Goal: Task Accomplishment & Management: Use online tool/utility

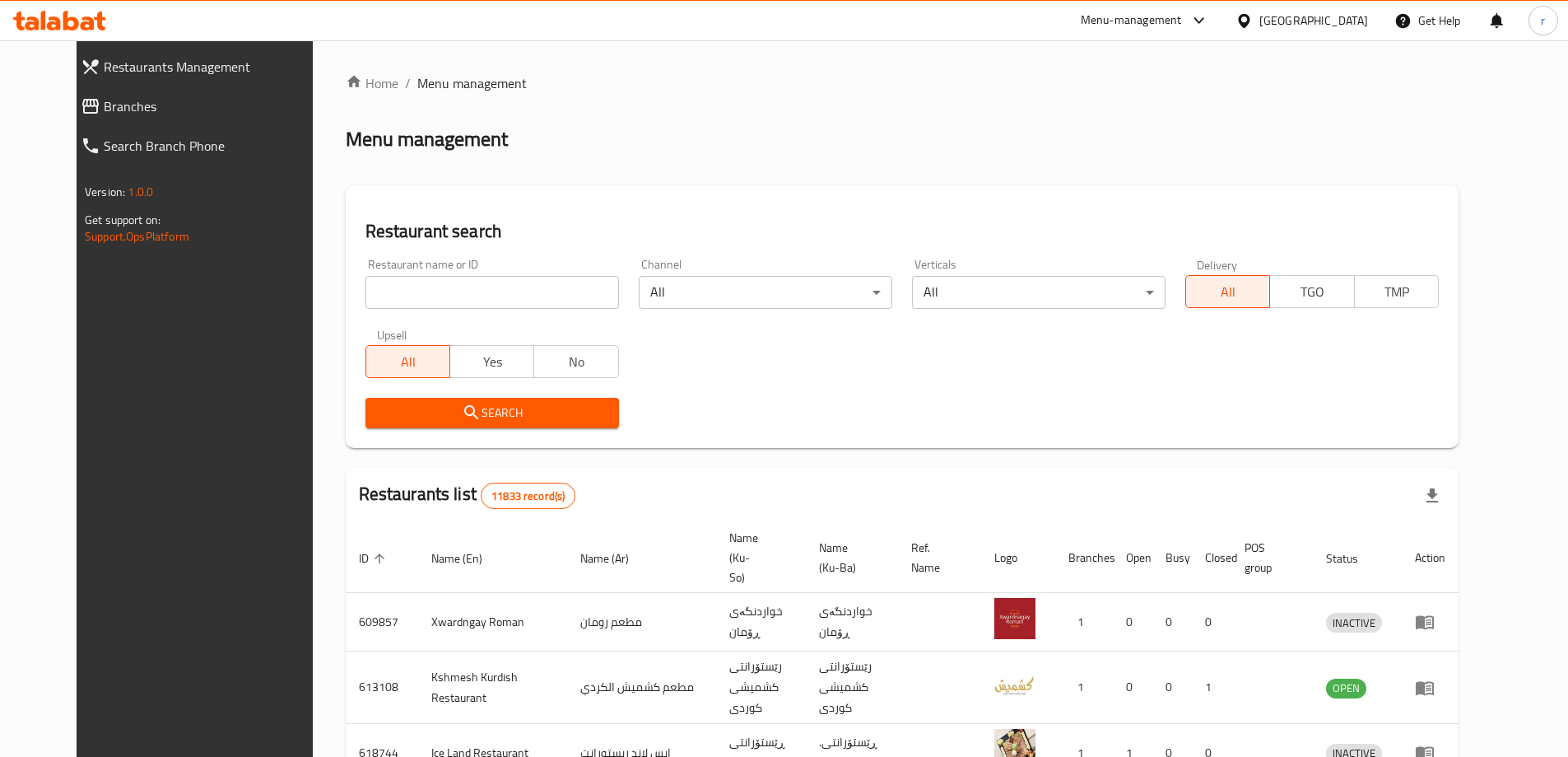
click at [431, 290] on input "search" at bounding box center [492, 292] width 254 height 33
paste input "780408"
type input "780408"
click at [104, 96] on span "Branches" at bounding box center [215, 106] width 222 height 20
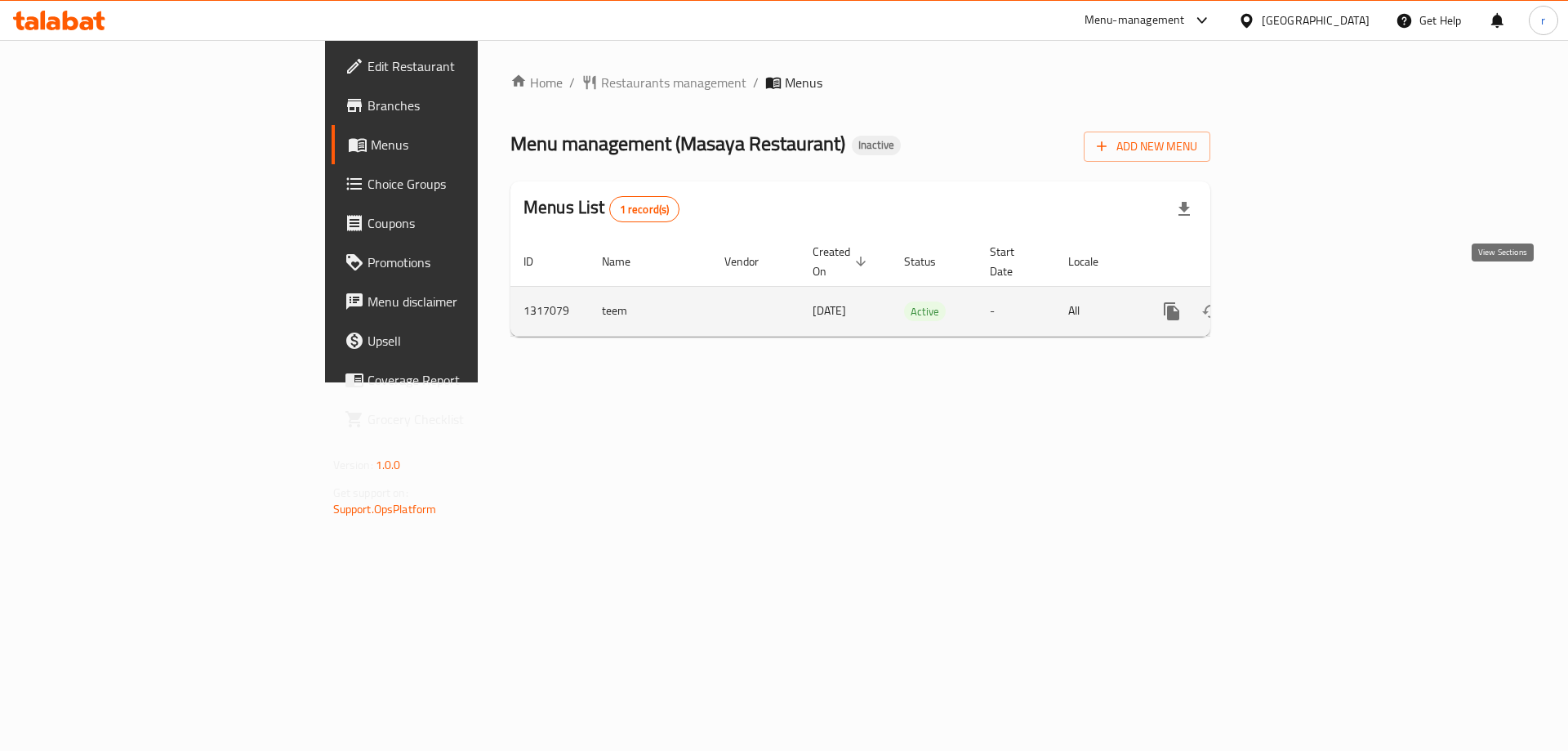
click at [1300, 301] on icon "enhanced table" at bounding box center [1290, 311] width 20 height 20
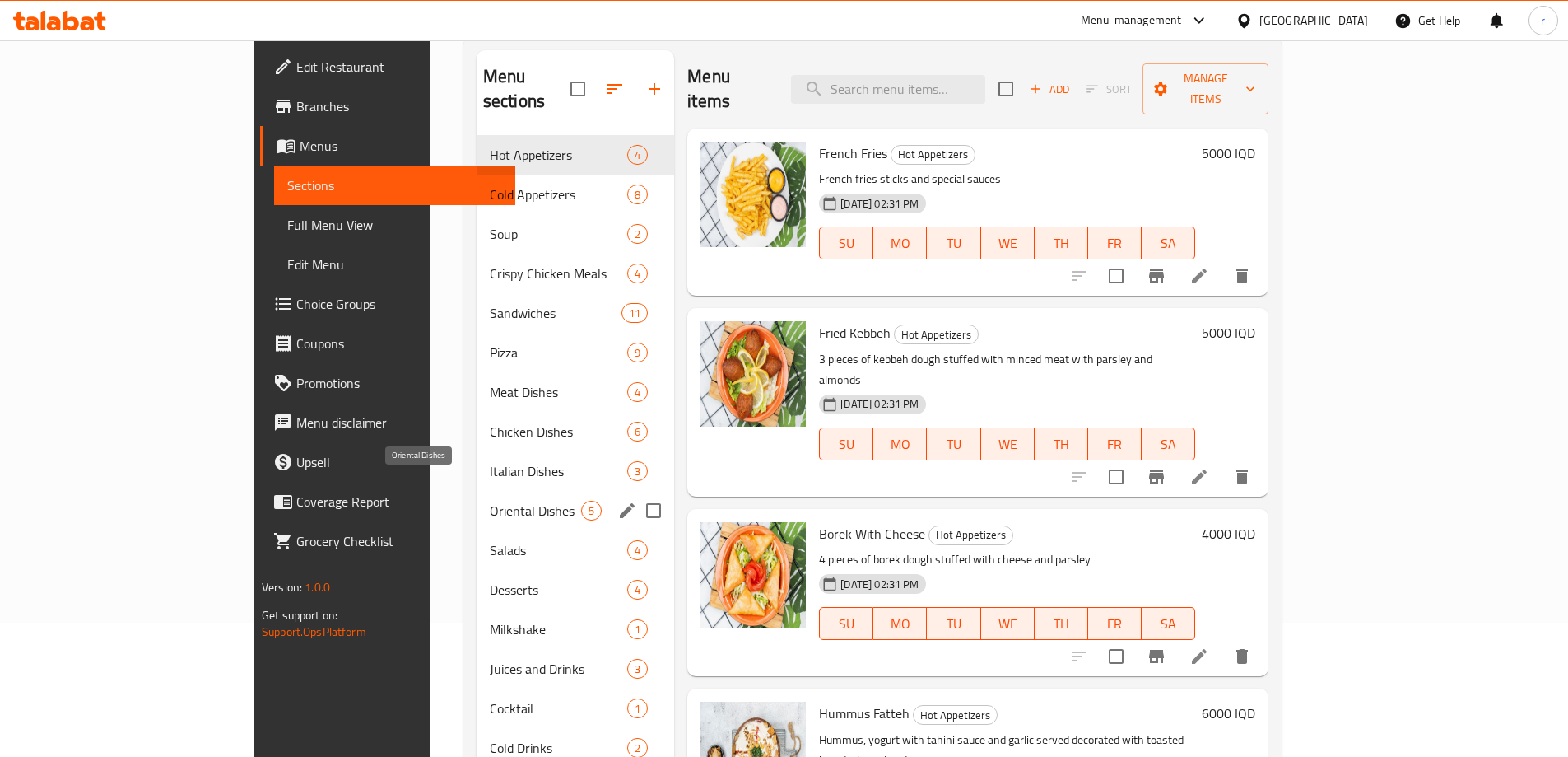
scroll to position [231, 0]
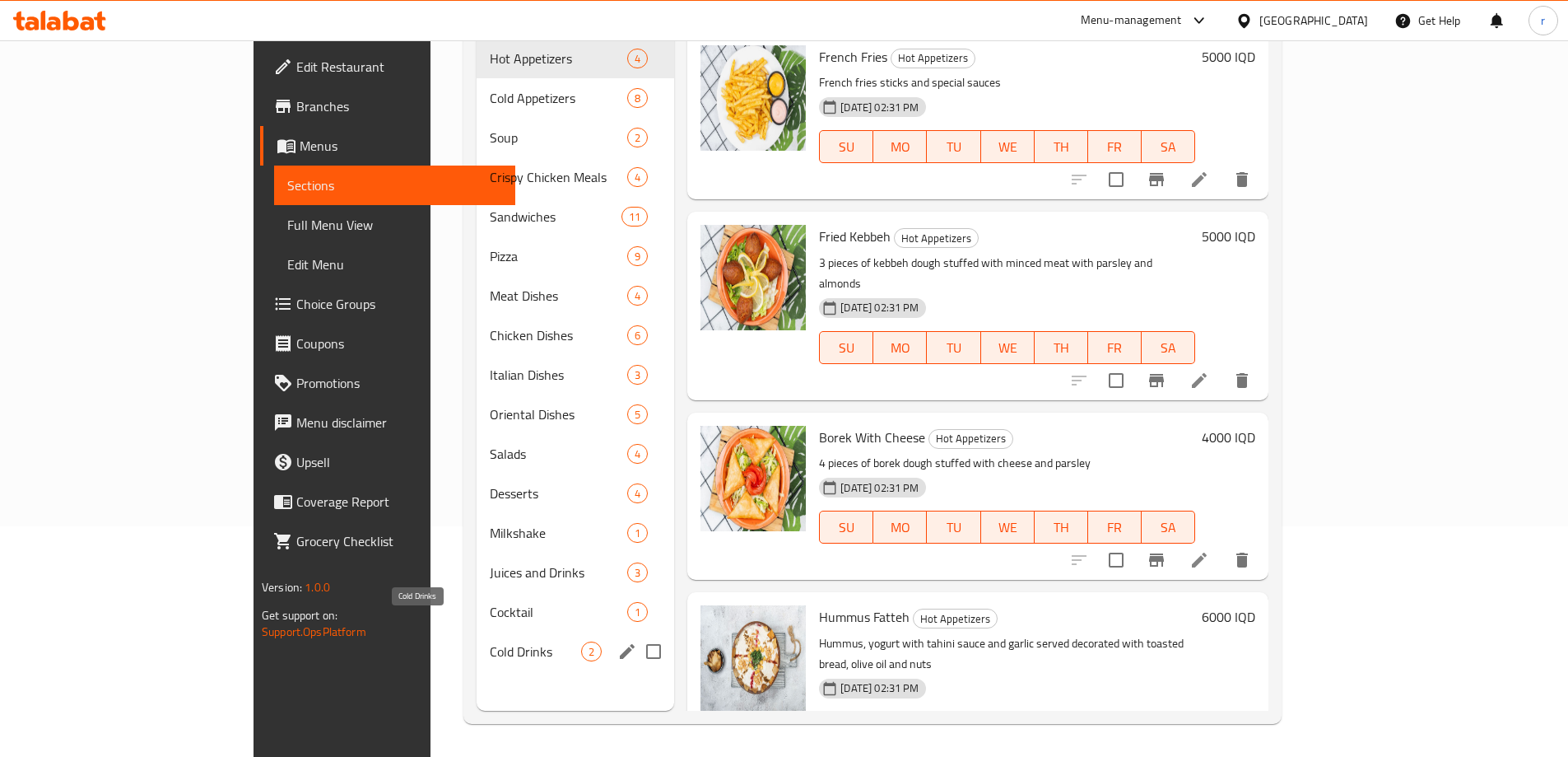
click at [490, 641] on span "Cold Drinks" at bounding box center [536, 651] width 92 height 20
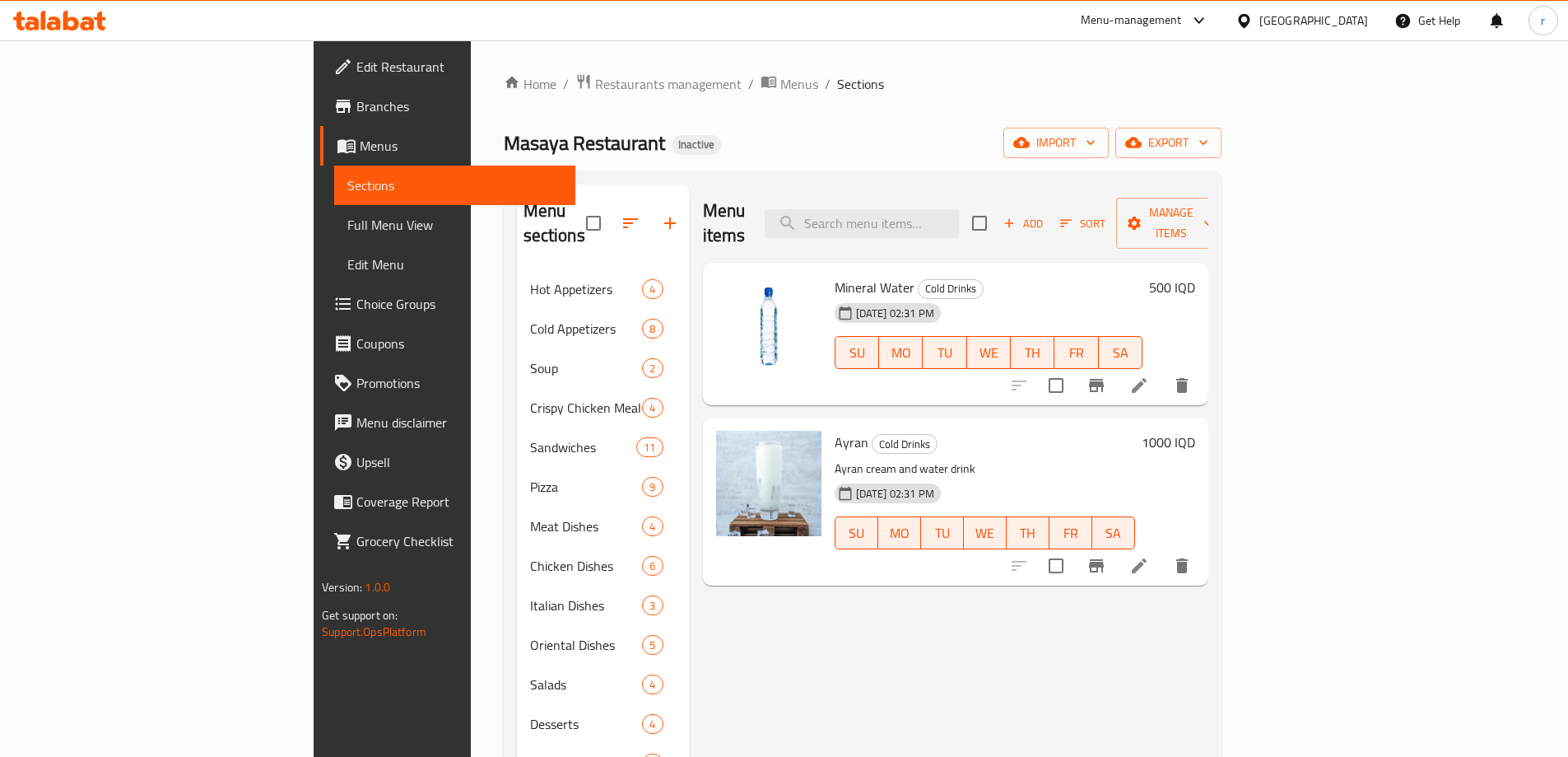
click at [1016, 216] on icon "button" at bounding box center [1008, 223] width 15 height 15
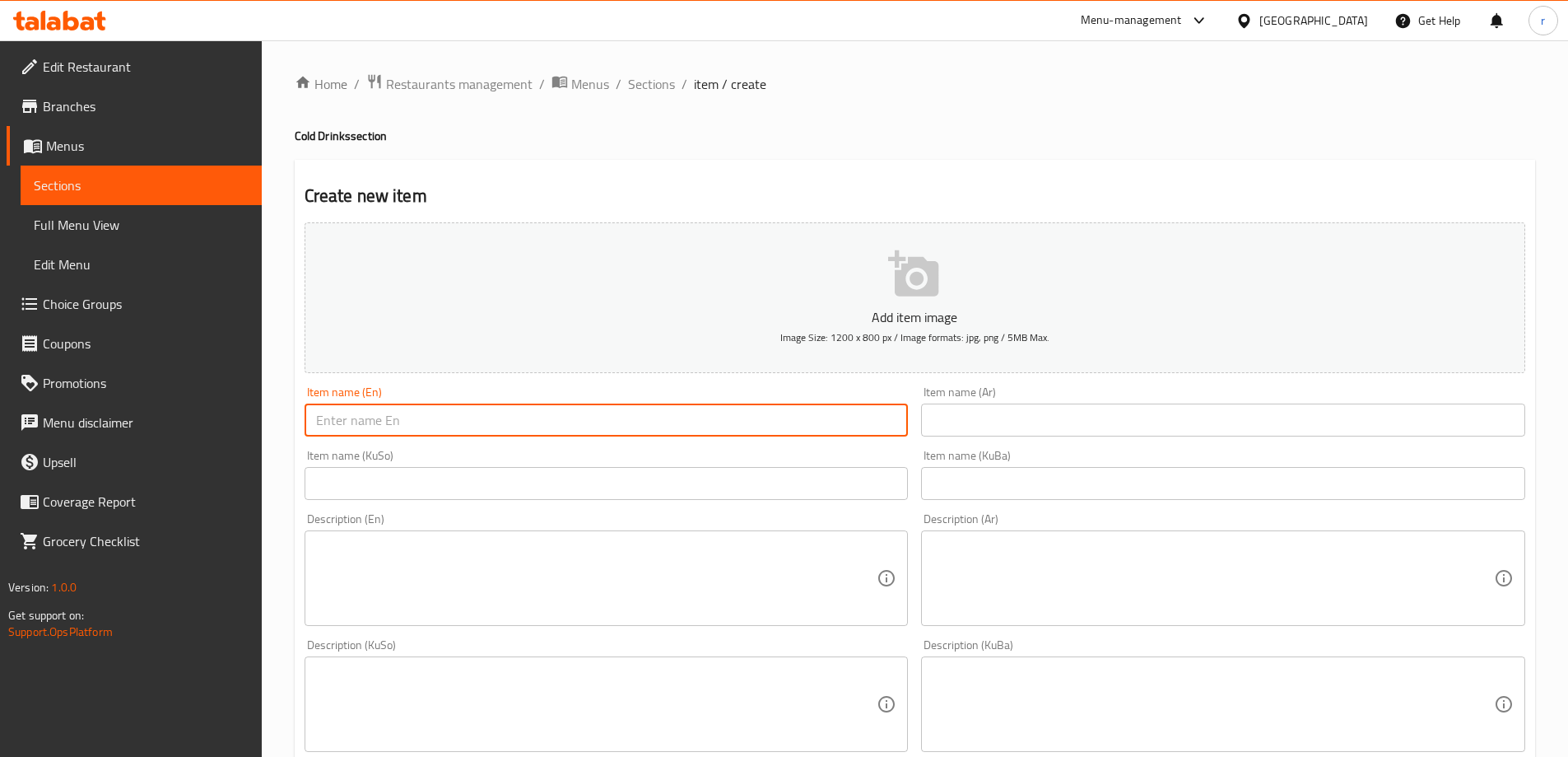
click at [363, 434] on input "text" at bounding box center [606, 419] width 604 height 33
type input "Pepsi"
click at [1029, 408] on input "text" at bounding box center [1223, 419] width 604 height 33
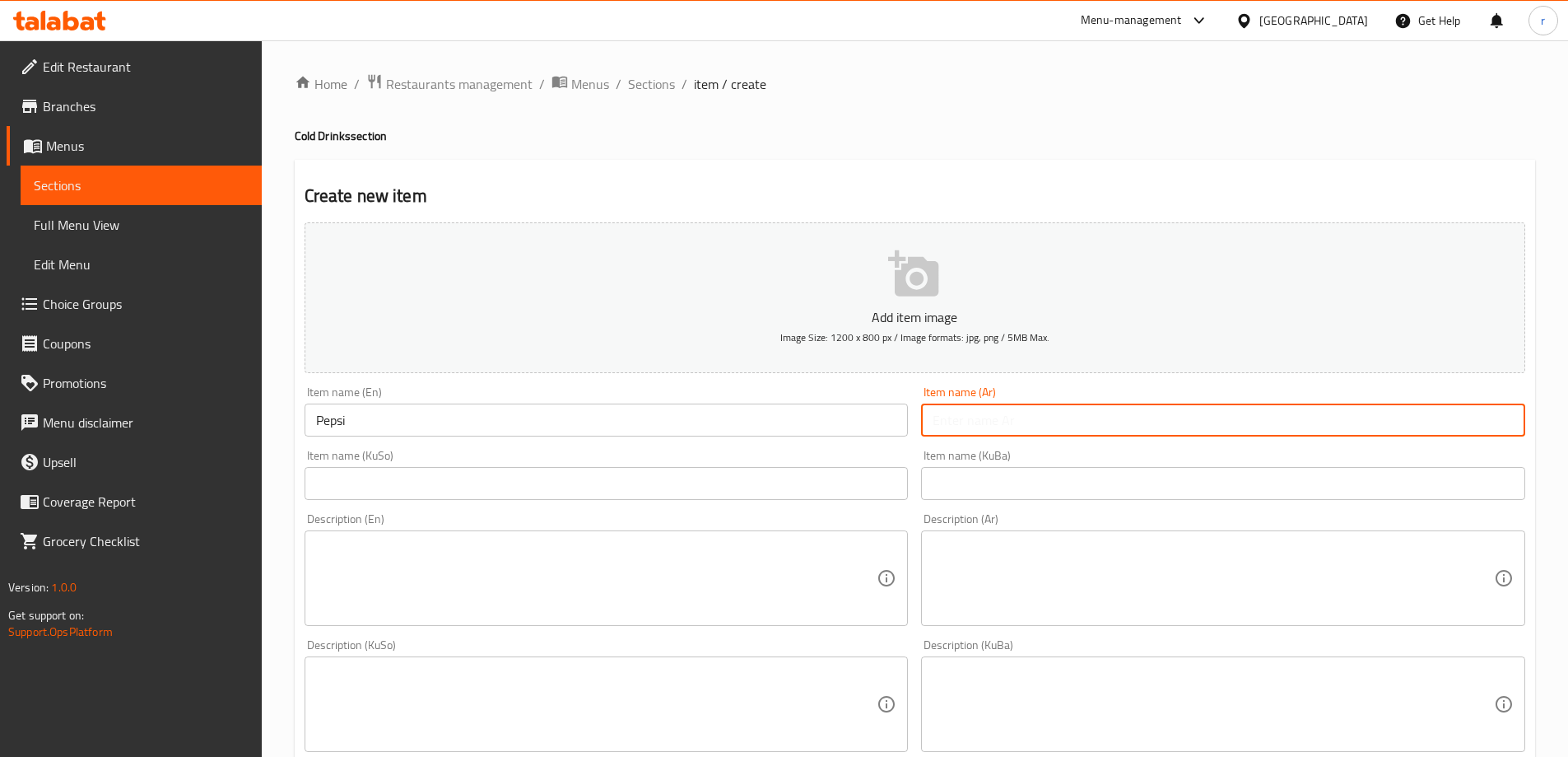
type input "بيبسي"
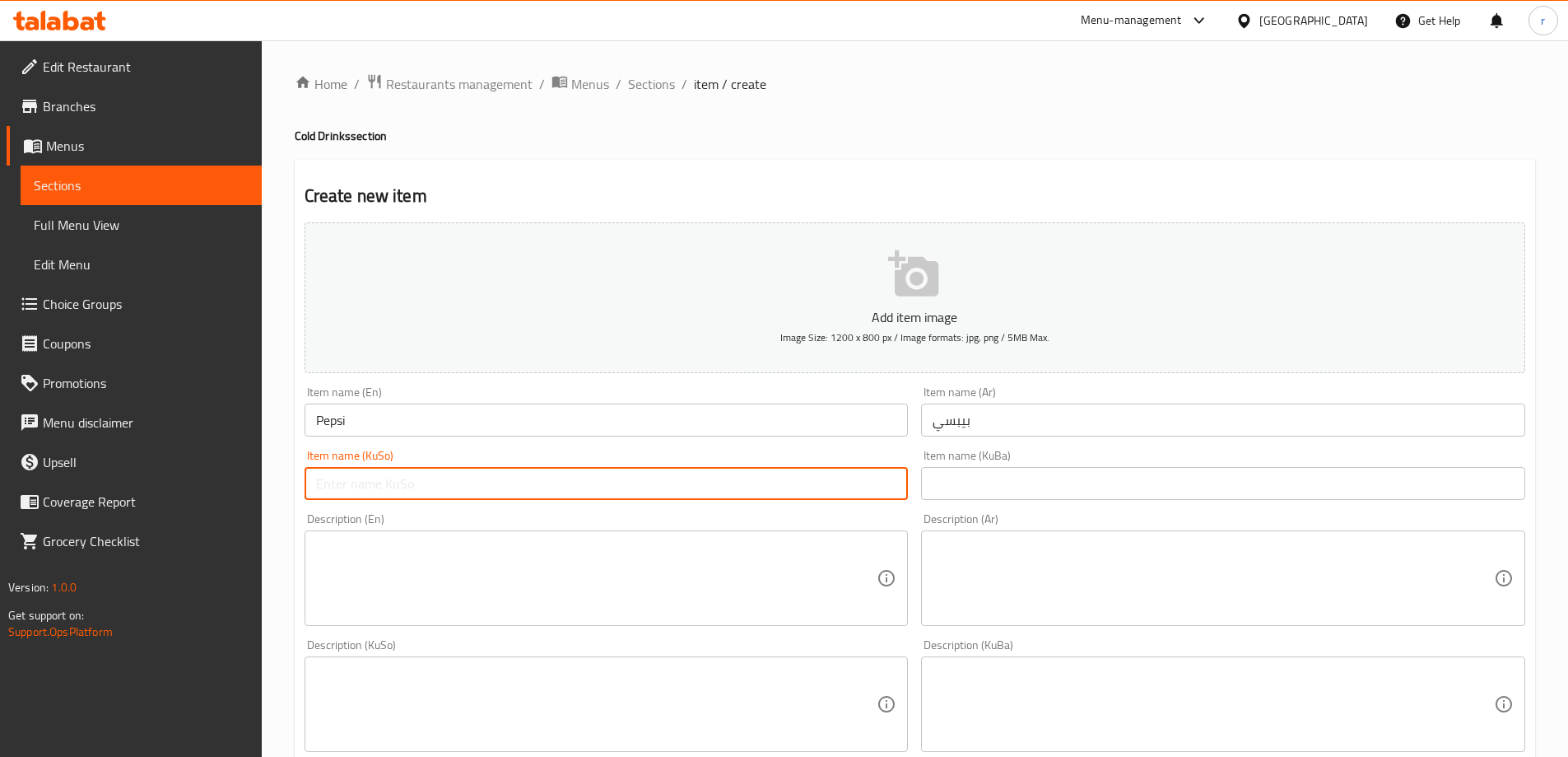
drag, startPoint x: 337, startPoint y: 486, endPoint x: 350, endPoint y: 488, distance: 13.2
click at [337, 486] on input "text" at bounding box center [606, 482] width 604 height 33
type input "بیپسی"
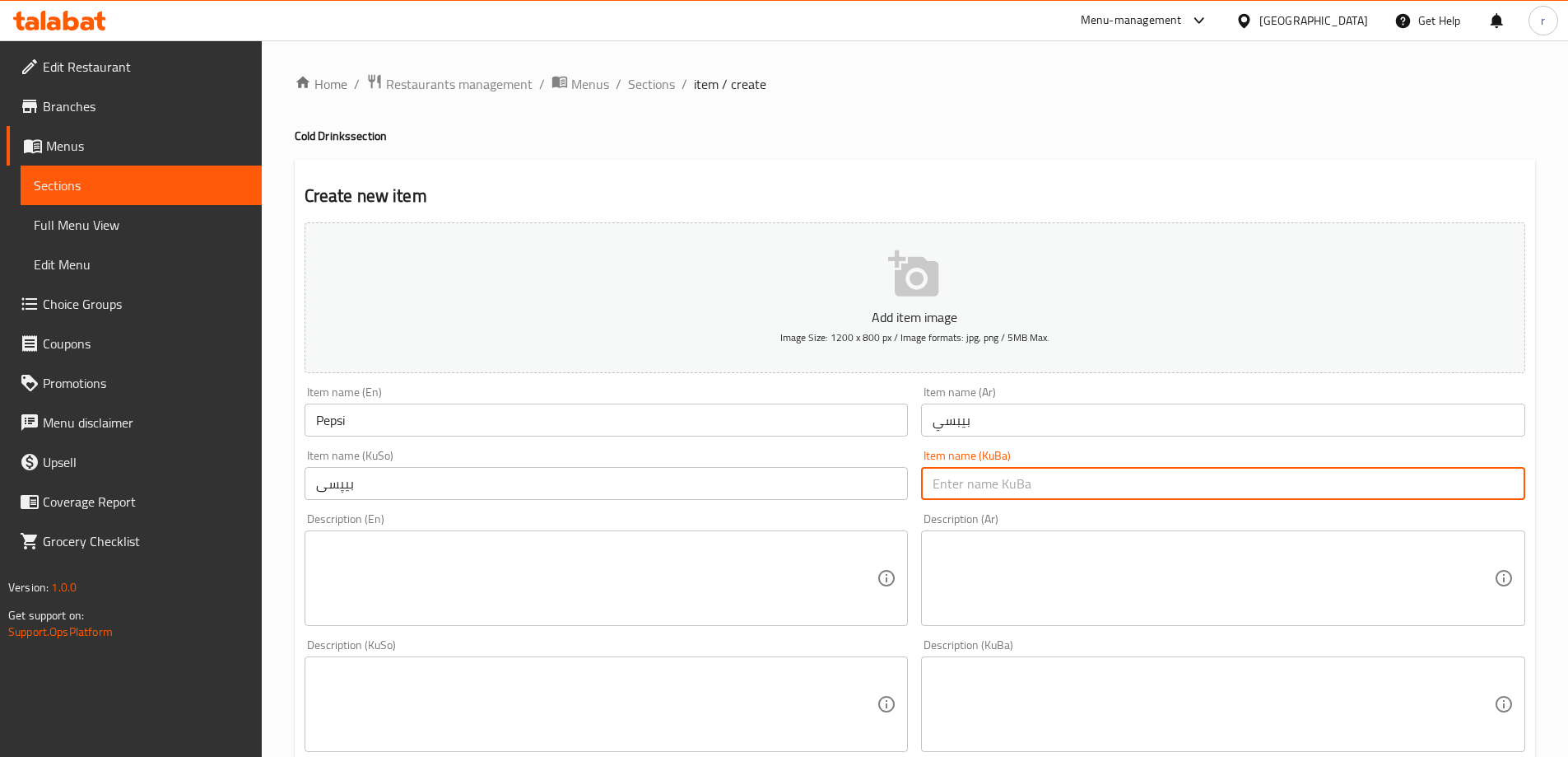
click at [1001, 489] on input "text" at bounding box center [1223, 482] width 604 height 33
type input "بیپسی"
click at [689, 575] on textarea at bounding box center [597, 578] width 561 height 78
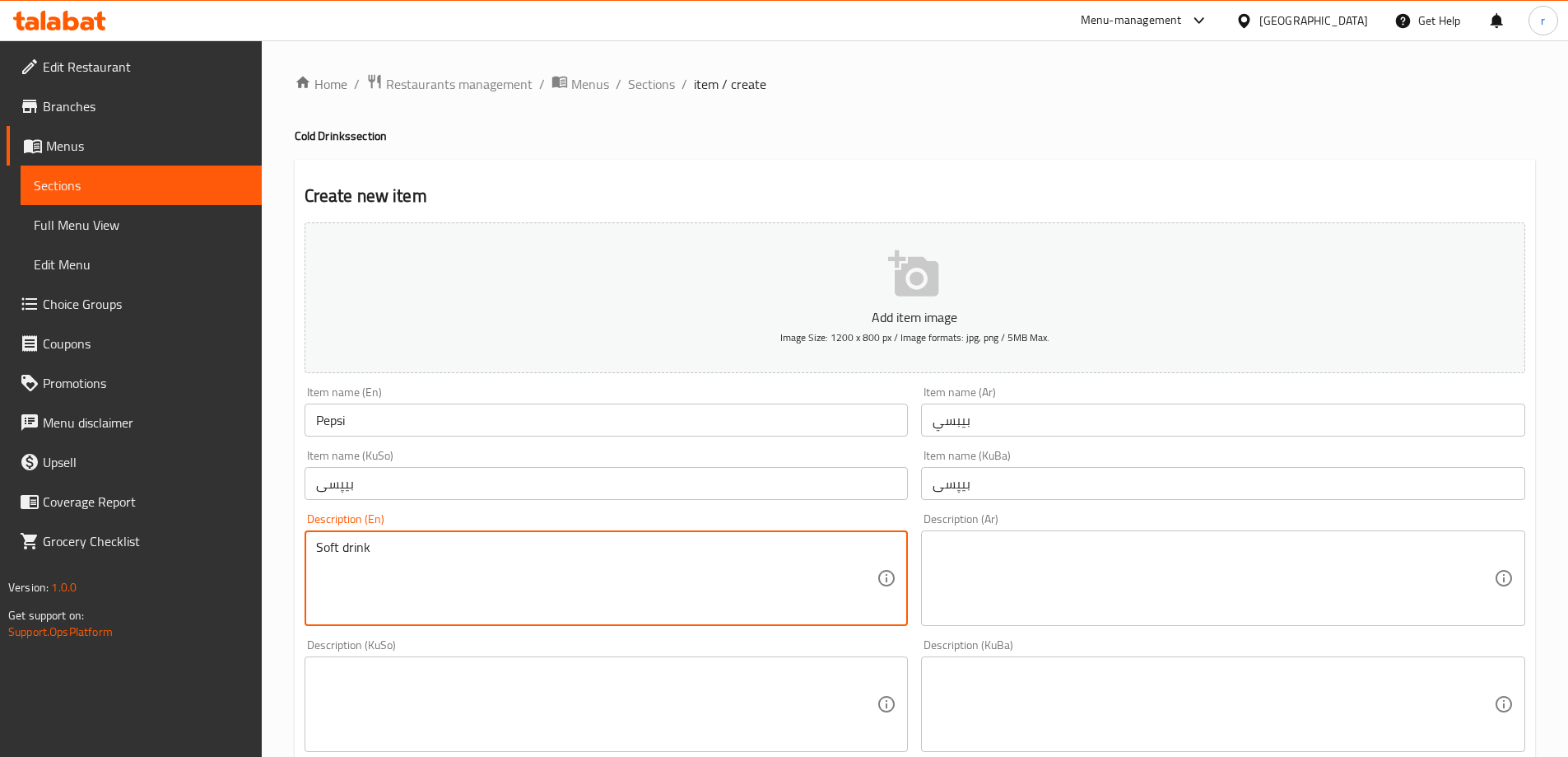
type textarea "Soft drink"
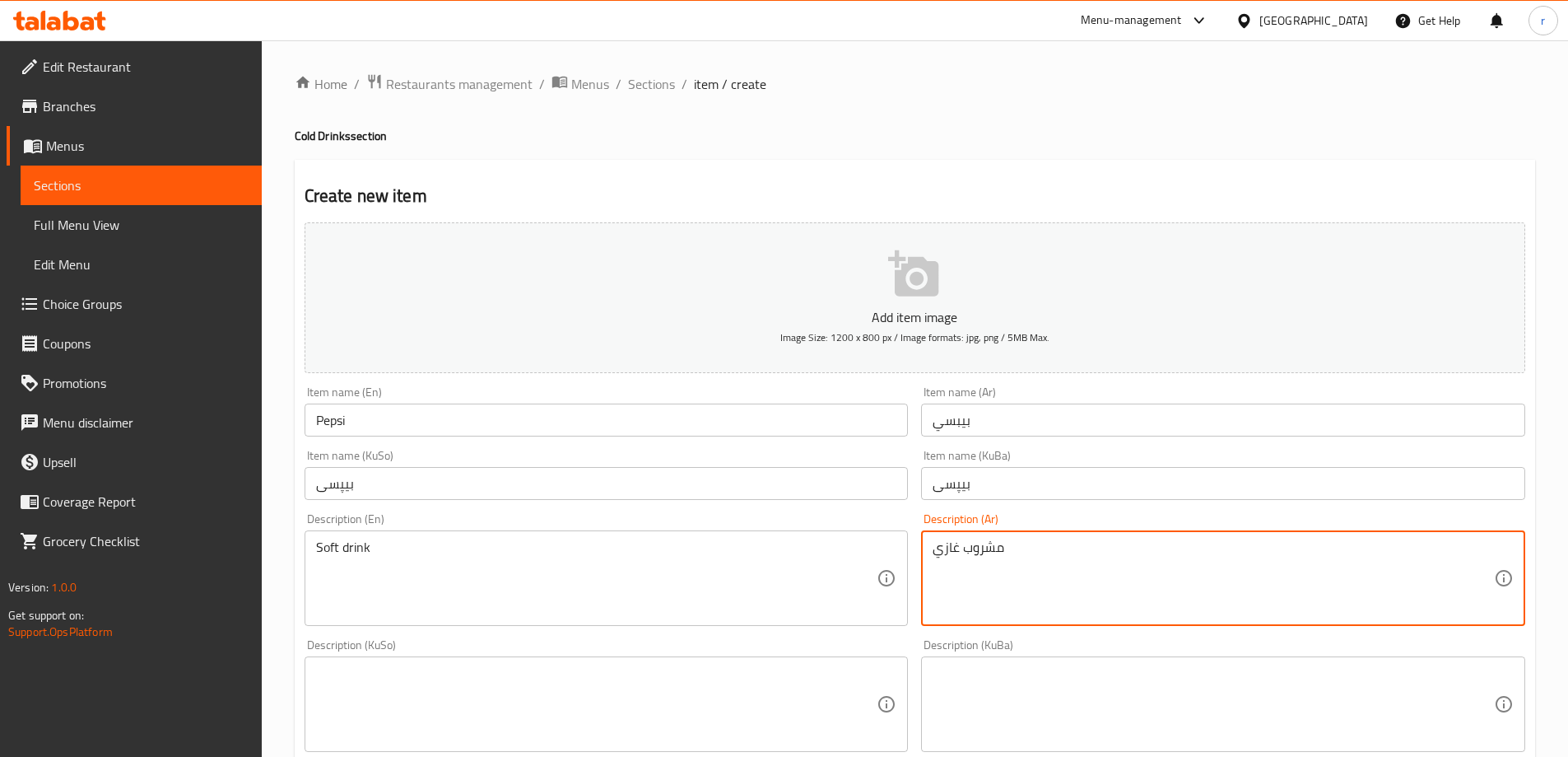
type textarea "مشروب غازي"
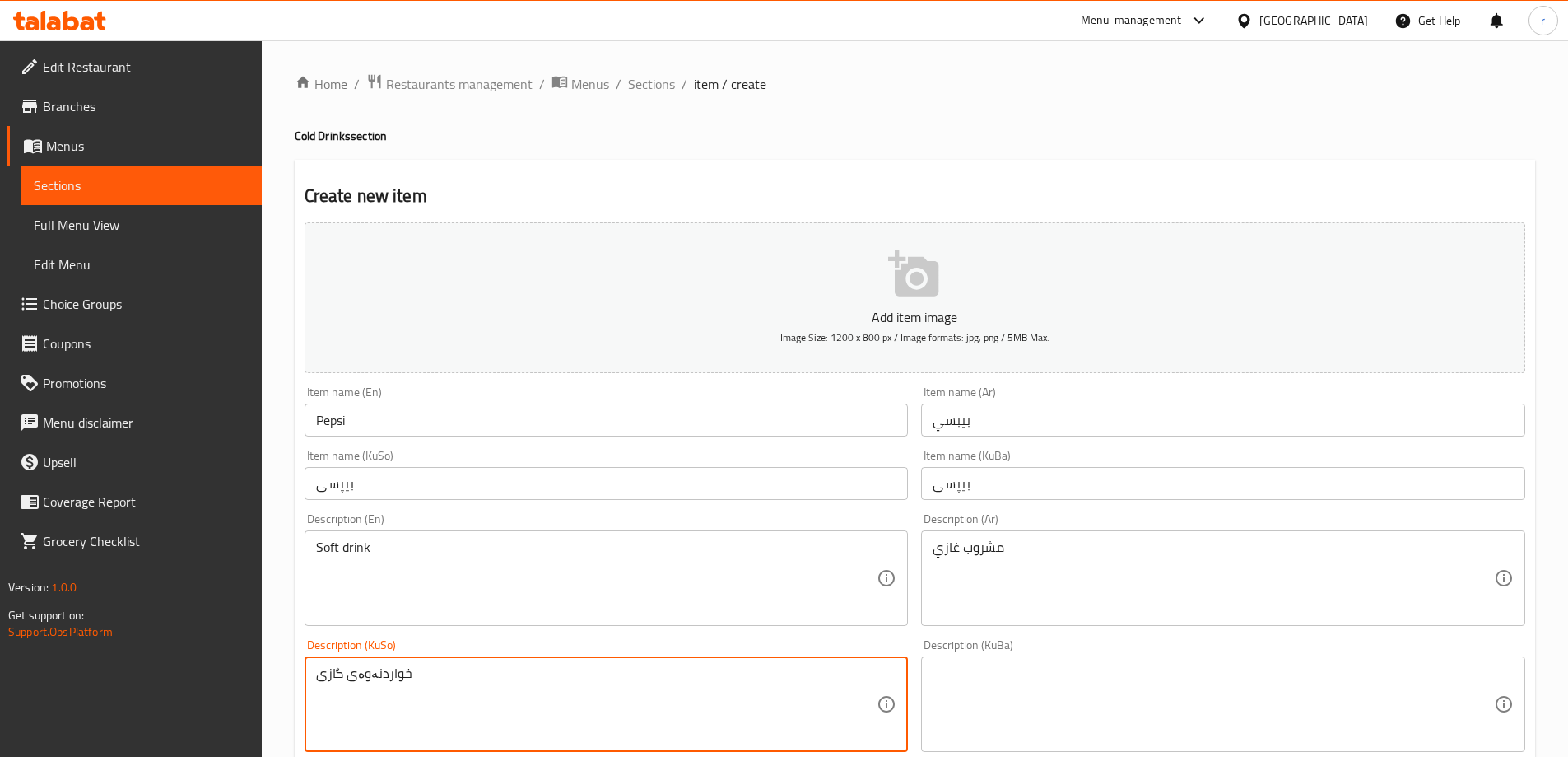
drag, startPoint x: 491, startPoint y: 696, endPoint x: 204, endPoint y: 675, distance: 287.8
click at [204, 675] on div "Edit Restaurant Branches Menus Sections Full Menu View Edit Menu Choice Groups …" at bounding box center [784, 696] width 1568 height 1312
type textarea "خواردنەوەی گازی"
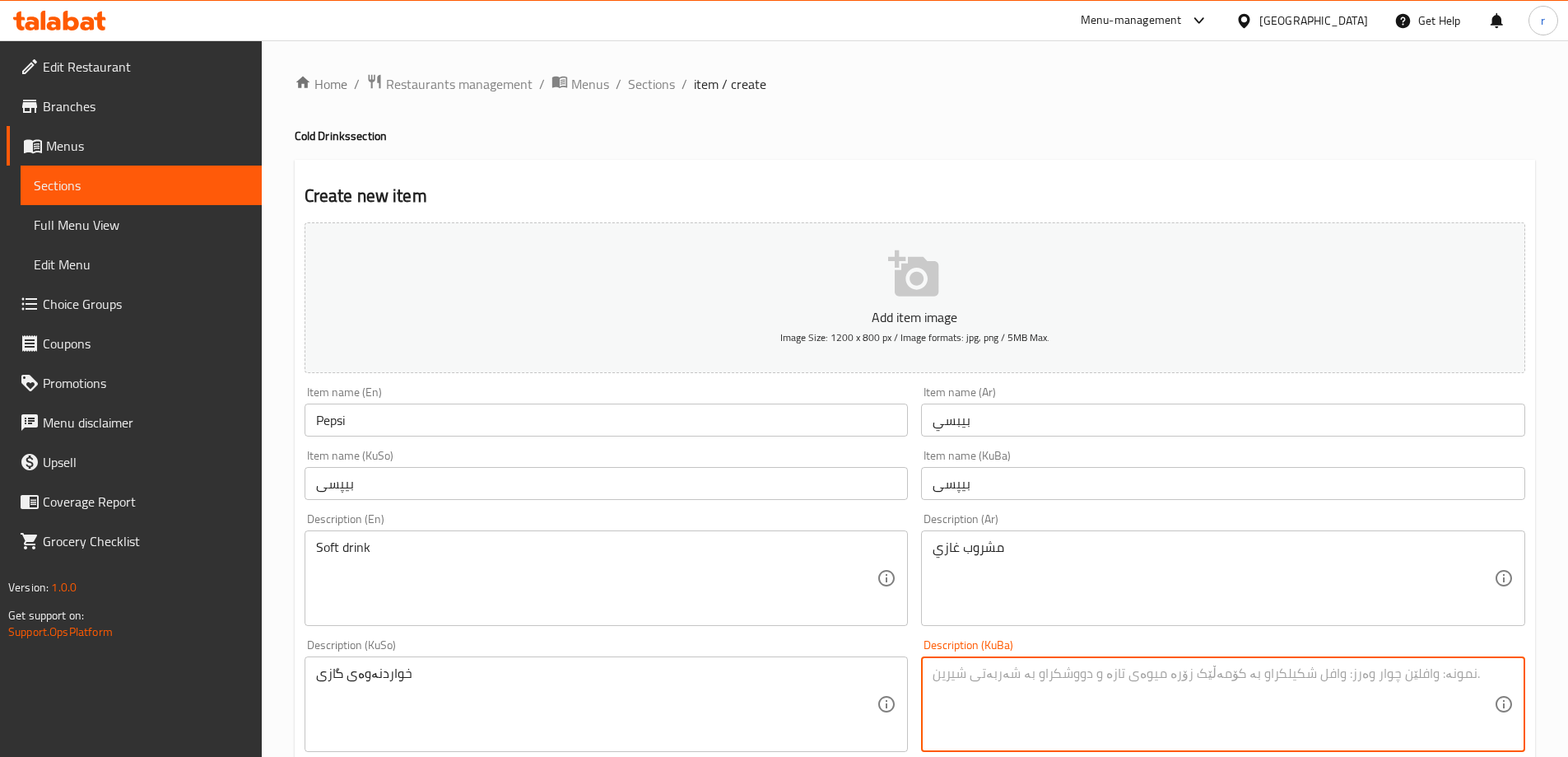
click at [1087, 703] on textarea at bounding box center [1213, 704] width 561 height 78
paste textarea "خواردنەوەی گازی"
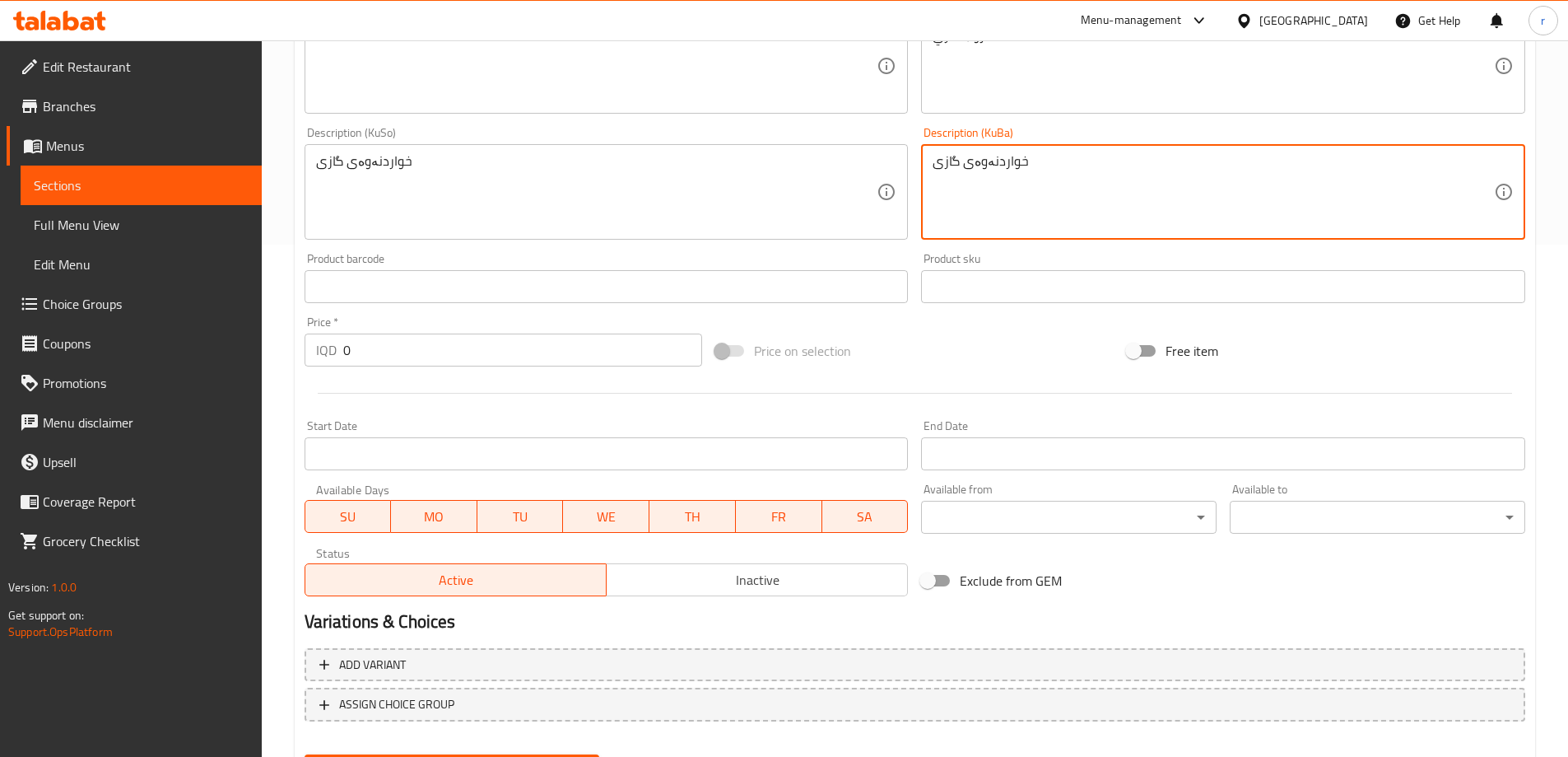
scroll to position [596, 0]
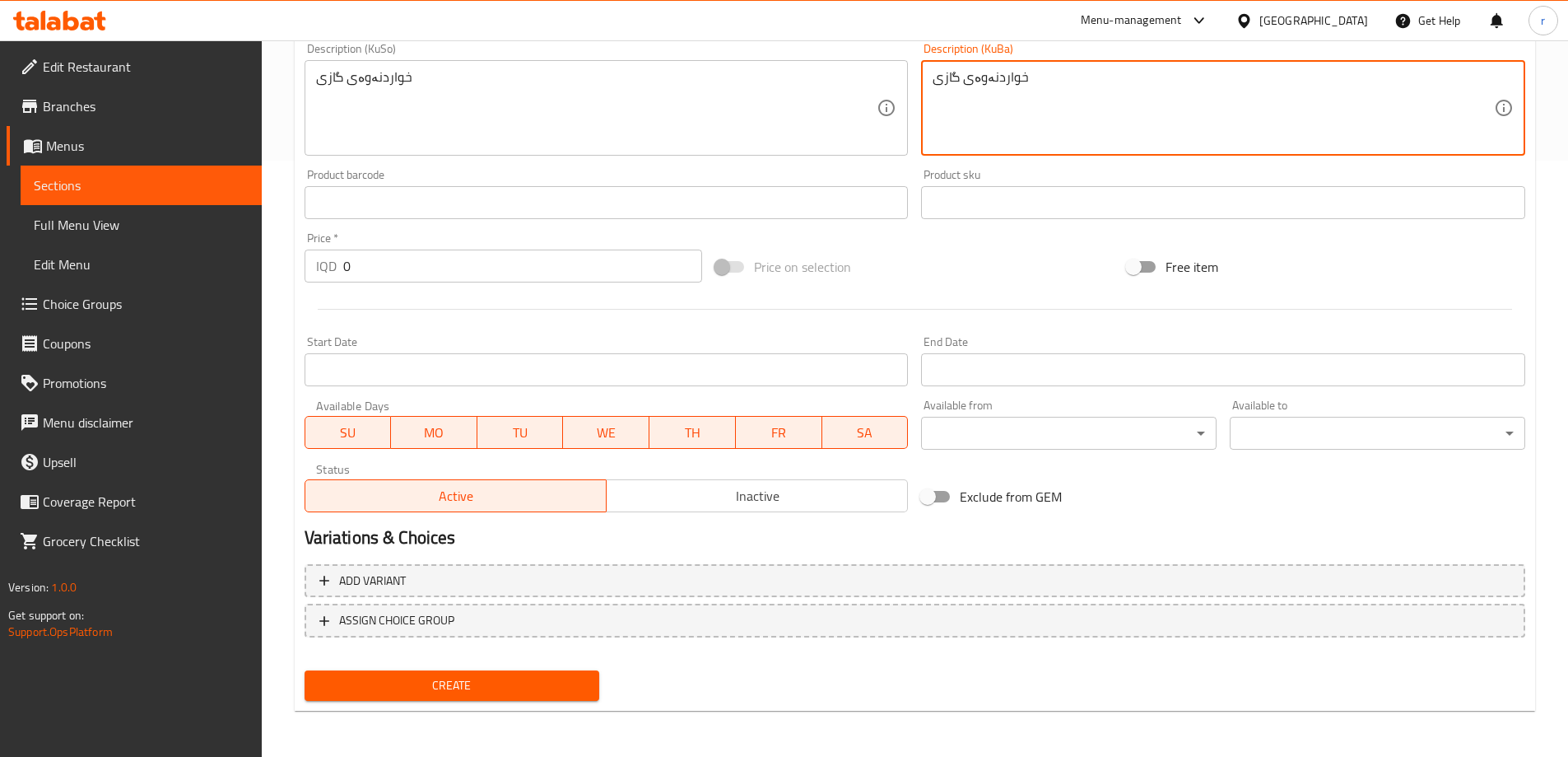
type textarea "خواردنەوەی گازی"
click at [438, 679] on span "Create" at bounding box center [452, 685] width 269 height 21
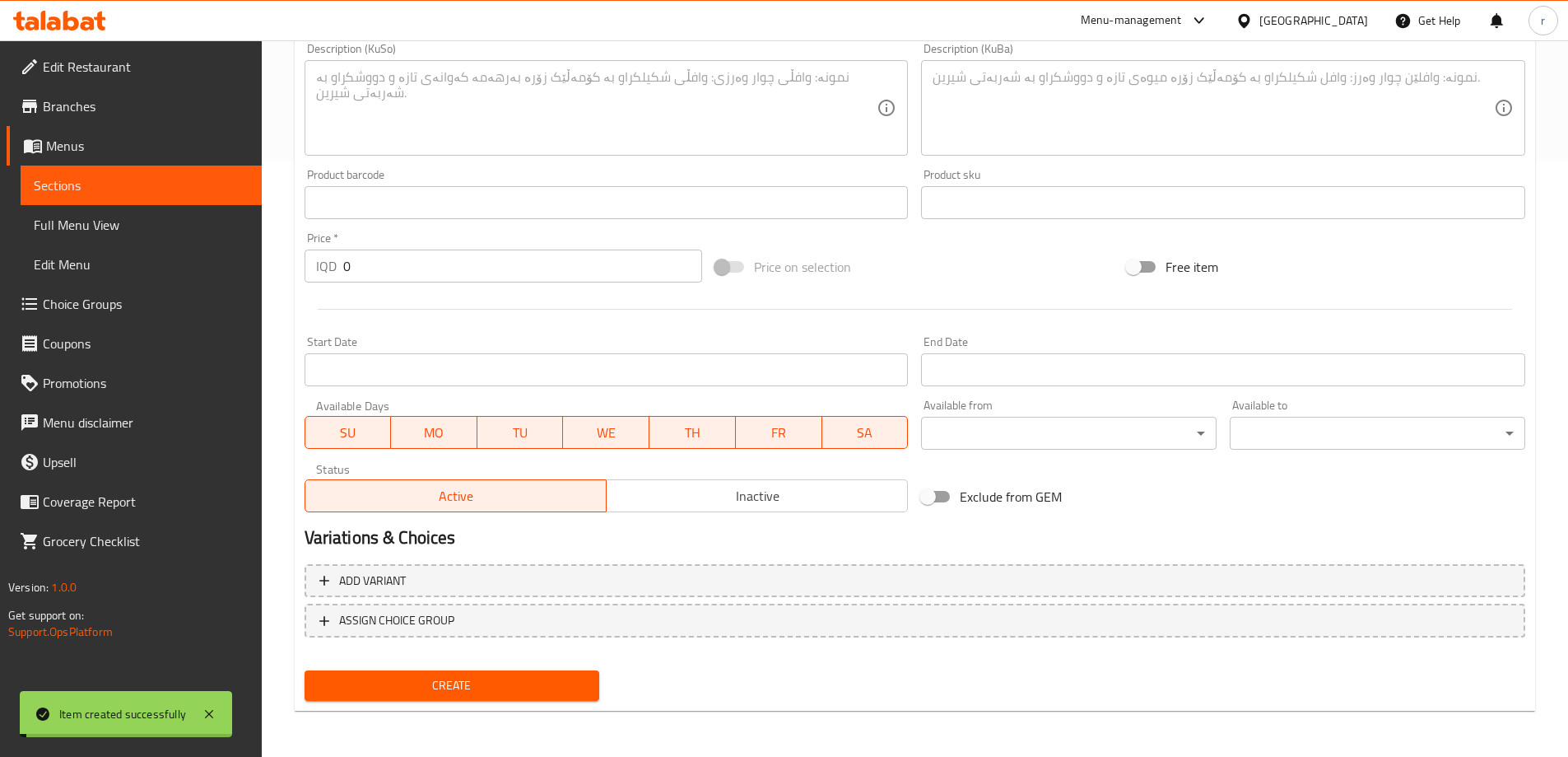
click at [78, 299] on span "Choice Groups" at bounding box center [146, 304] width 206 height 20
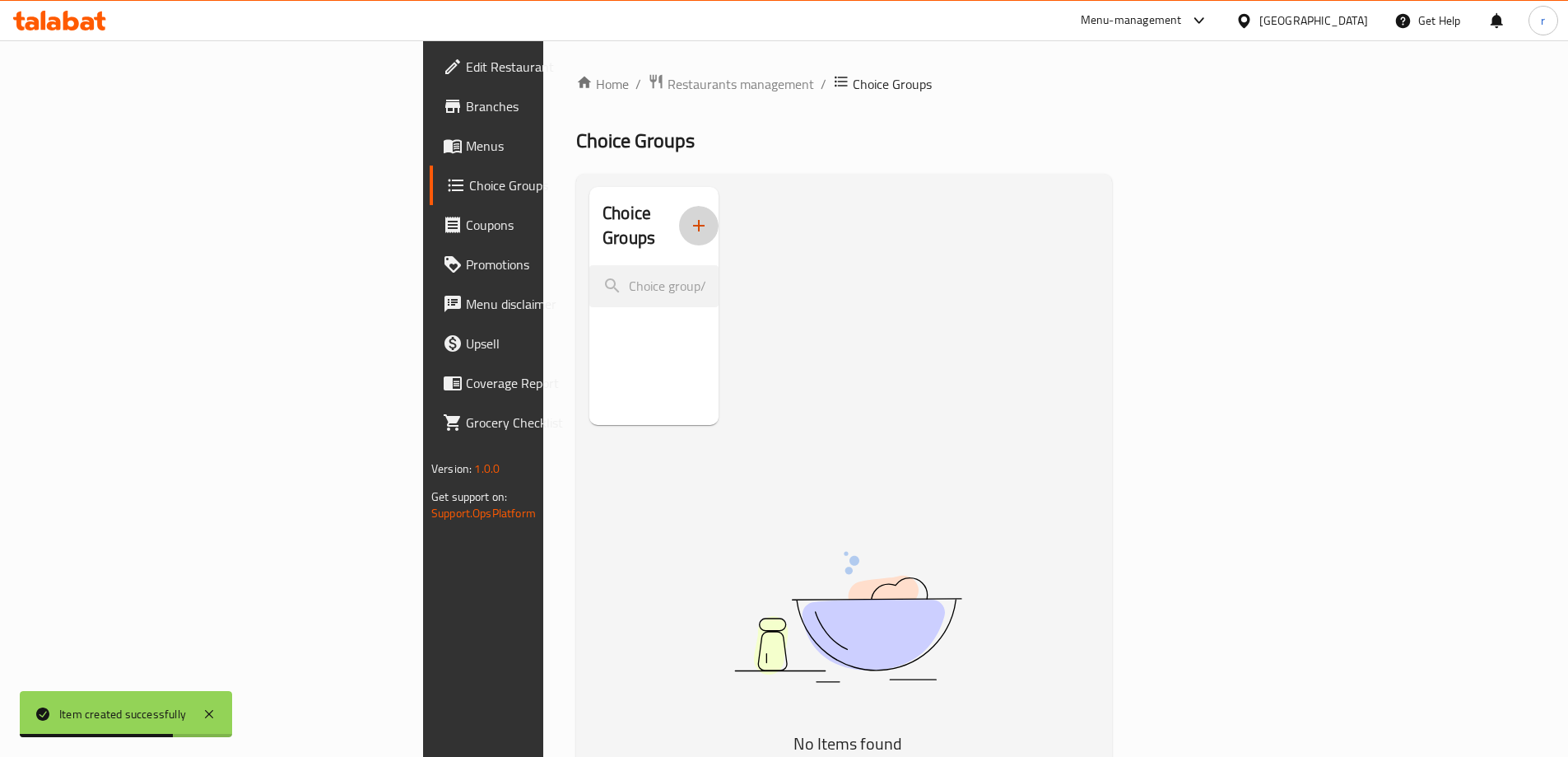
click at [689, 219] on icon "button" at bounding box center [699, 226] width 20 height 20
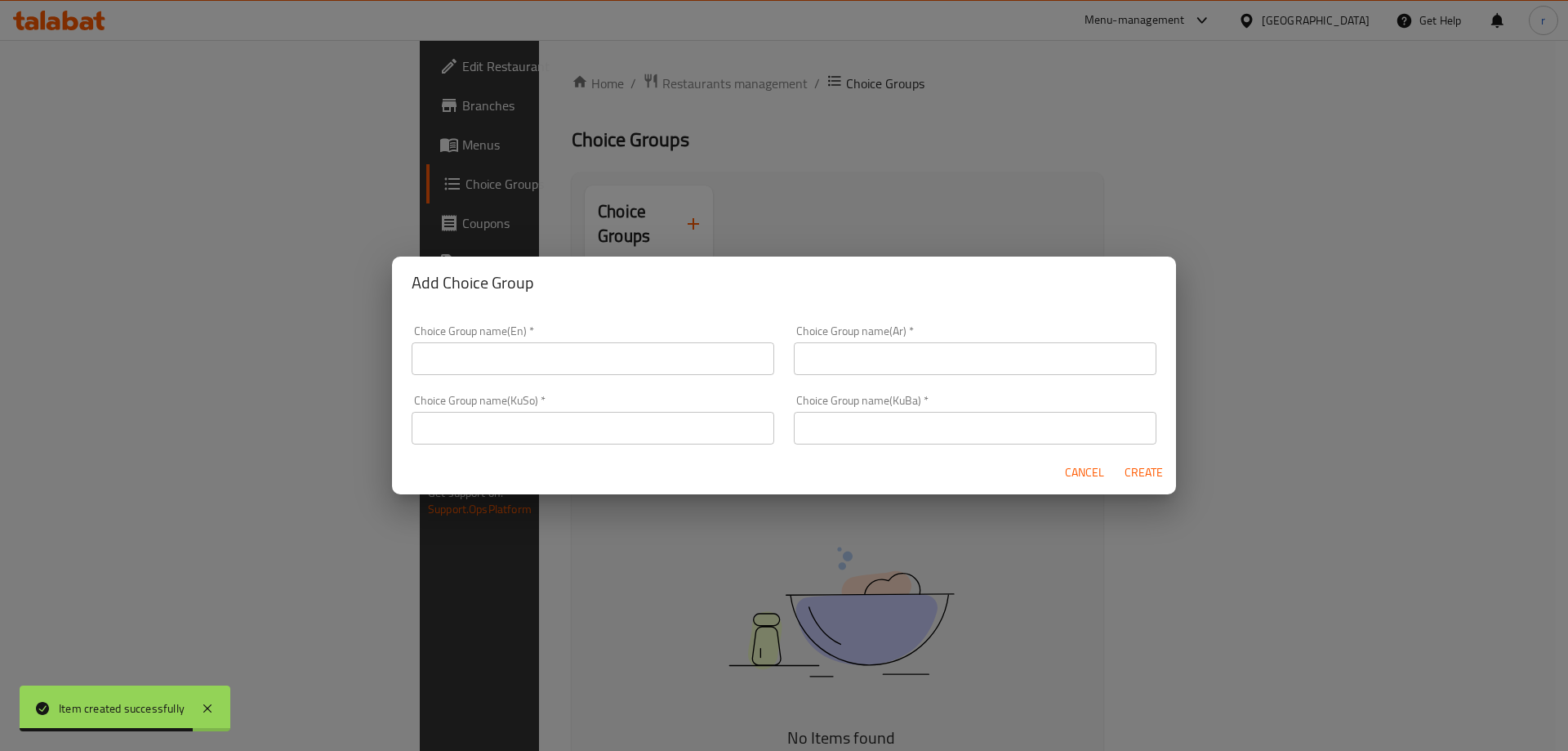
click at [514, 350] on input "text" at bounding box center [593, 358] width 363 height 33
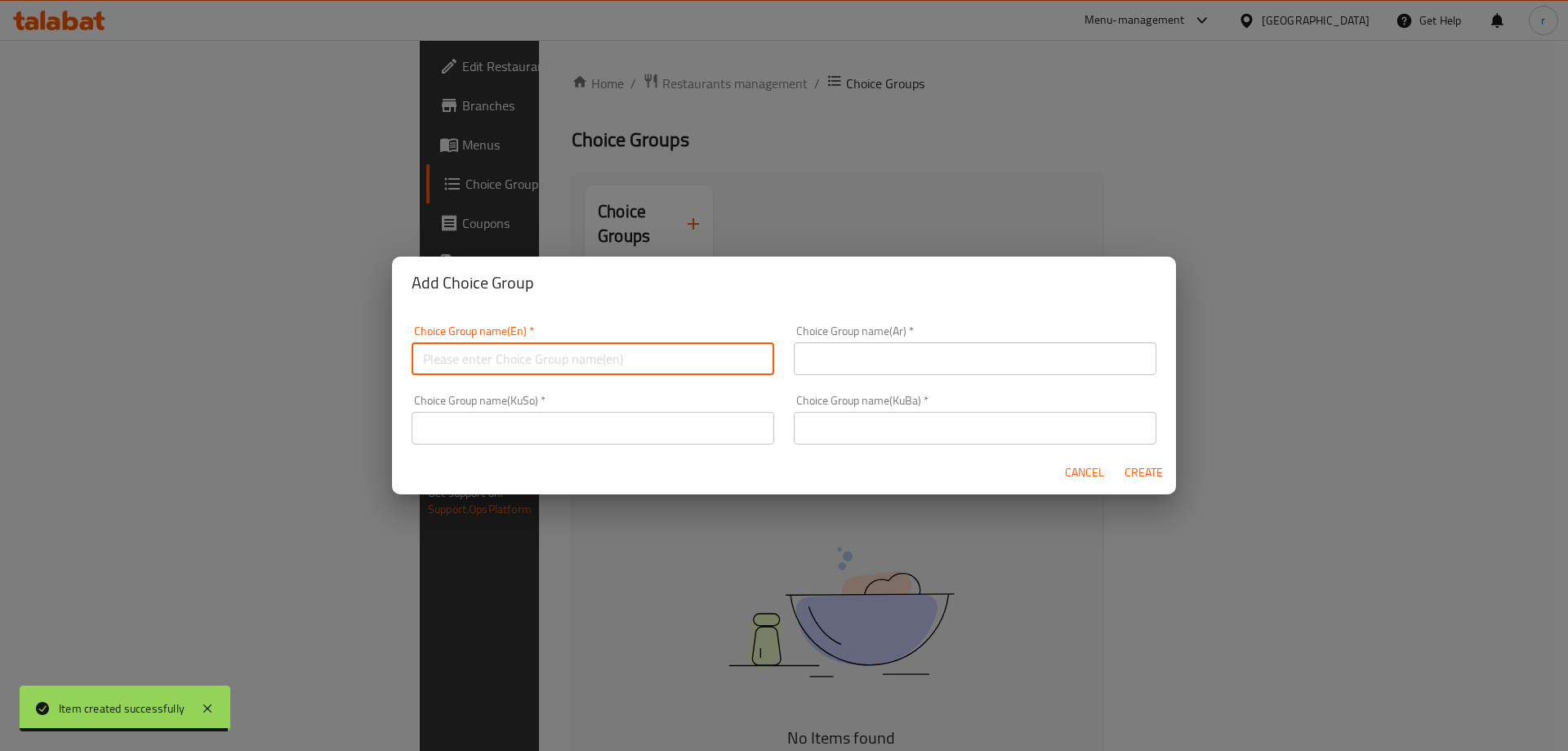
type input "Your Choice Of Size:"
click at [942, 355] on input "text" at bounding box center [975, 358] width 363 height 33
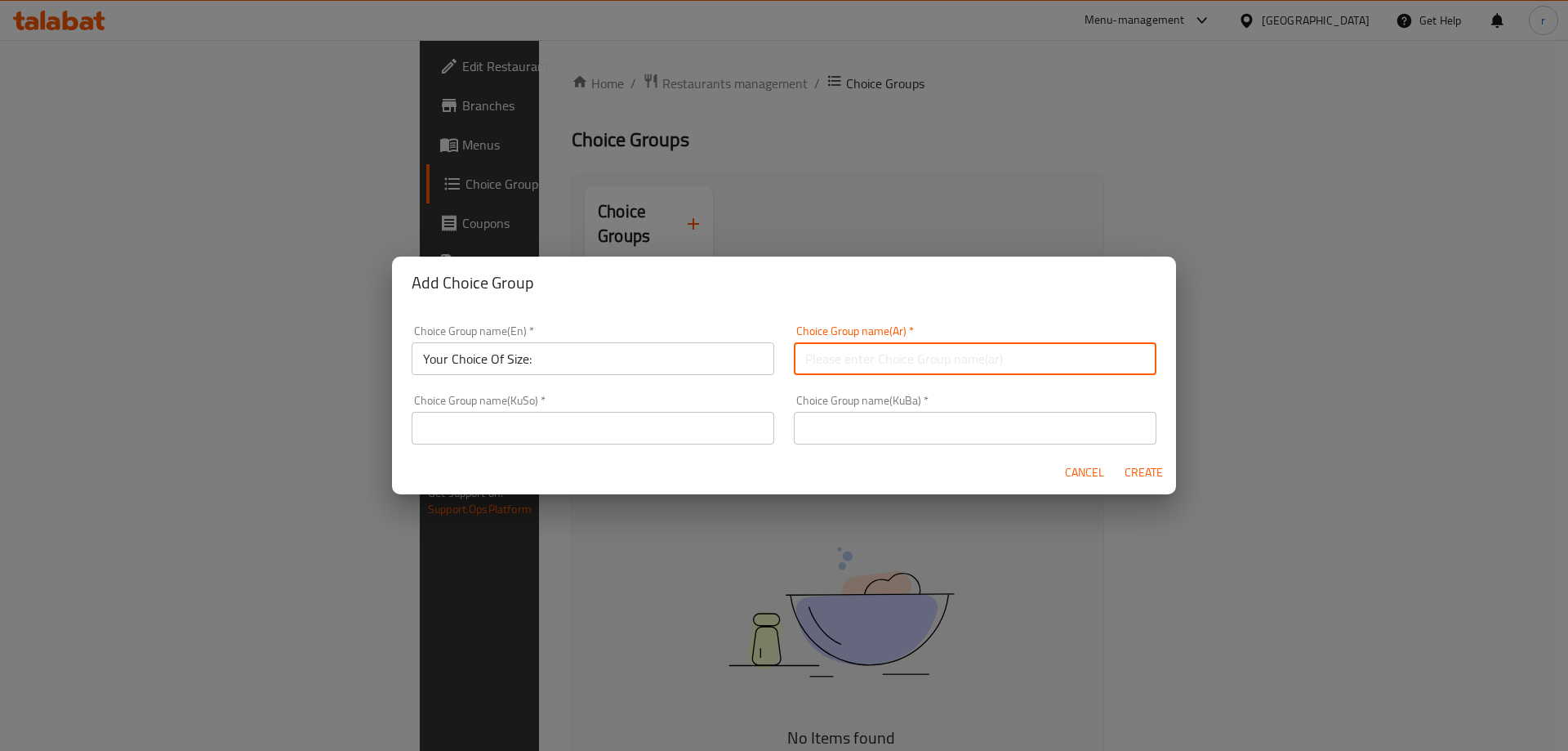
type input "إختيارك من الحجم:"
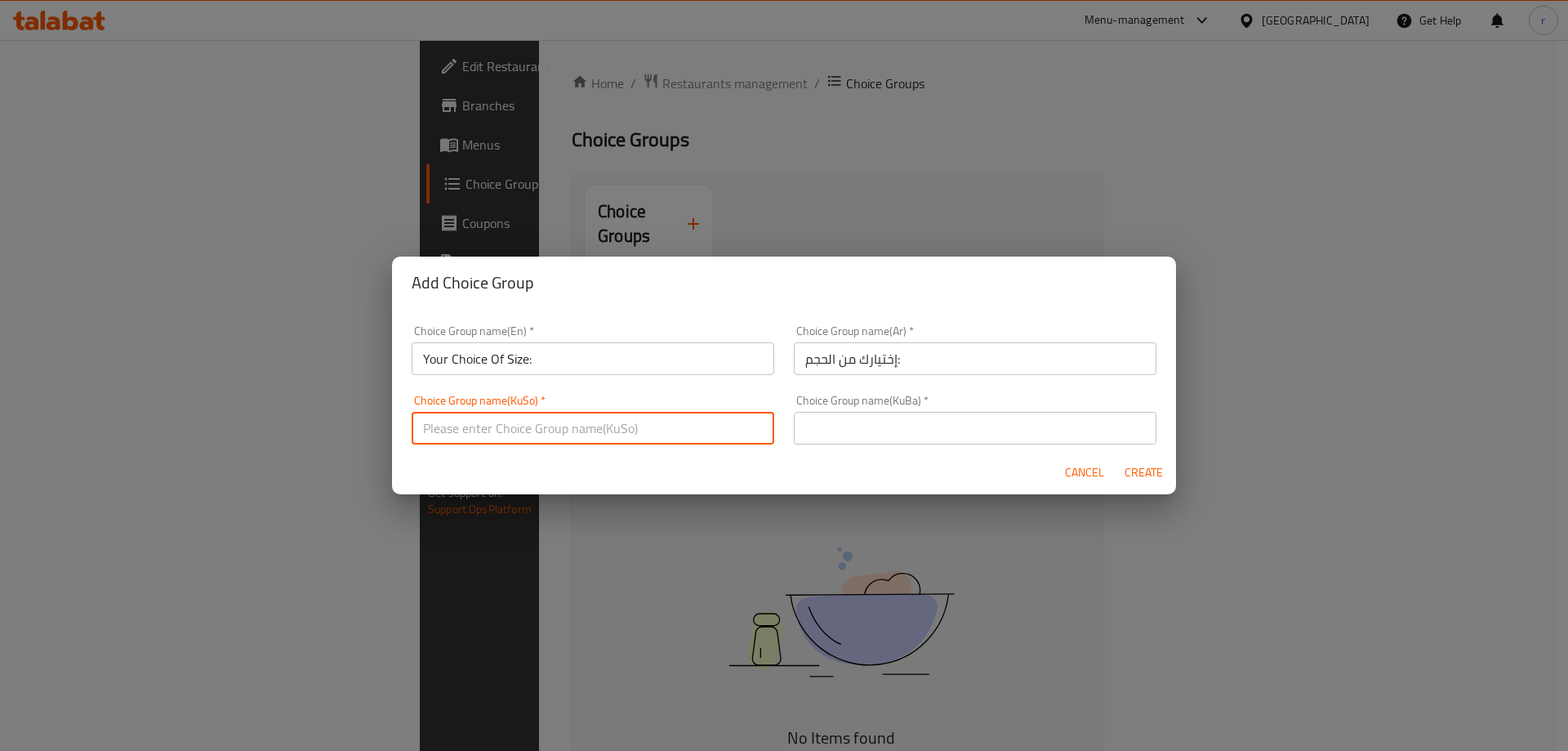
click at [608, 412] on input "text" at bounding box center [593, 428] width 363 height 33
type input "هەڵبژاردنت لە قەبارە:"
click at [826, 426] on input "text" at bounding box center [975, 428] width 363 height 33
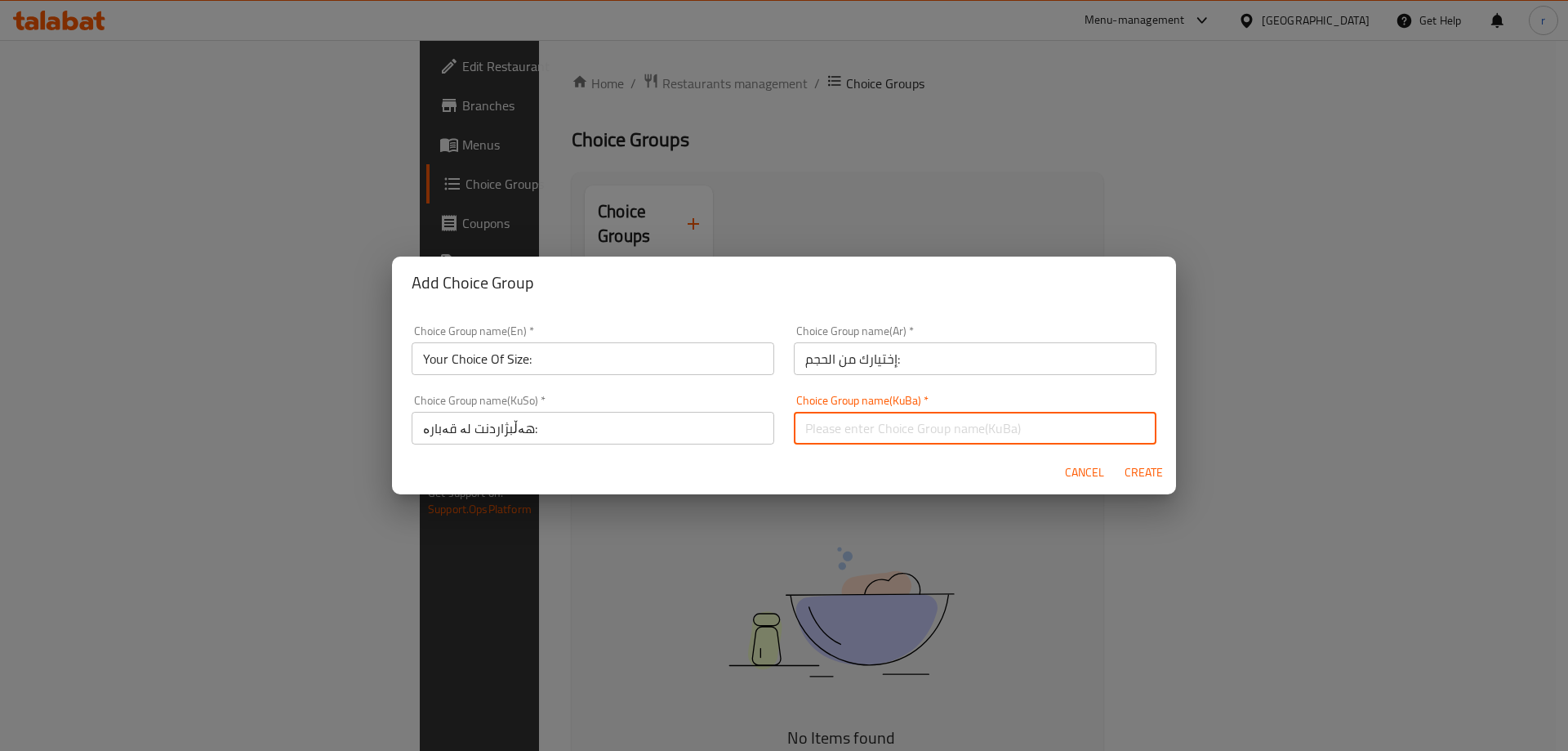
type input "هەڵبژاردنت لە قەبارە:"
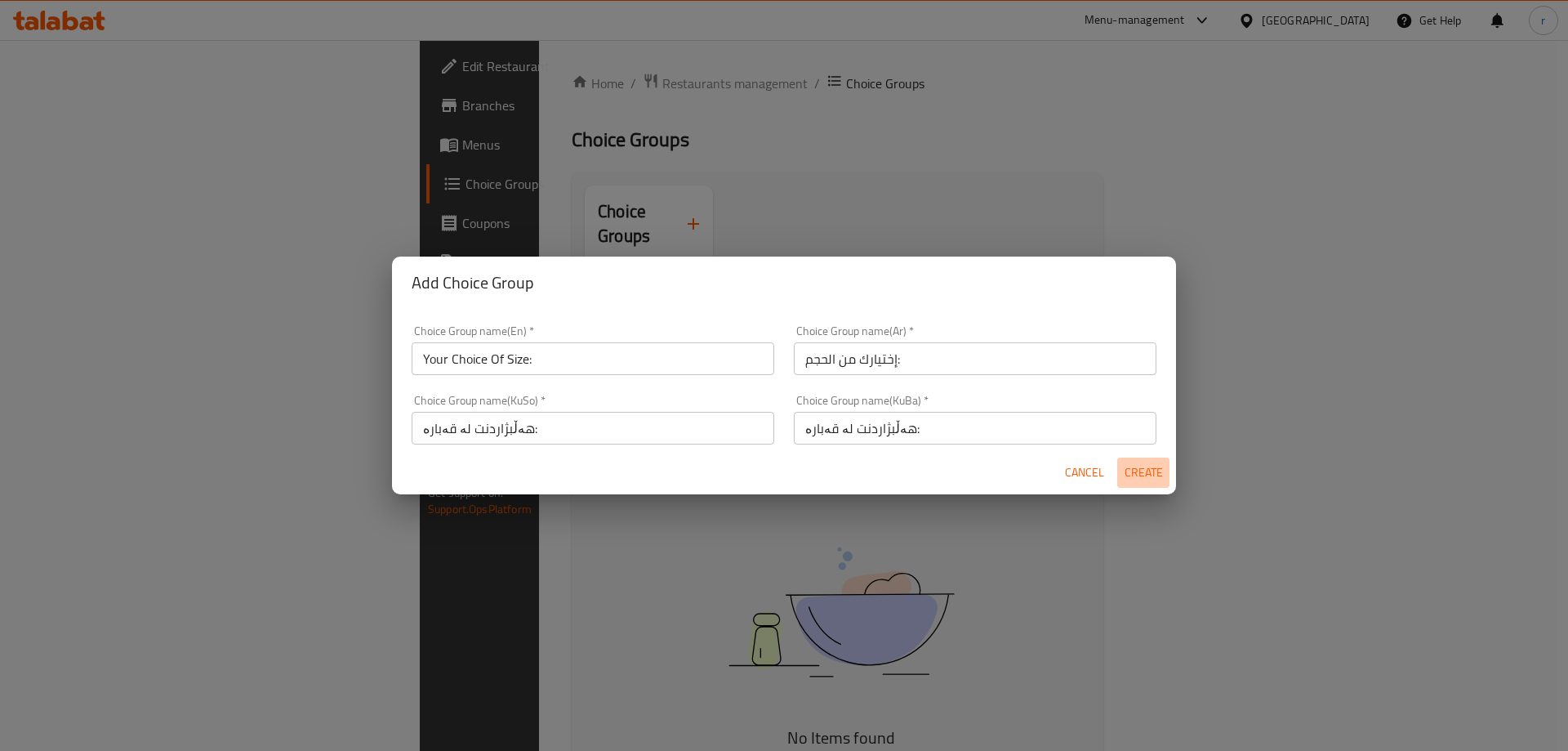
click at [1121, 469] on button "Create" at bounding box center [1143, 473] width 52 height 31
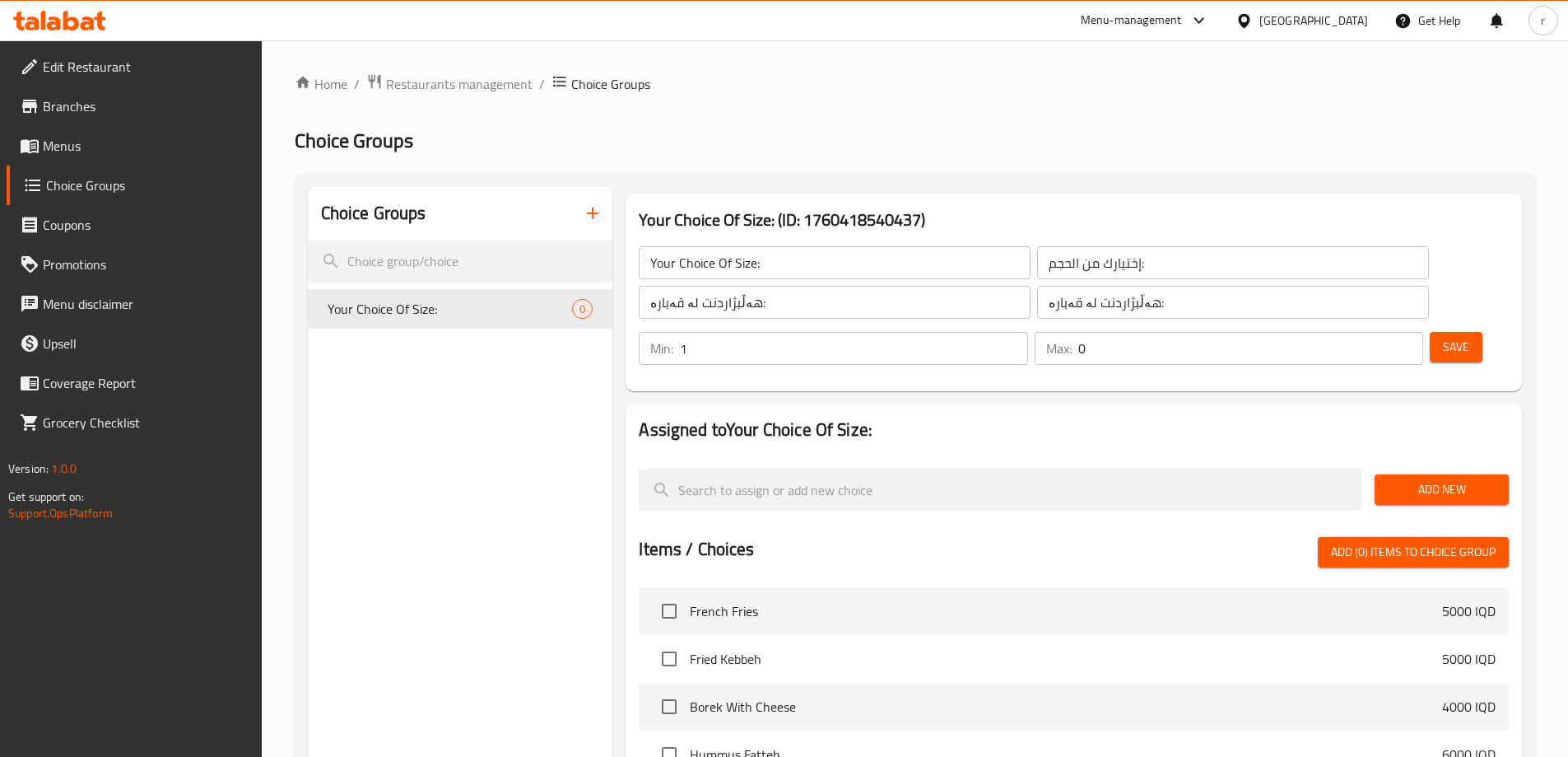
type input "1"
click at [1027, 332] on input "1" at bounding box center [853, 348] width 347 height 33
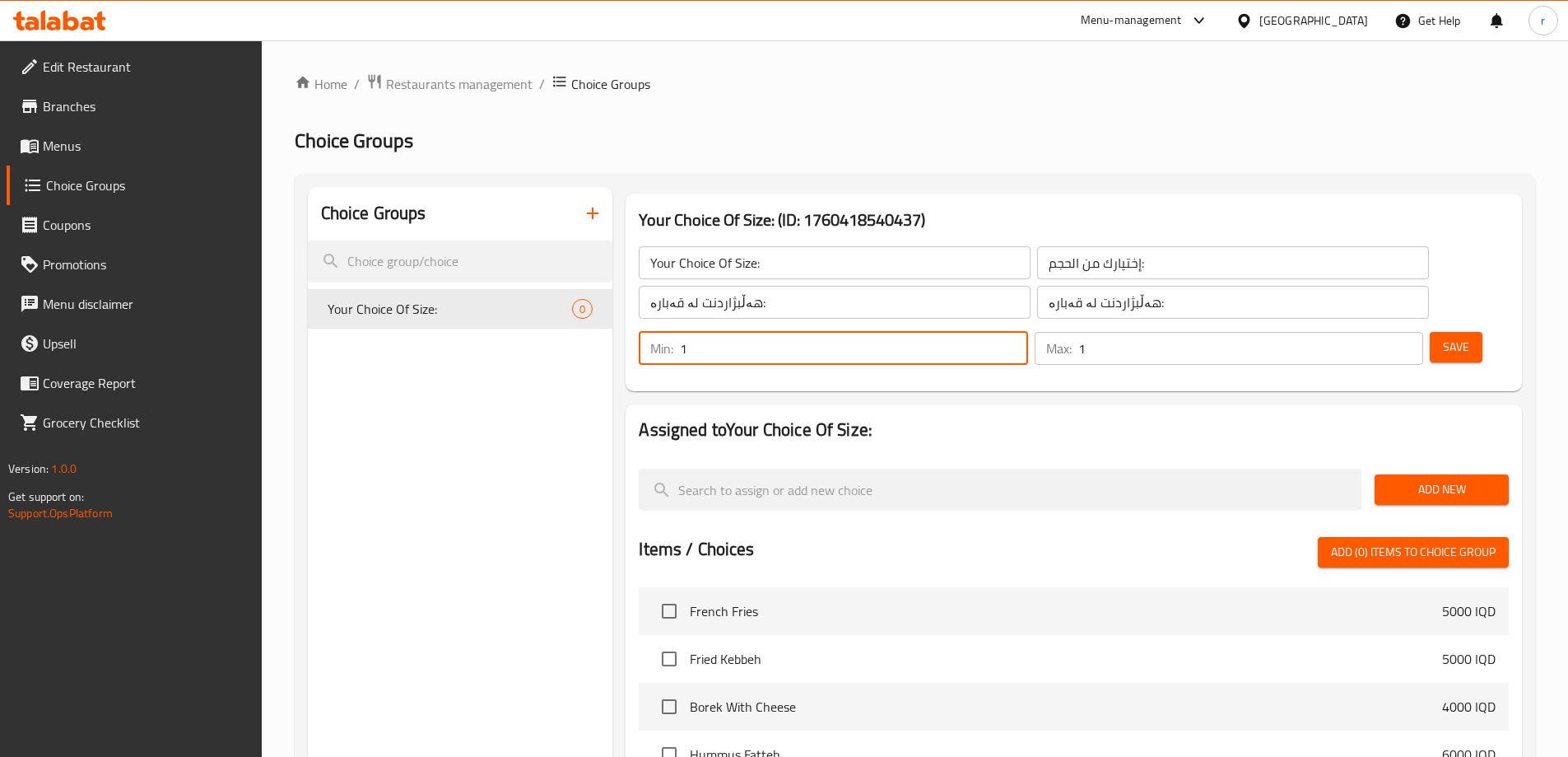
type input "1"
click at [1375, 332] on input "1" at bounding box center [1250, 348] width 344 height 33
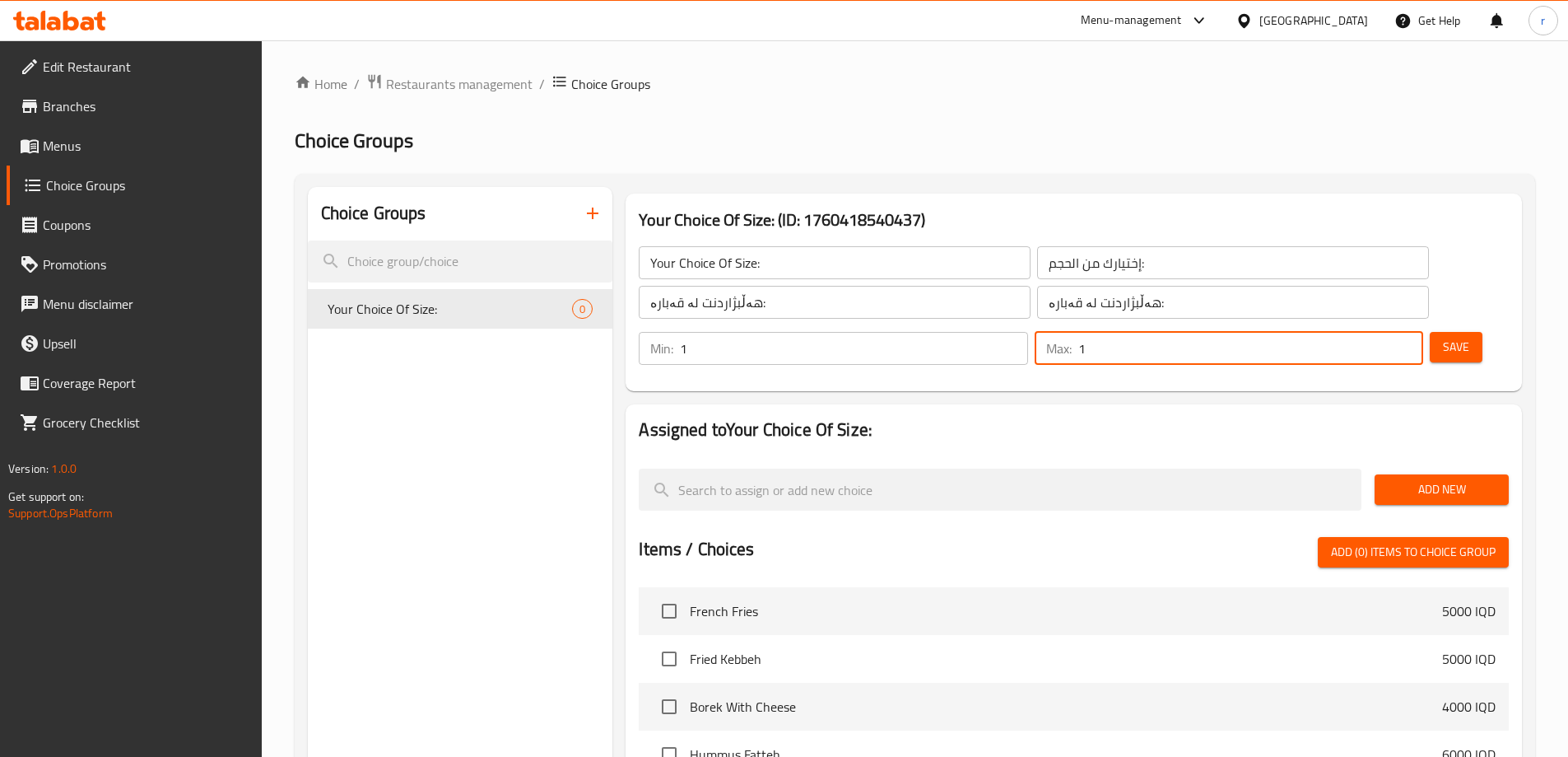
click at [1442, 337] on span "Save" at bounding box center [1455, 347] width 26 height 21
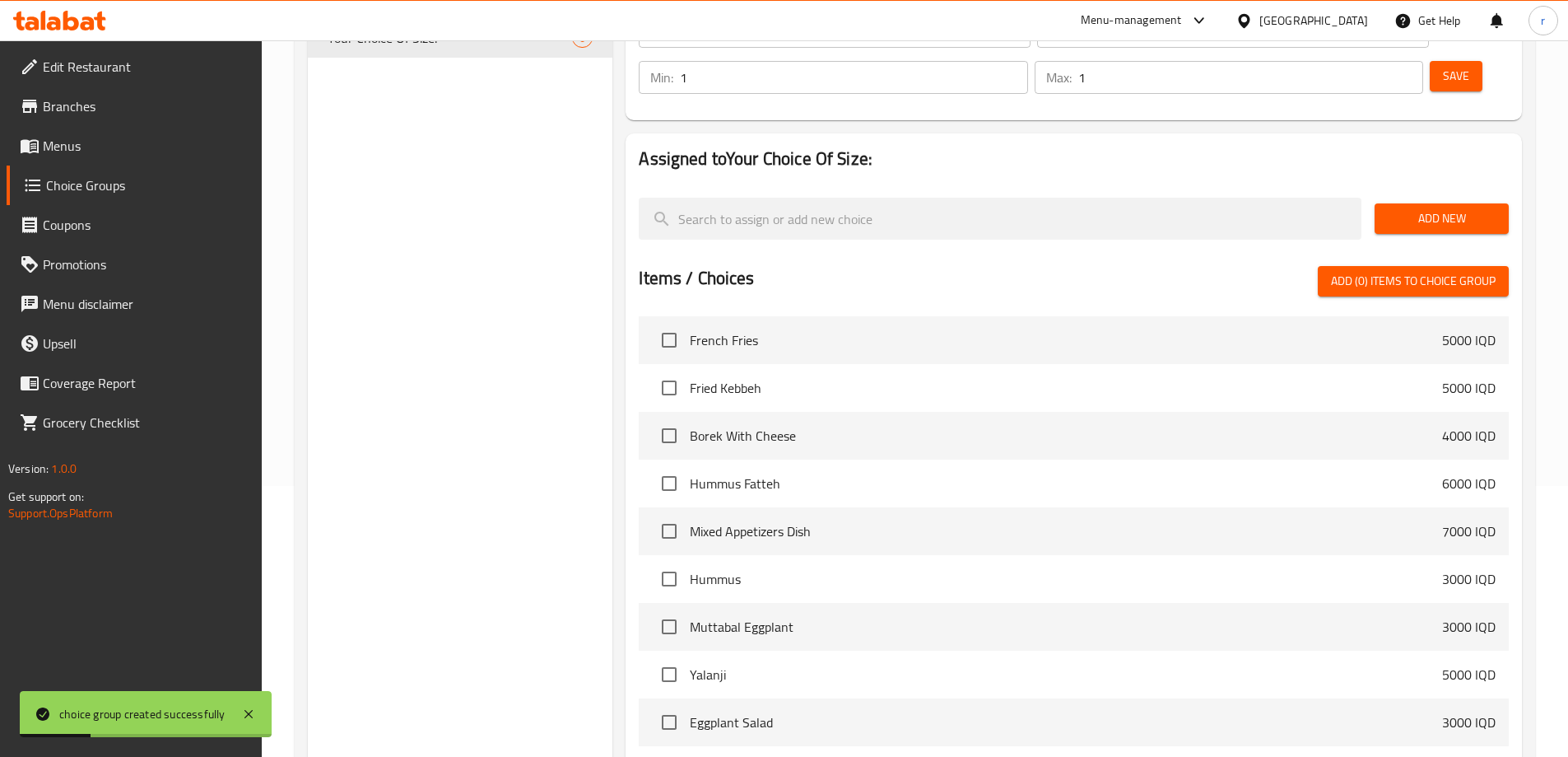
scroll to position [275, 0]
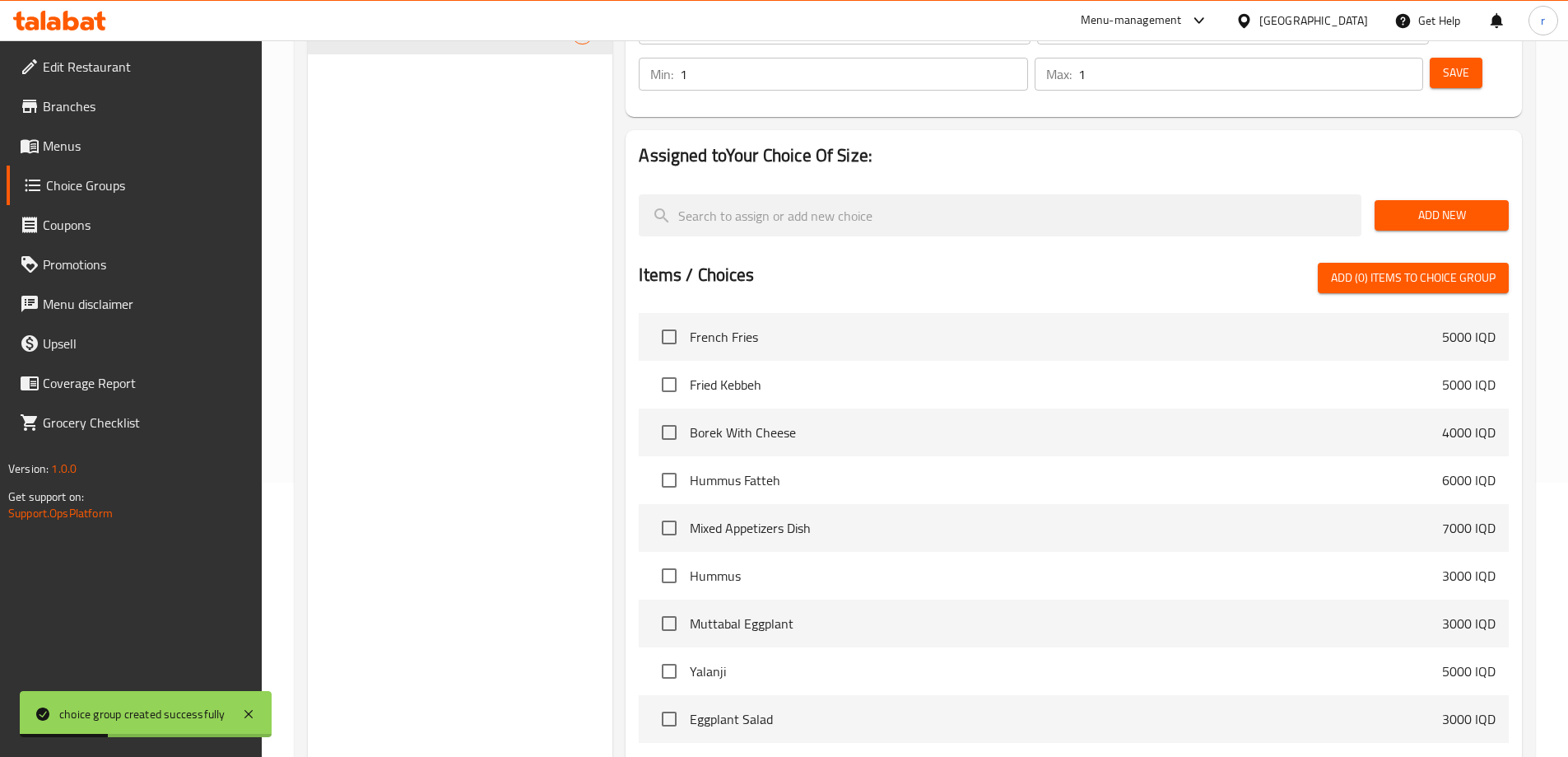
click at [1390, 205] on span "Add New" at bounding box center [1441, 215] width 108 height 21
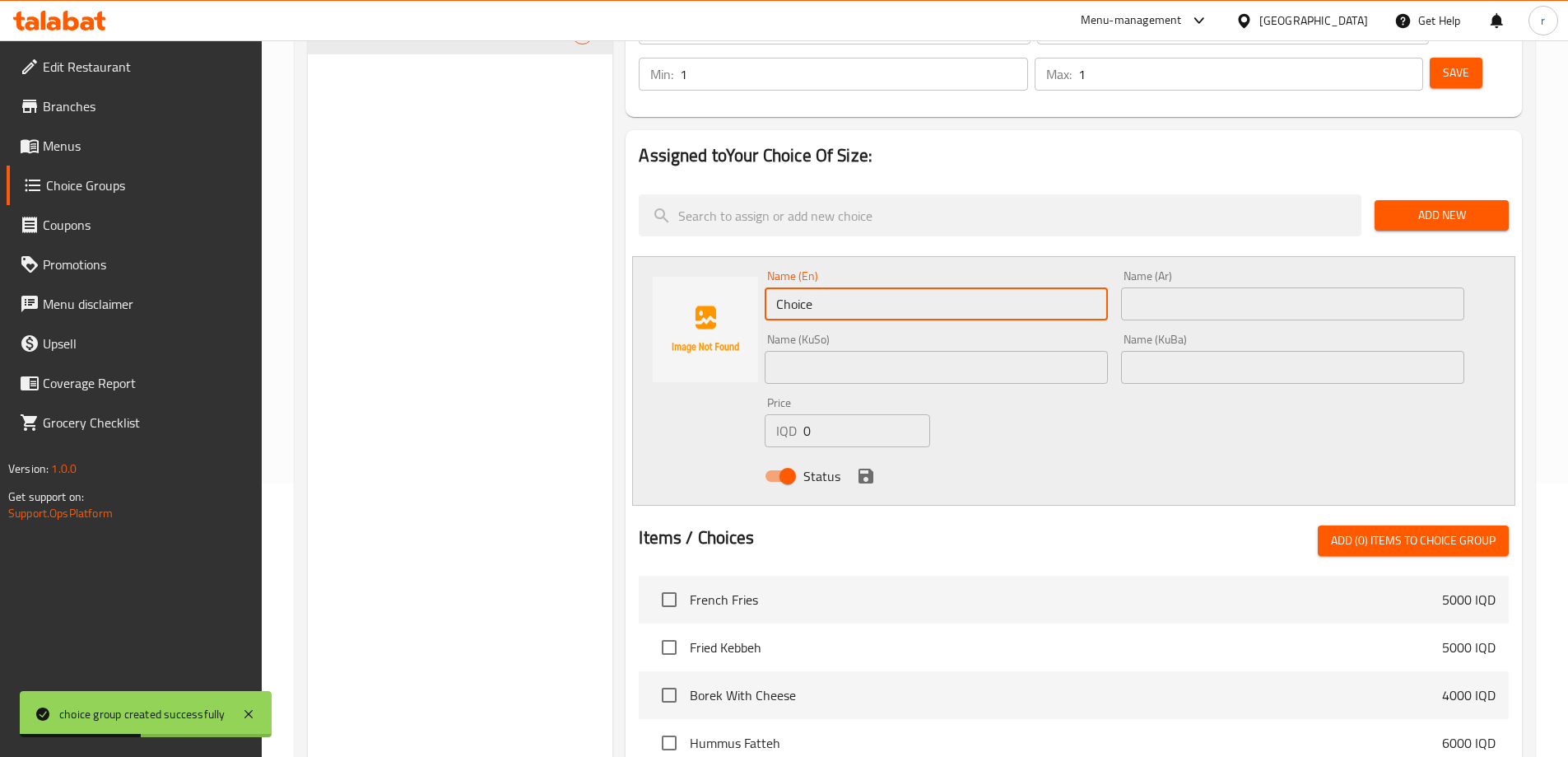
drag, startPoint x: 699, startPoint y: 261, endPoint x: 612, endPoint y: 254, distance: 87.3
click at [612, 254] on div "Choice Groups Your Choice Of Size: 0 Your Choice Of Size: (ID: 1045416) Your Ch…" at bounding box center [917, 535] width 1221 height 1245
click at [802, 288] on input "text" at bounding box center [936, 304] width 343 height 33
type input "Small"
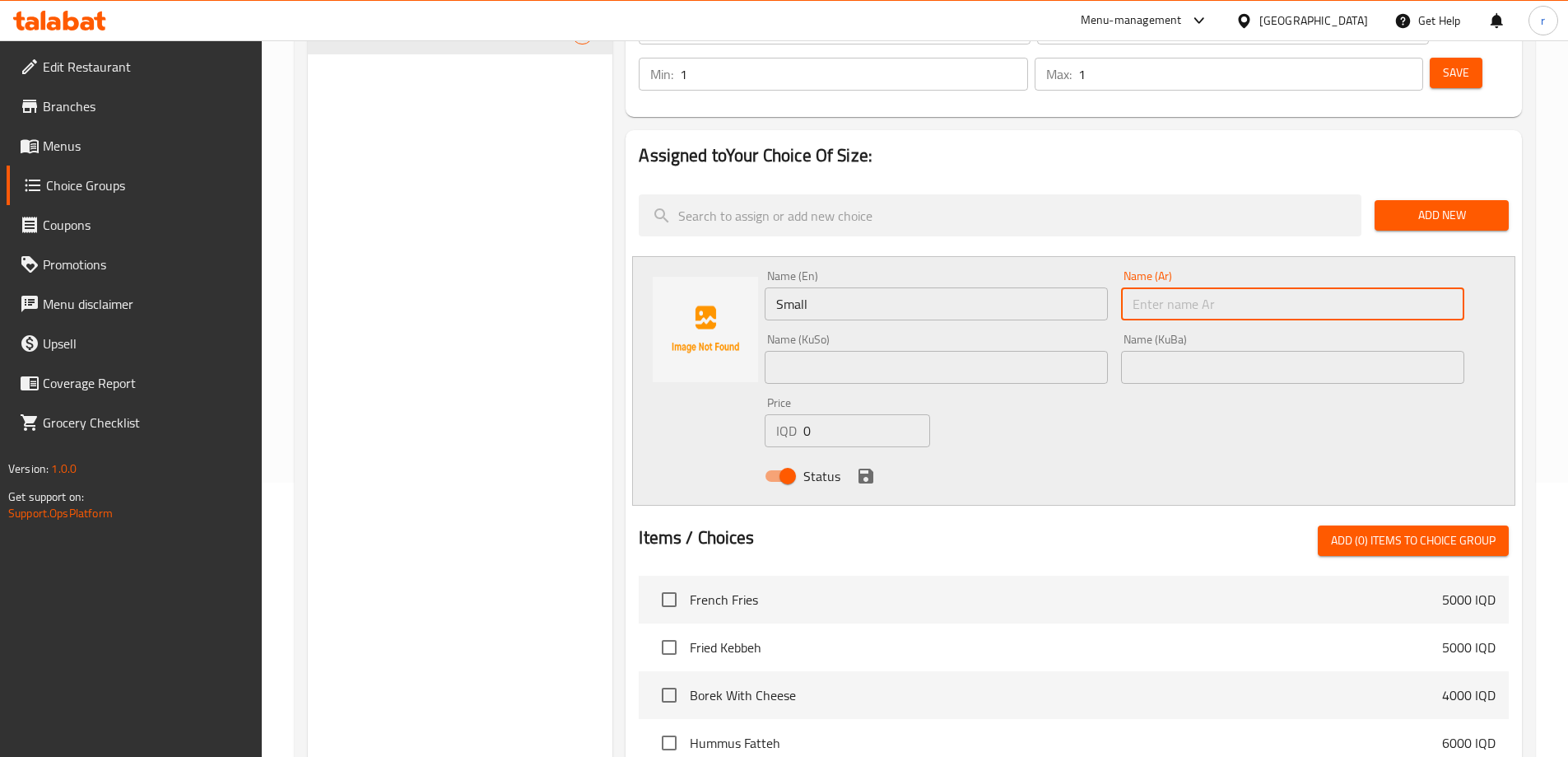
click at [1173, 288] on input "text" at bounding box center [1293, 304] width 343 height 33
type input "X"
type input "صغير"
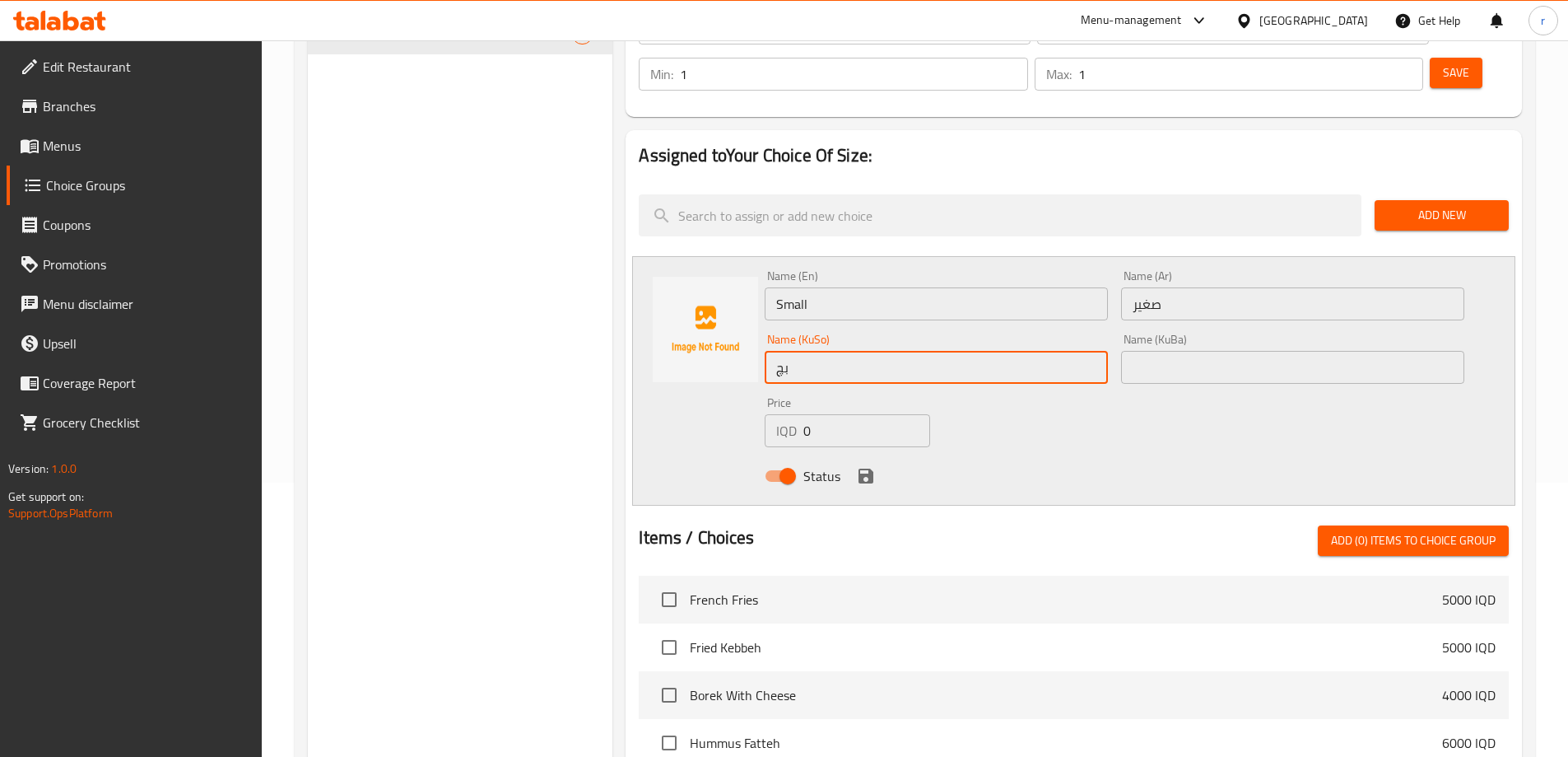
type input "بچووک"
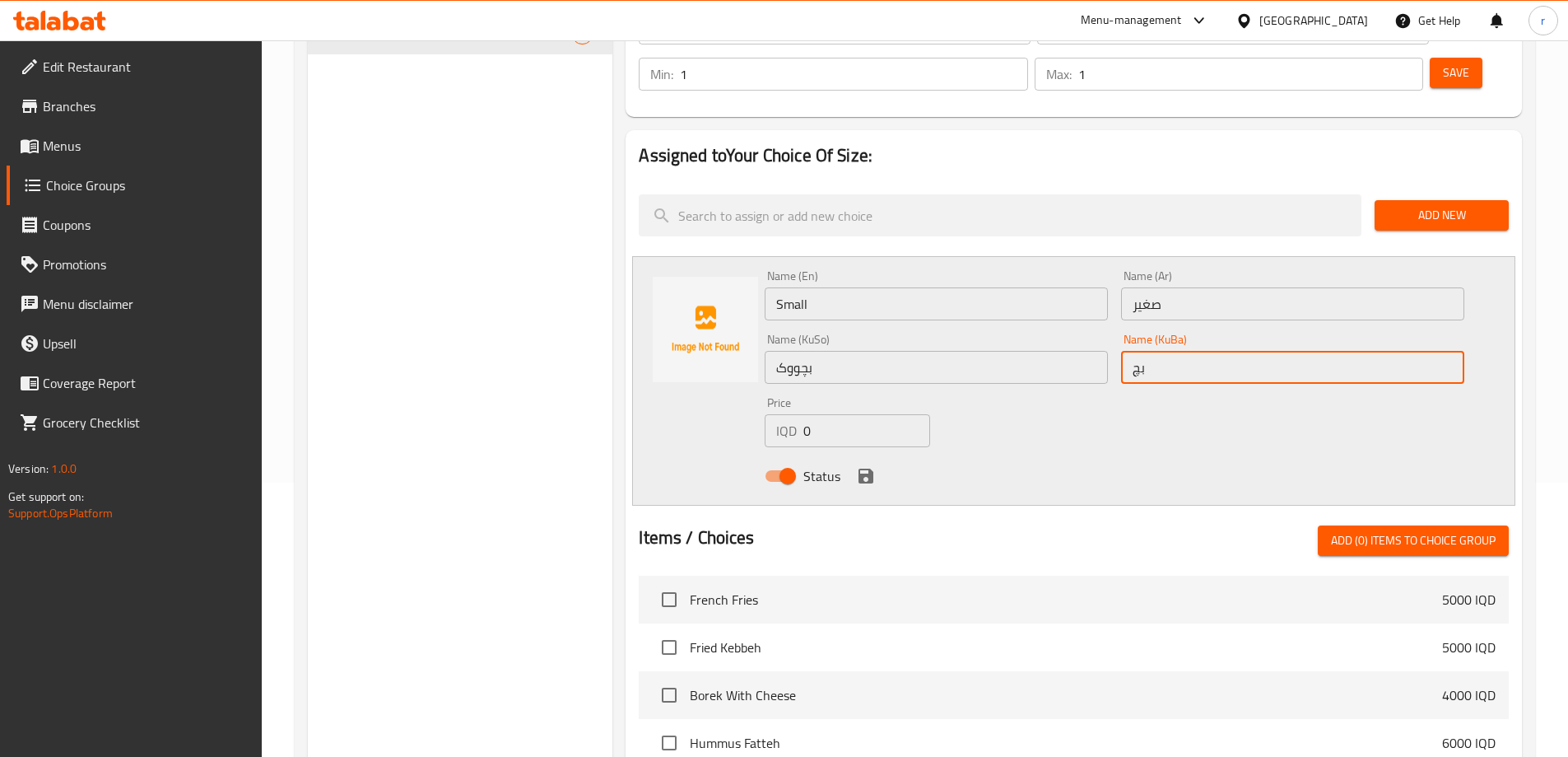
type input "بچووک"
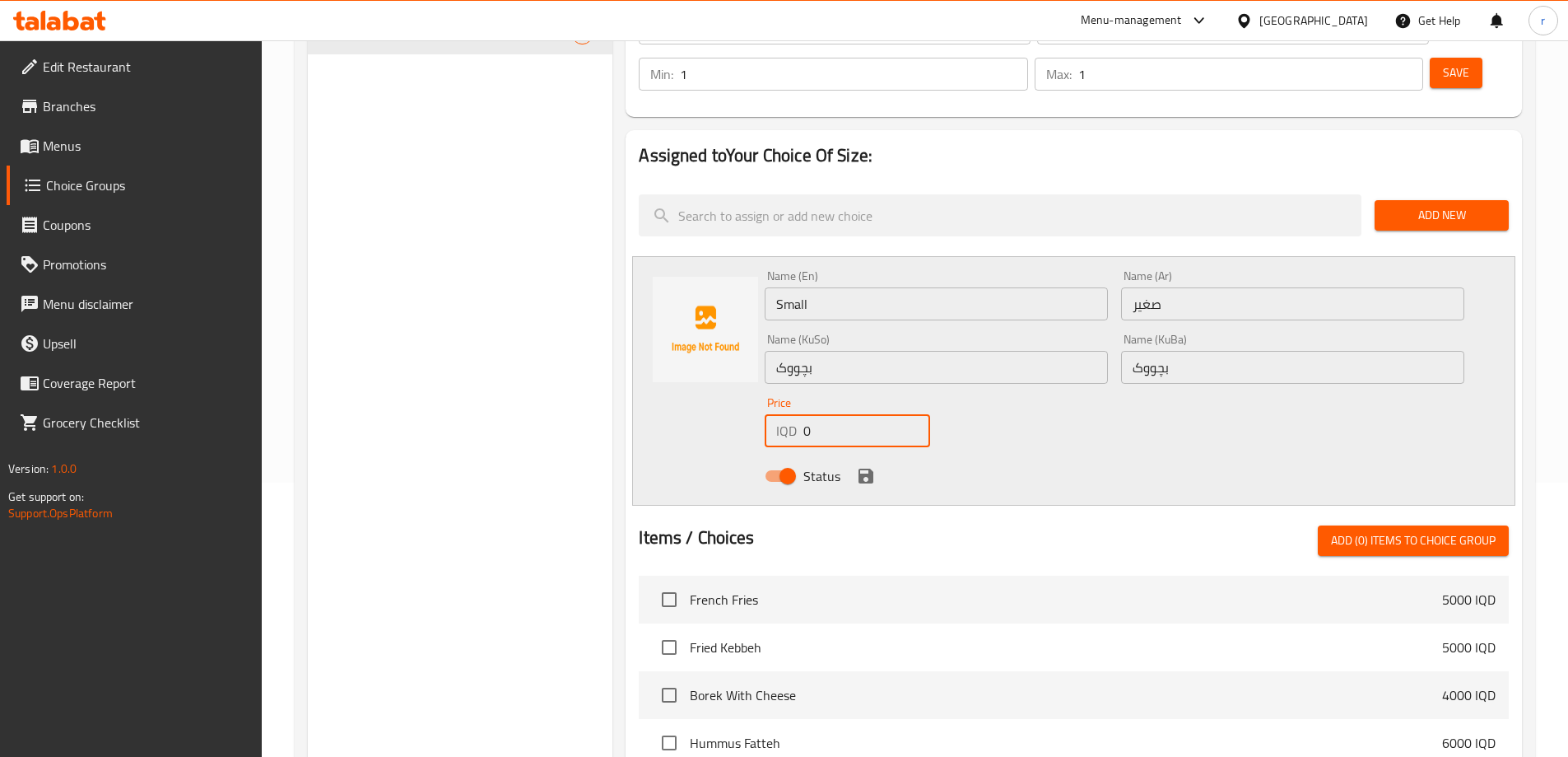
drag, startPoint x: 819, startPoint y: 381, endPoint x: 773, endPoint y: 383, distance: 46.0
click at [773, 414] on div "IQD 0 Price" at bounding box center [846, 430] width 165 height 33
type input "500"
click at [863, 468] on icon "save" at bounding box center [865, 475] width 15 height 15
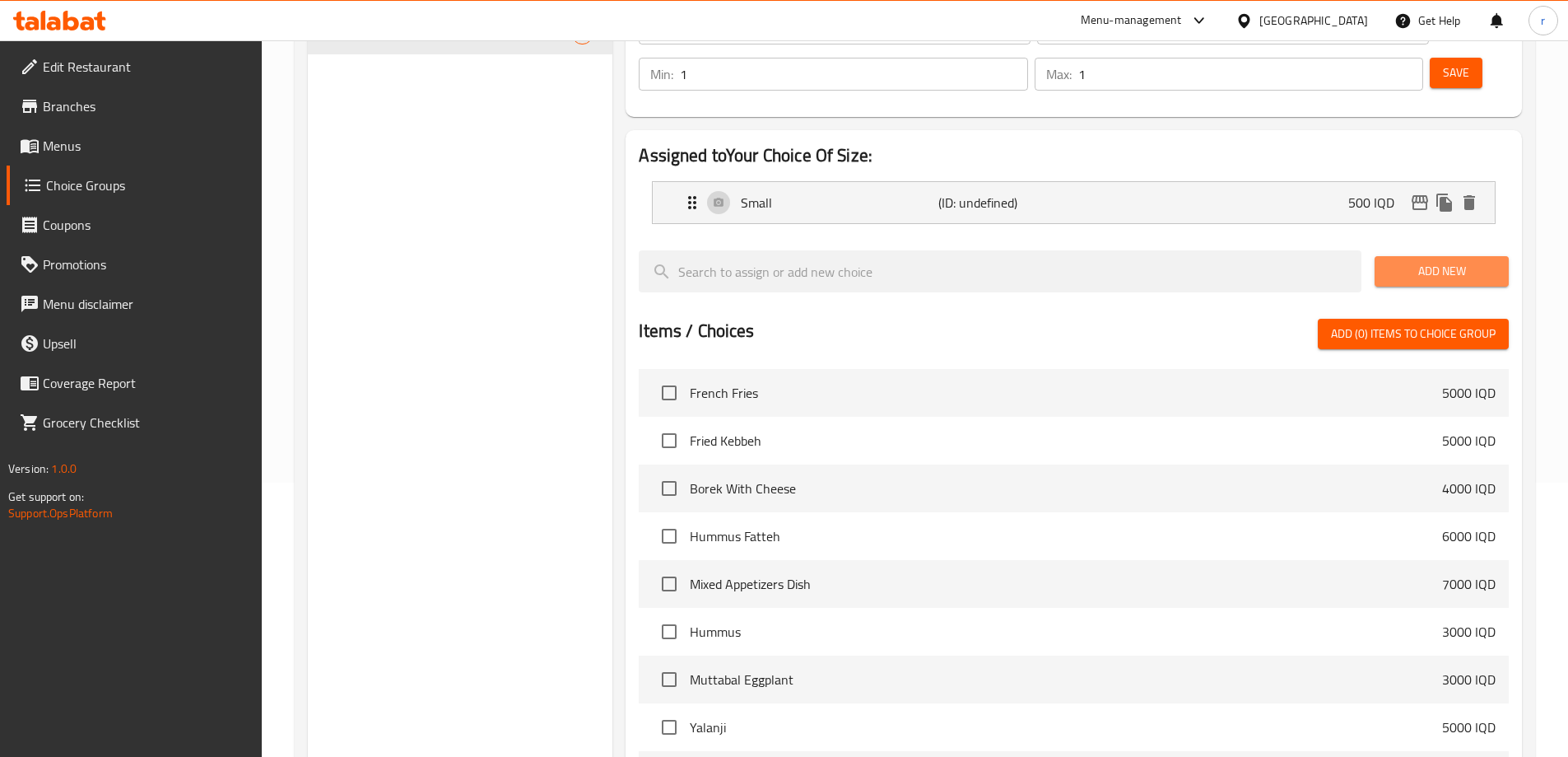
click at [1382, 256] on button "Add New" at bounding box center [1441, 271] width 134 height 31
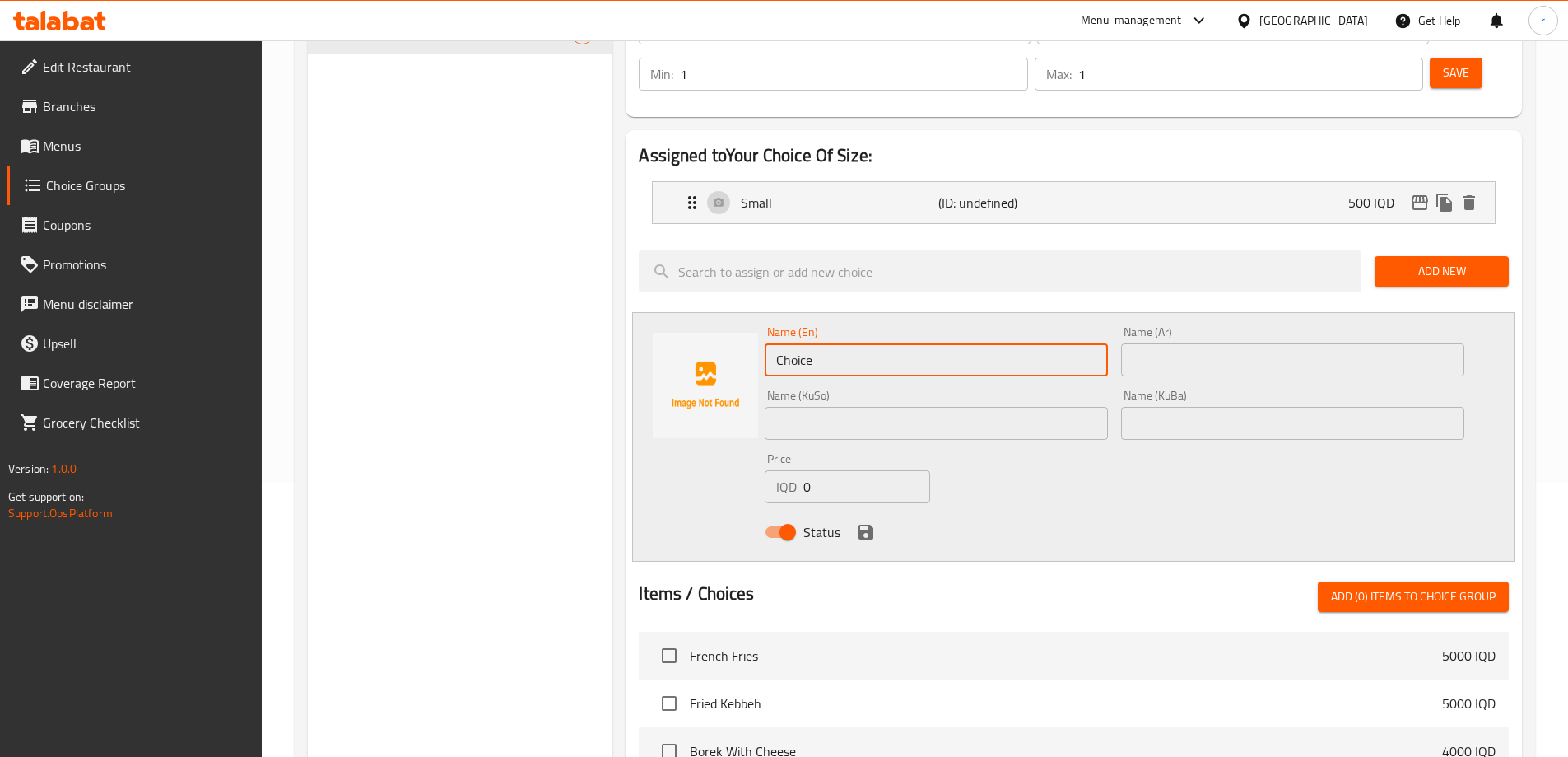
drag, startPoint x: 845, startPoint y: 314, endPoint x: 631, endPoint y: 331, distance: 214.7
click at [631, 331] on div "Assigned to Your Choice Of Size: Small (ID: undefined) 500 IQD Name (En) Small …" at bounding box center [1074, 610] width 896 height 962
type input "K"
type input "Large"
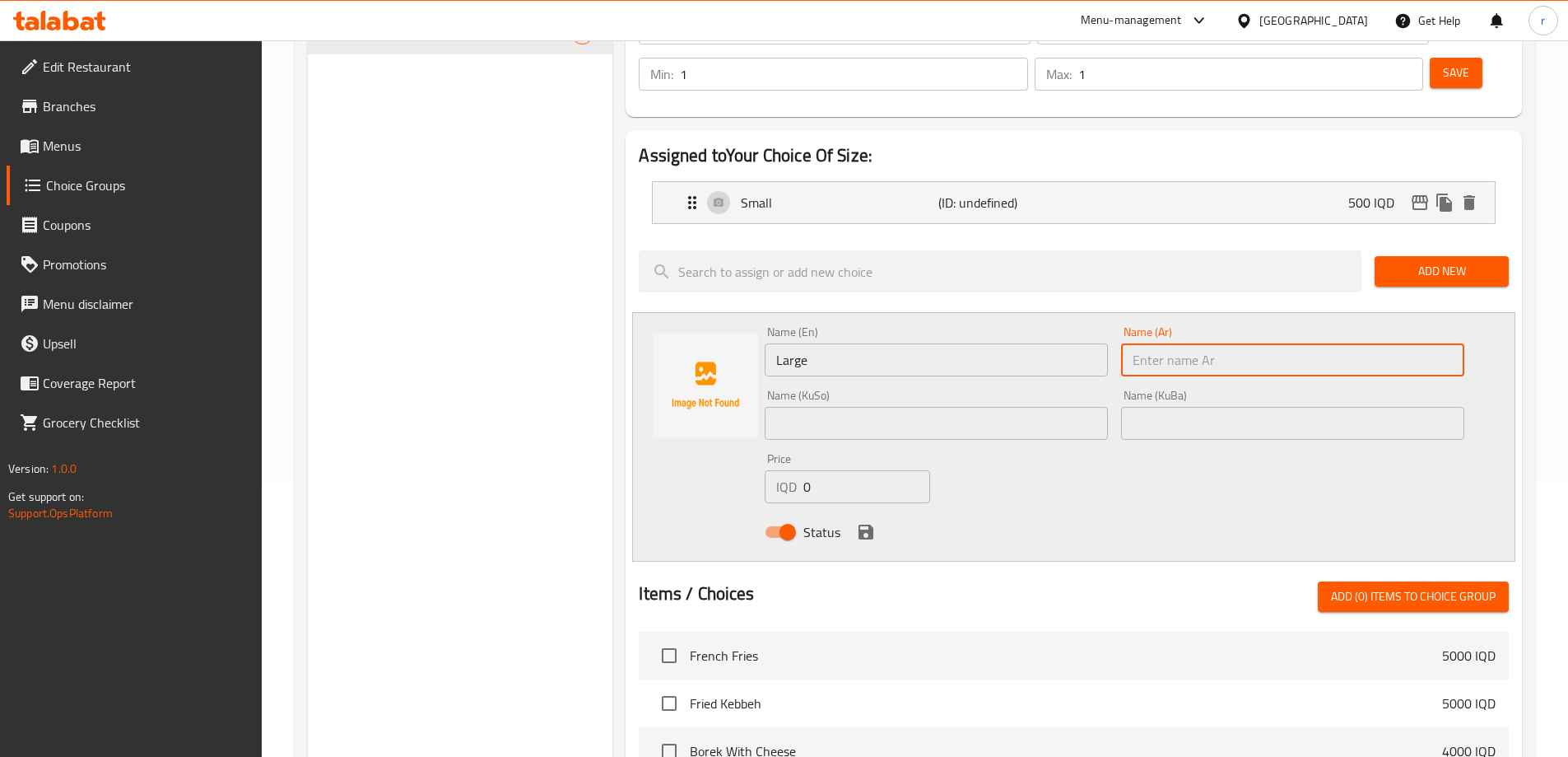
click at [1162, 344] on input "text" at bounding box center [1293, 360] width 343 height 33
type input "كبير"
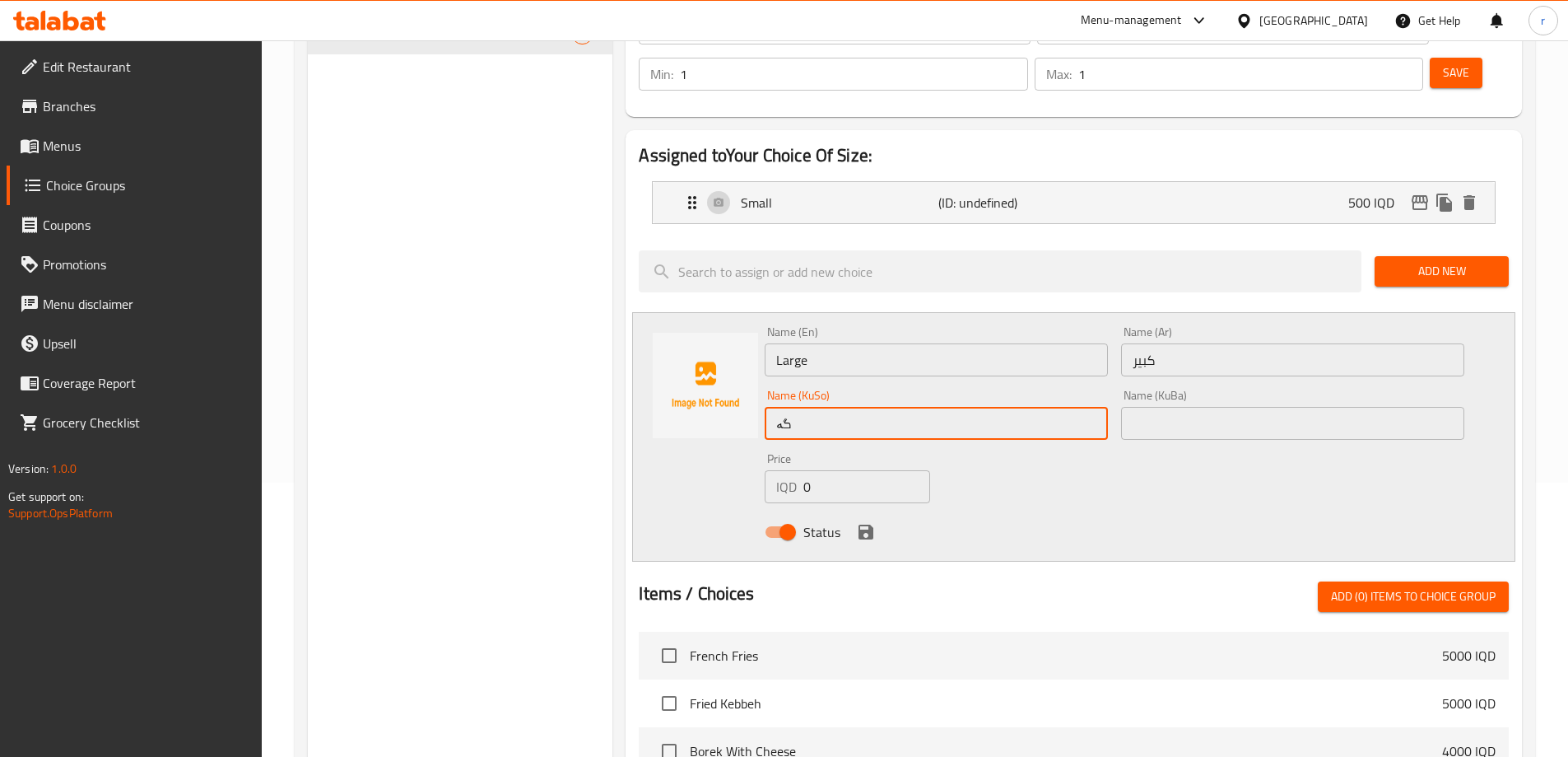
type input "گەورە"
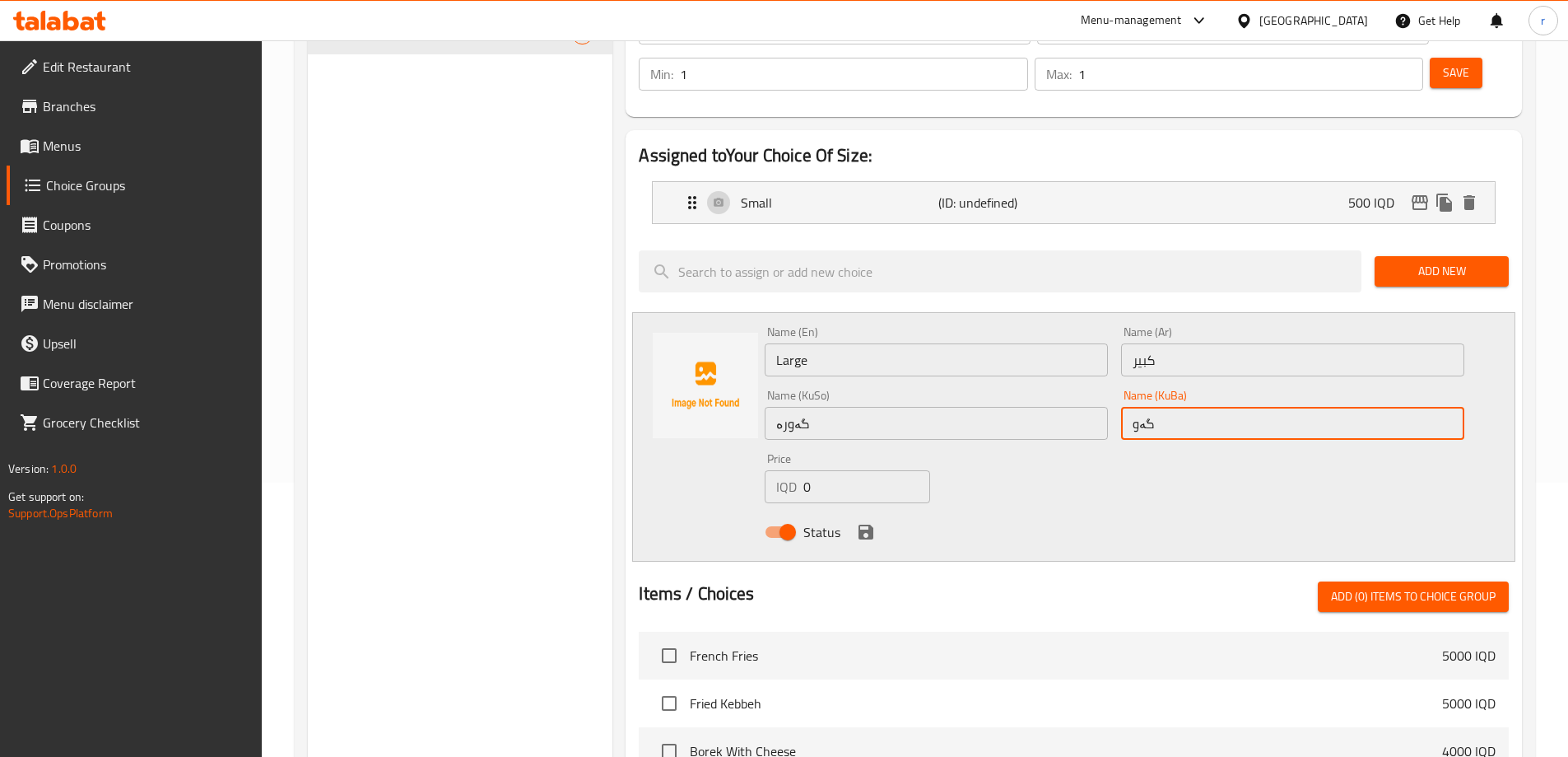
type input "گەورە"
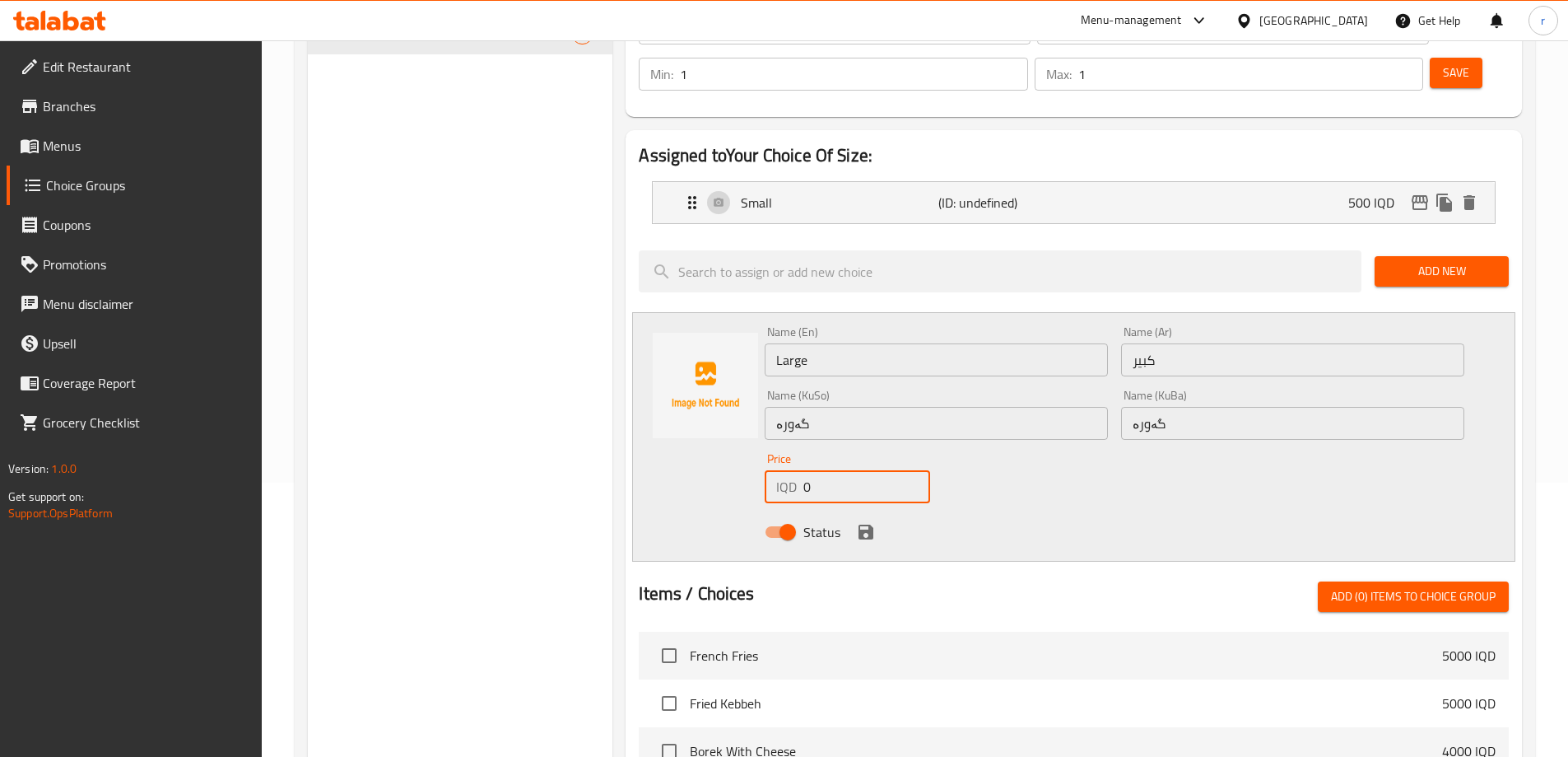
drag, startPoint x: 834, startPoint y: 430, endPoint x: 785, endPoint y: 441, distance: 50.2
click at [785, 470] on div "IQD 0 Price" at bounding box center [846, 486] width 165 height 33
type input "1000"
click at [862, 524] on icon "save" at bounding box center [865, 531] width 15 height 15
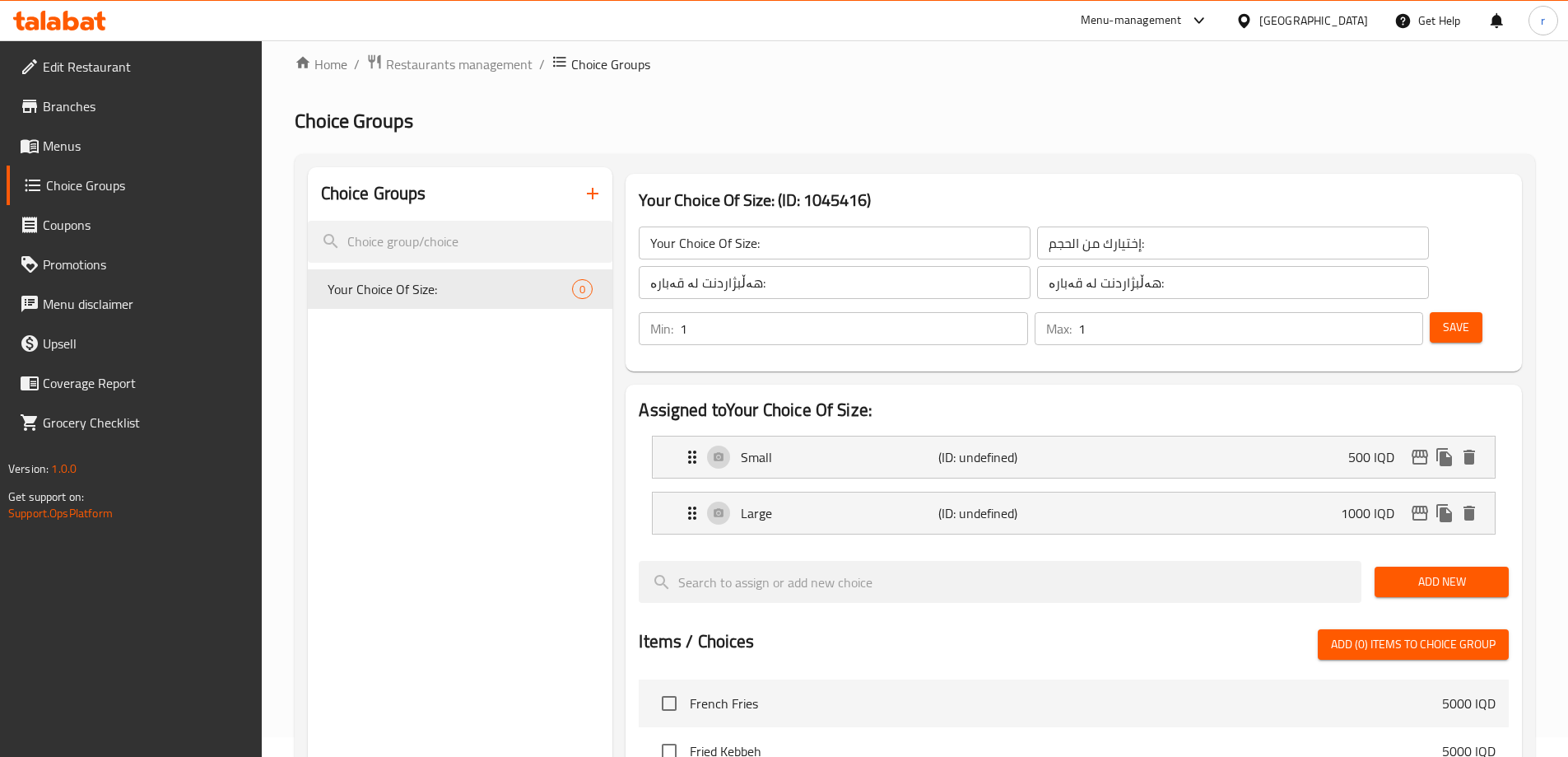
scroll to position [0, 0]
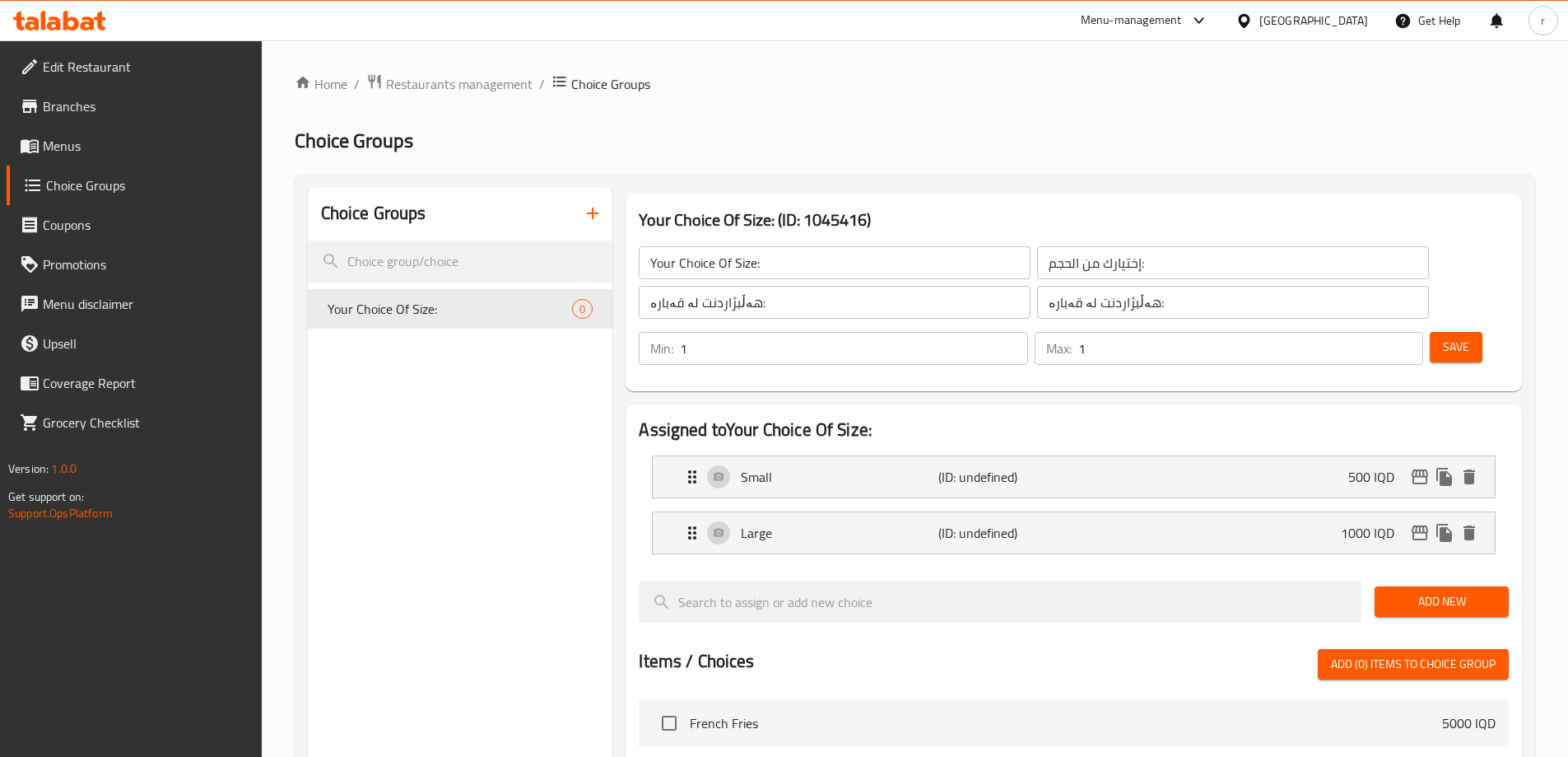
click at [1442, 337] on span "Save" at bounding box center [1455, 347] width 26 height 21
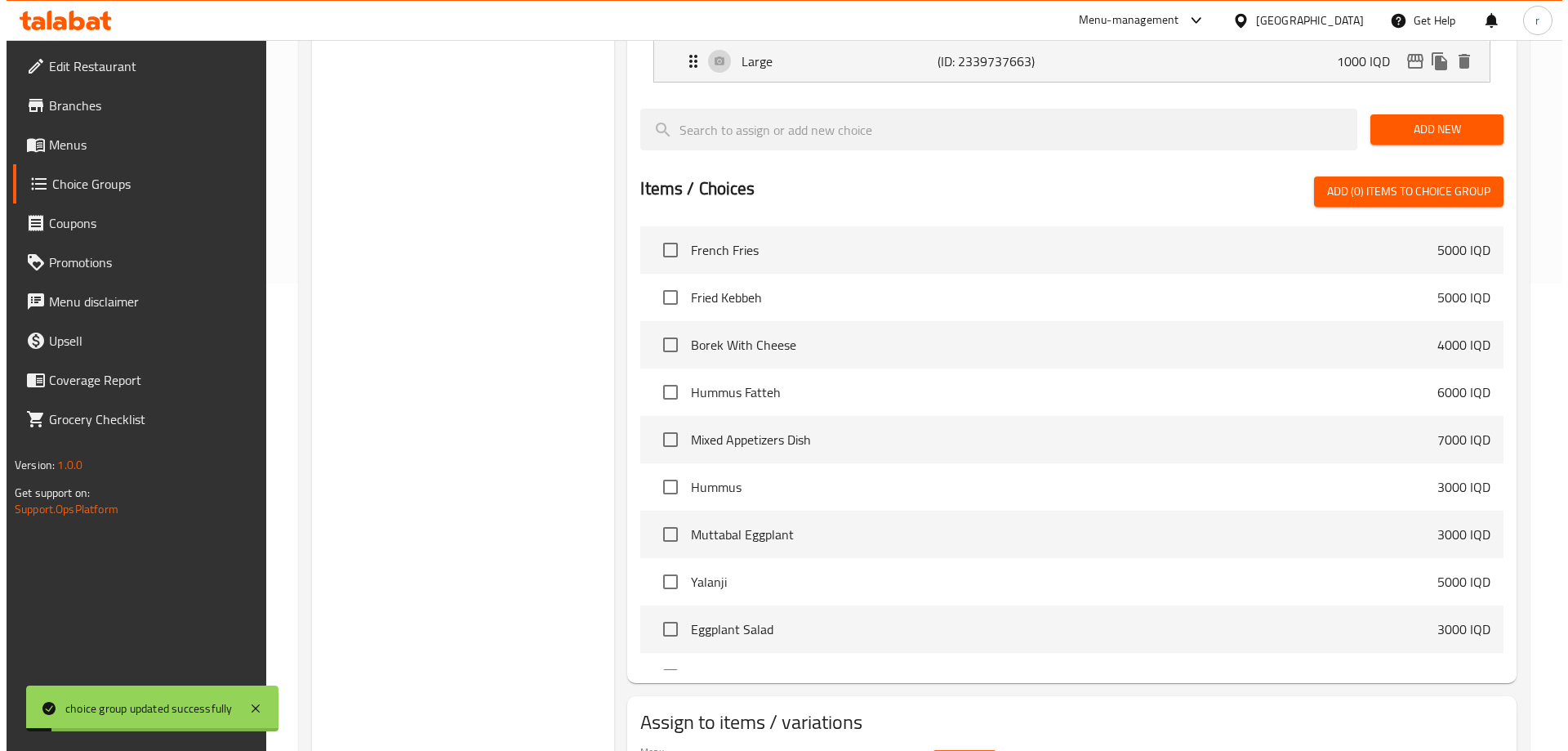
scroll to position [520, 0]
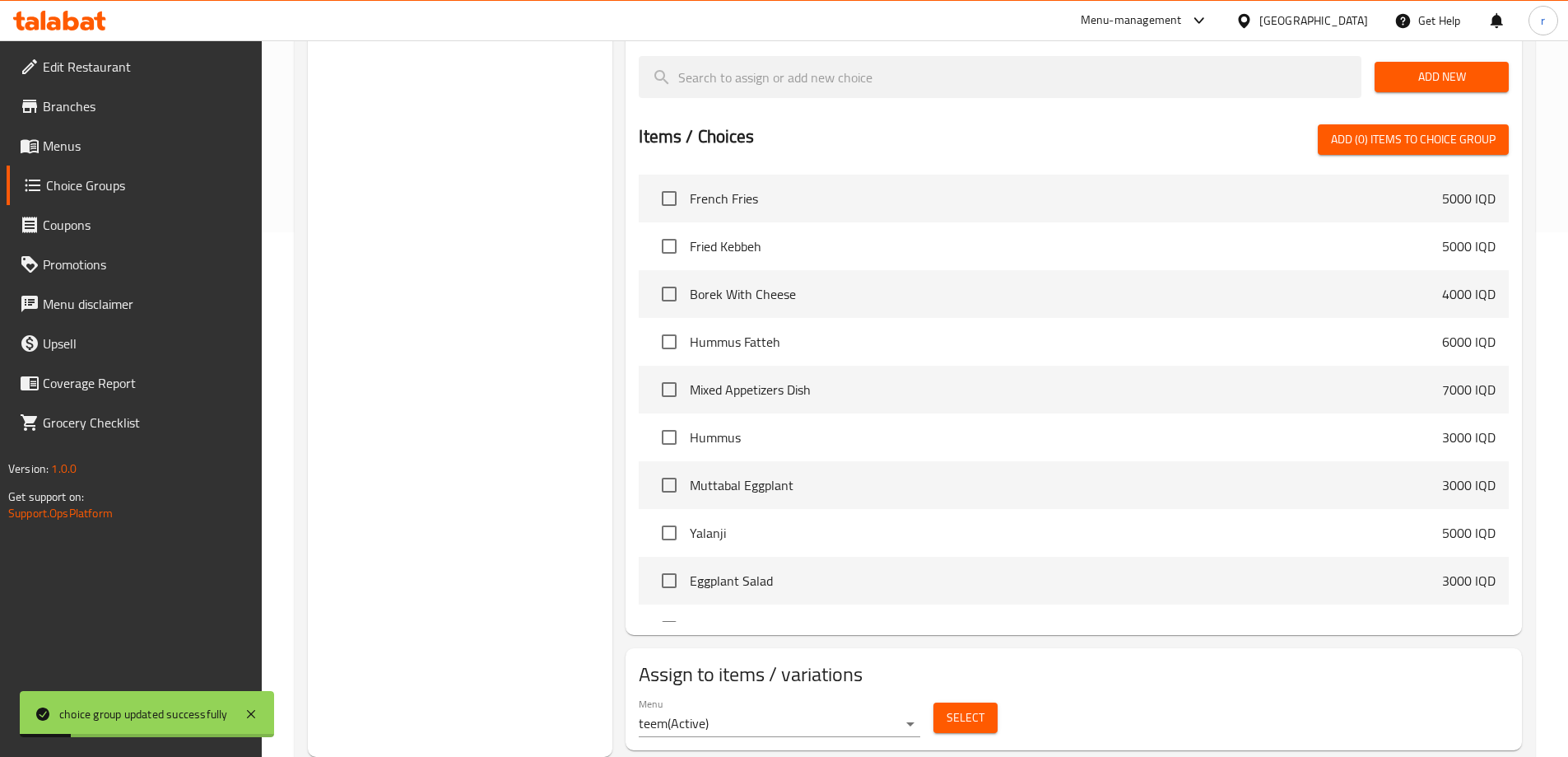
click at [949, 707] on span "Select" at bounding box center [965, 717] width 38 height 21
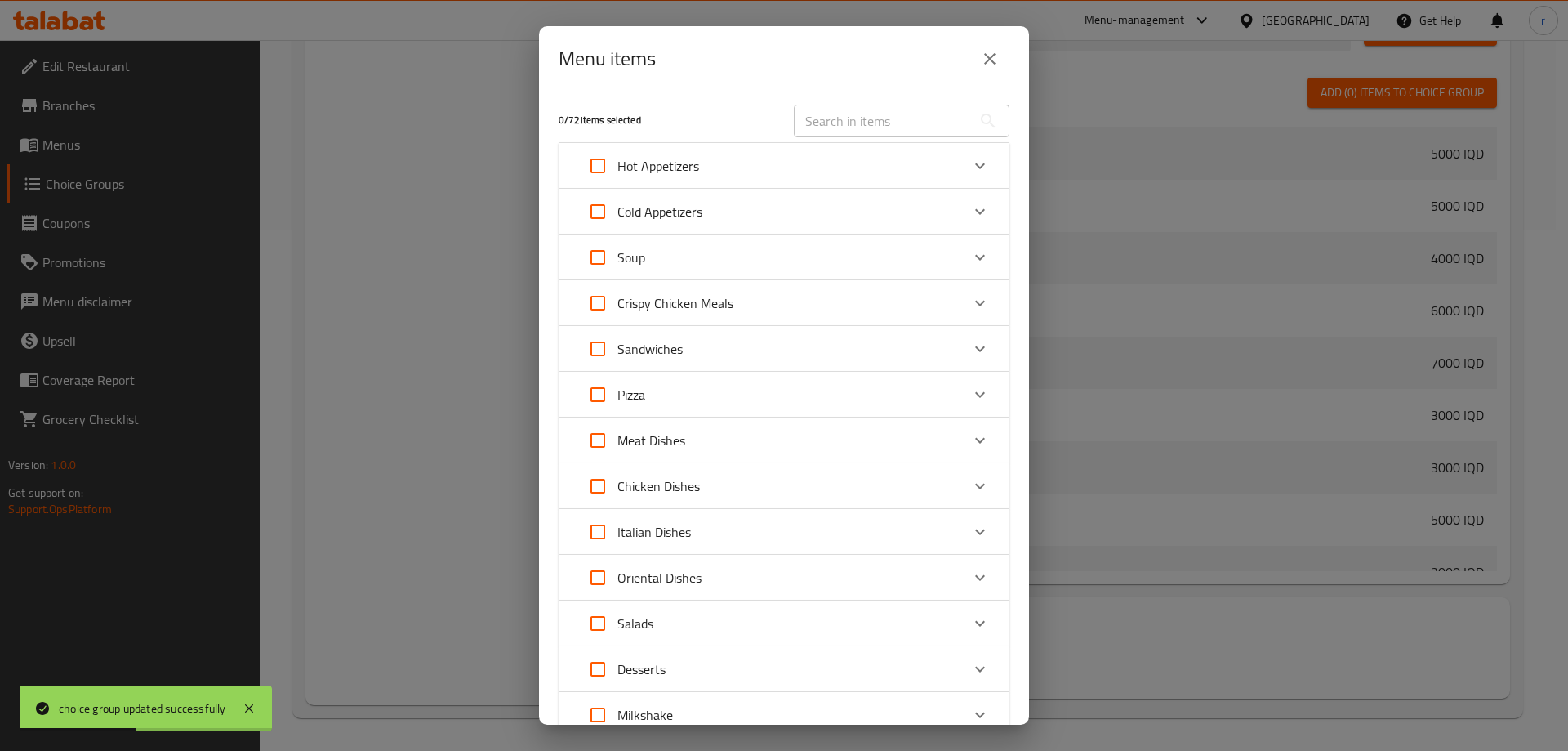
scroll to position [264, 0]
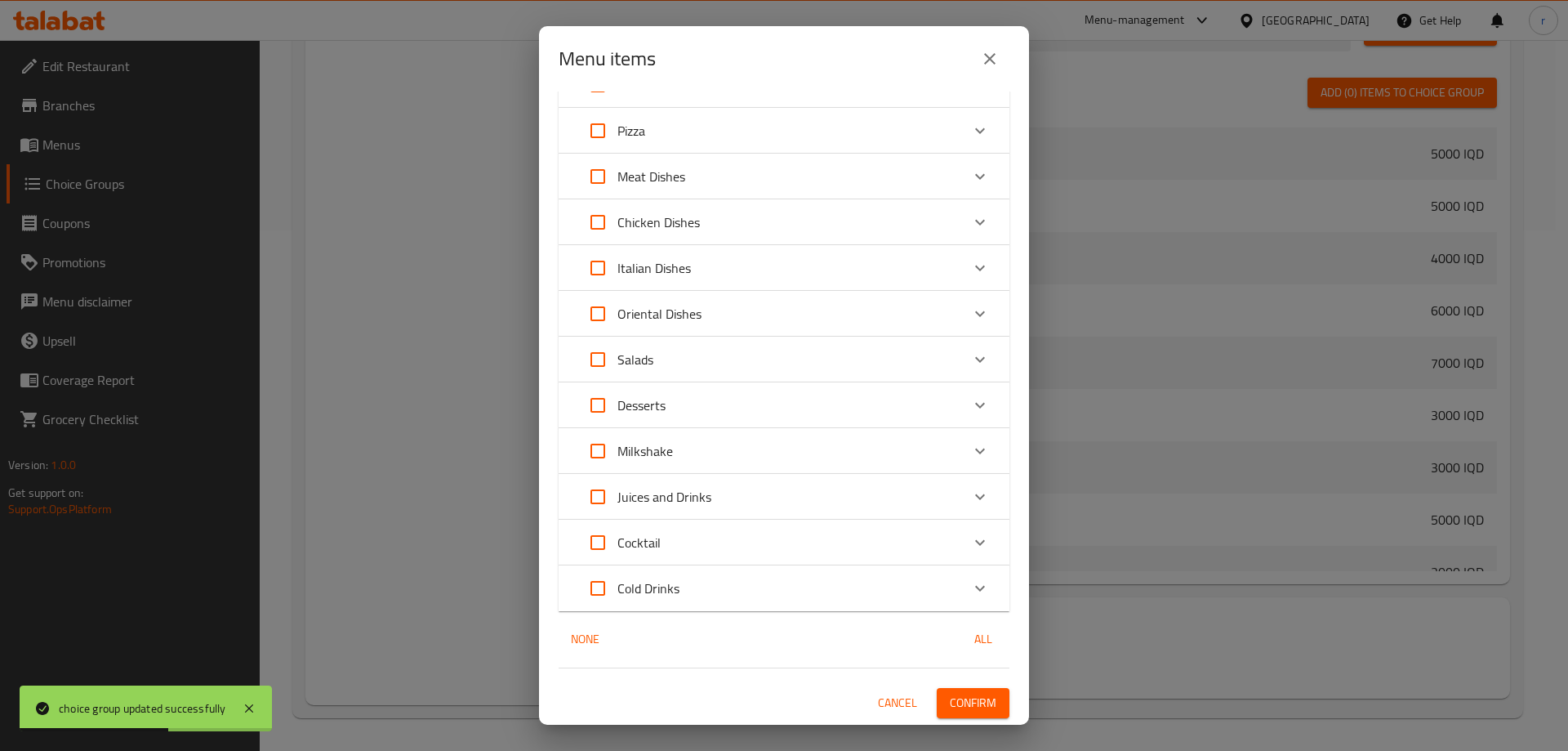
click at [974, 592] on icon "Expand" at bounding box center [981, 589] width 20 height 20
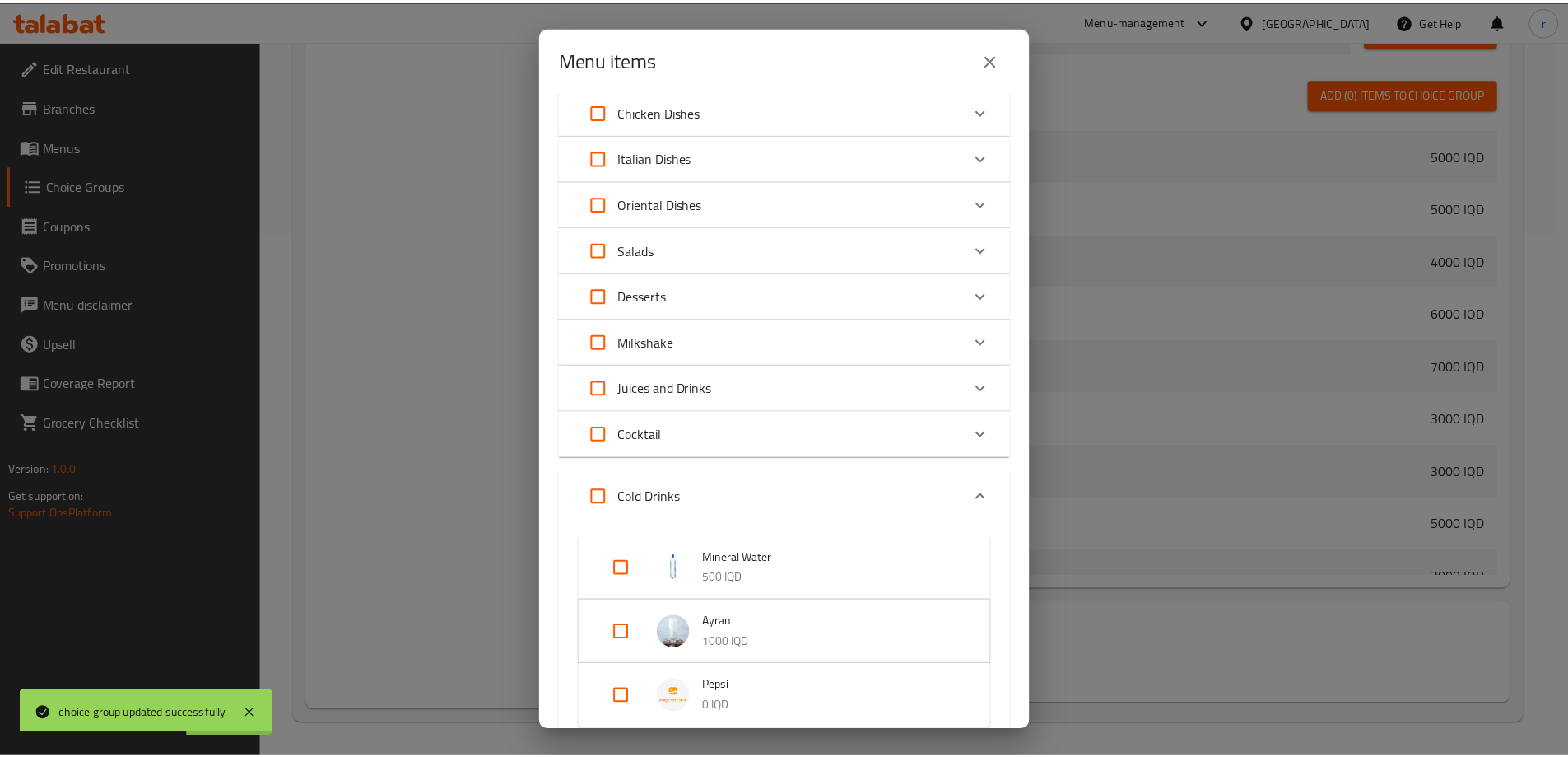
scroll to position [518, 0]
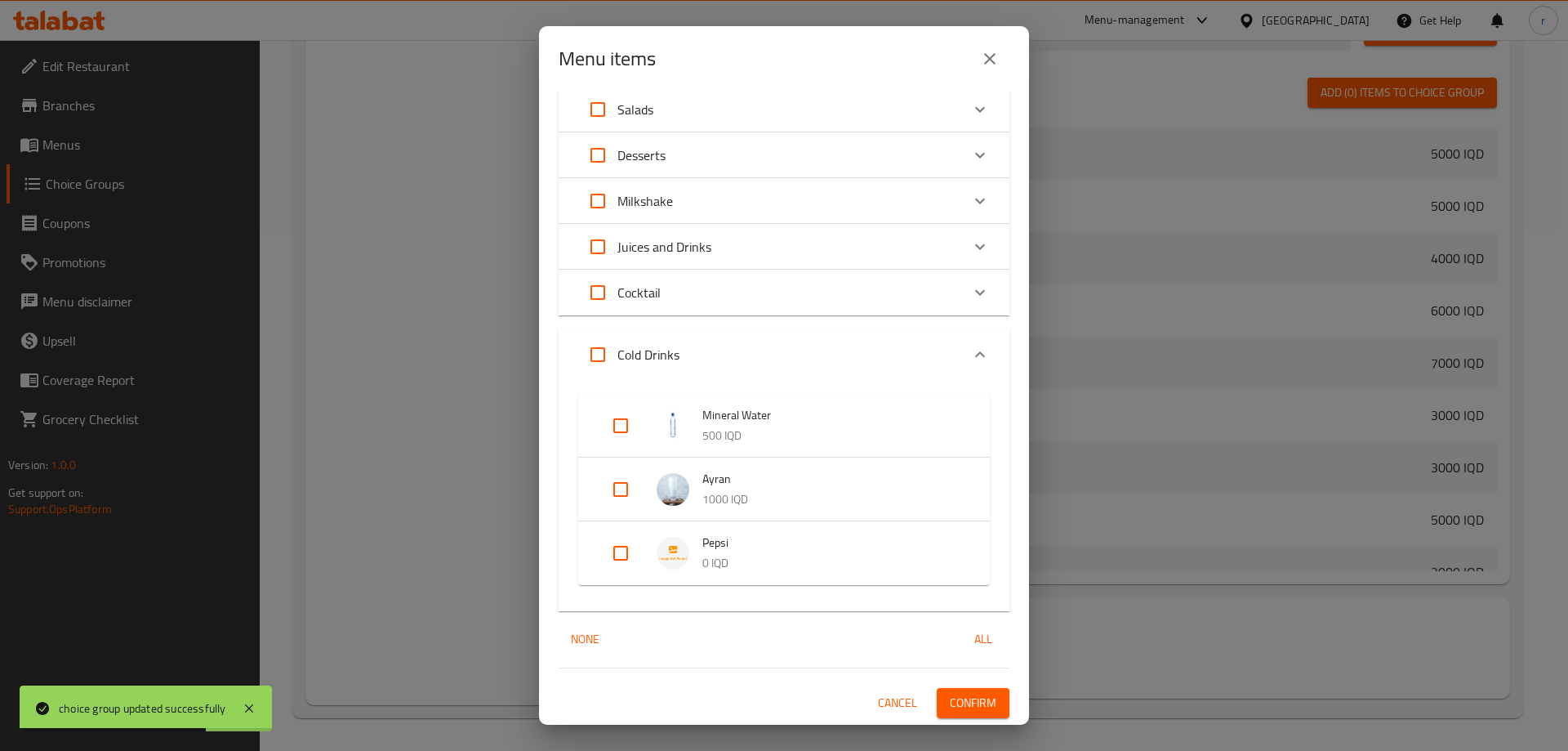
click at [625, 543] on input "Expand" at bounding box center [621, 553] width 40 height 40
checkbox input "true"
click at [966, 704] on button "Confirm" at bounding box center [973, 715] width 72 height 31
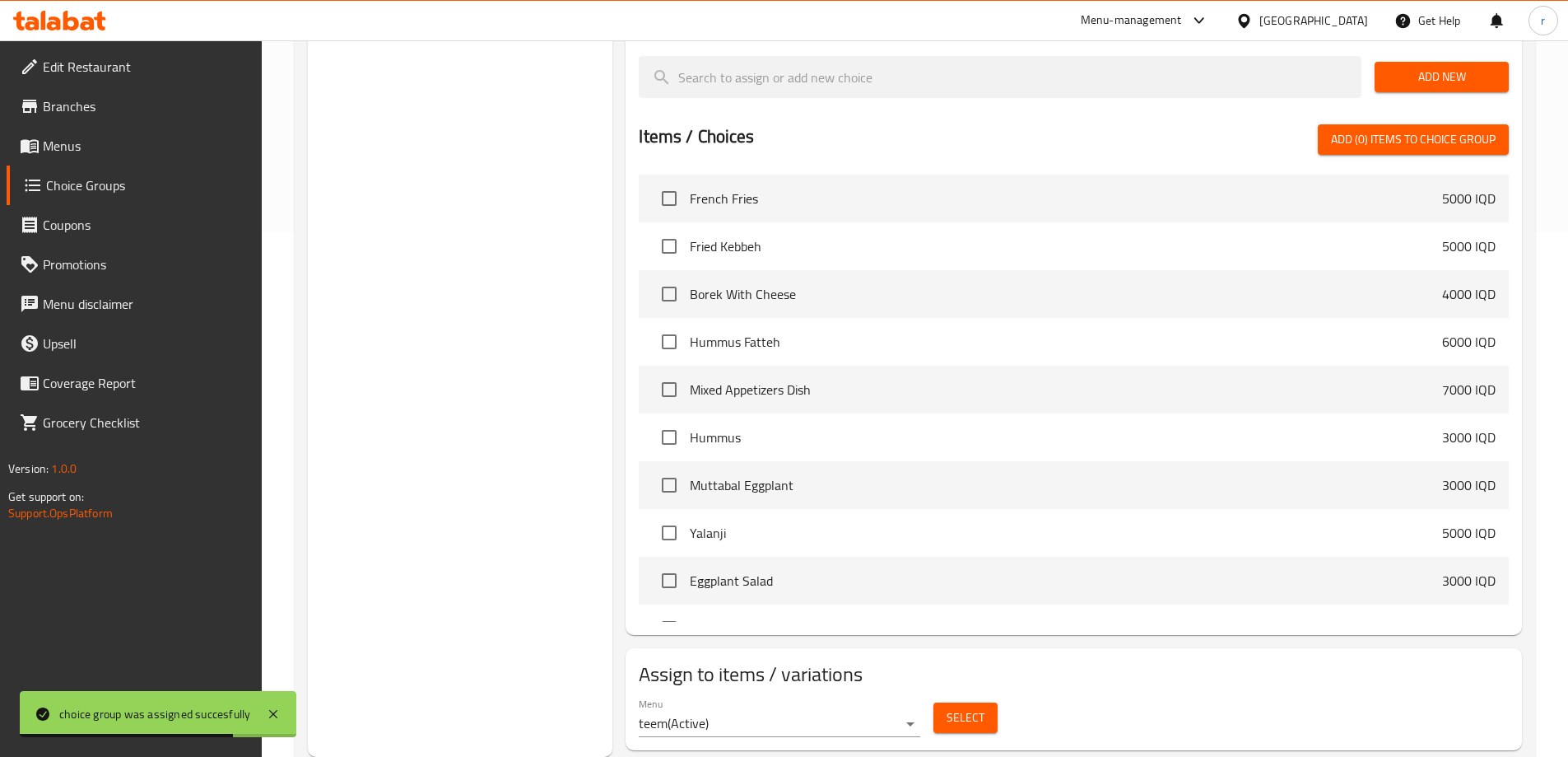
click at [78, 136] on span "Menus" at bounding box center [146, 146] width 206 height 20
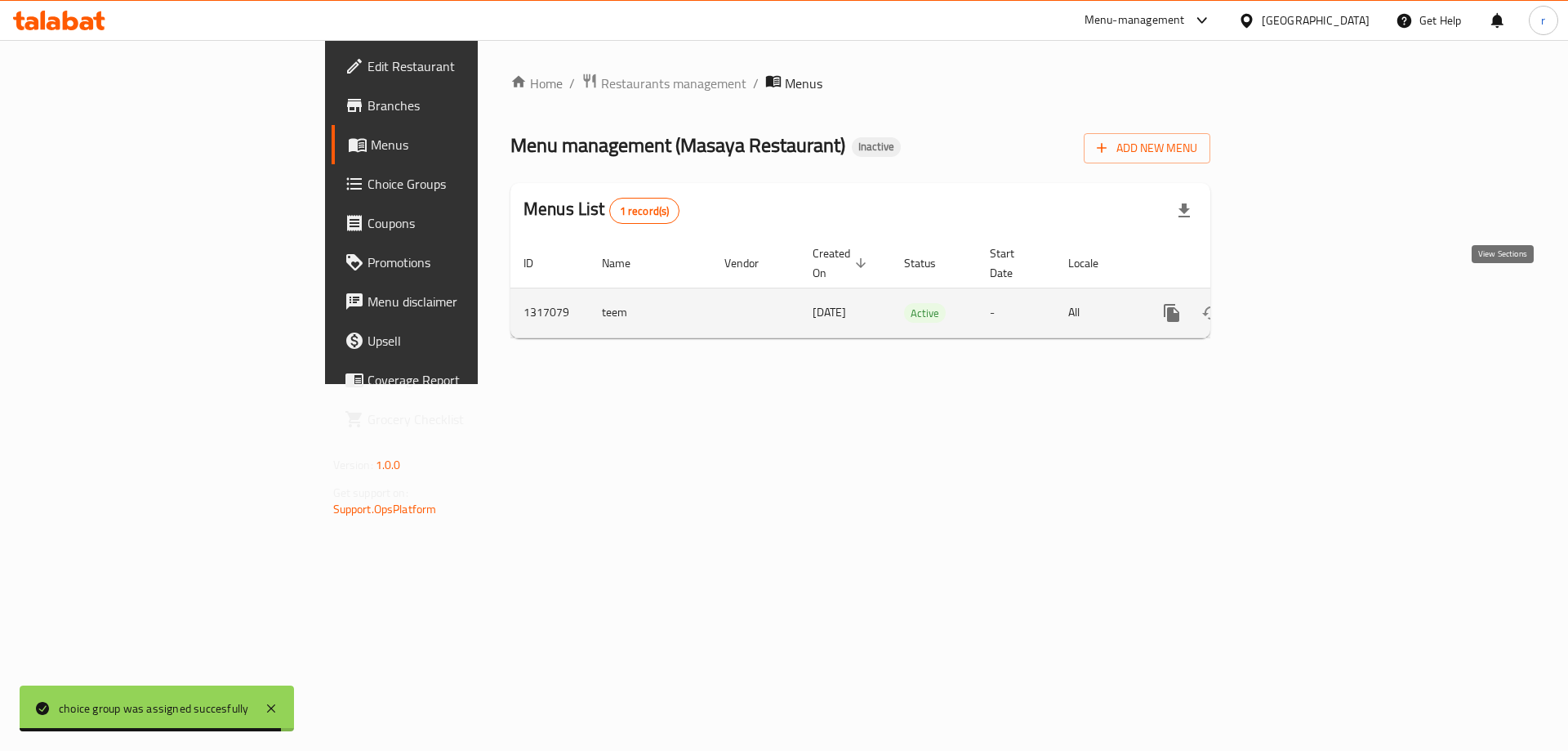
click at [1309, 293] on link "enhanced table" at bounding box center [1290, 313] width 40 height 40
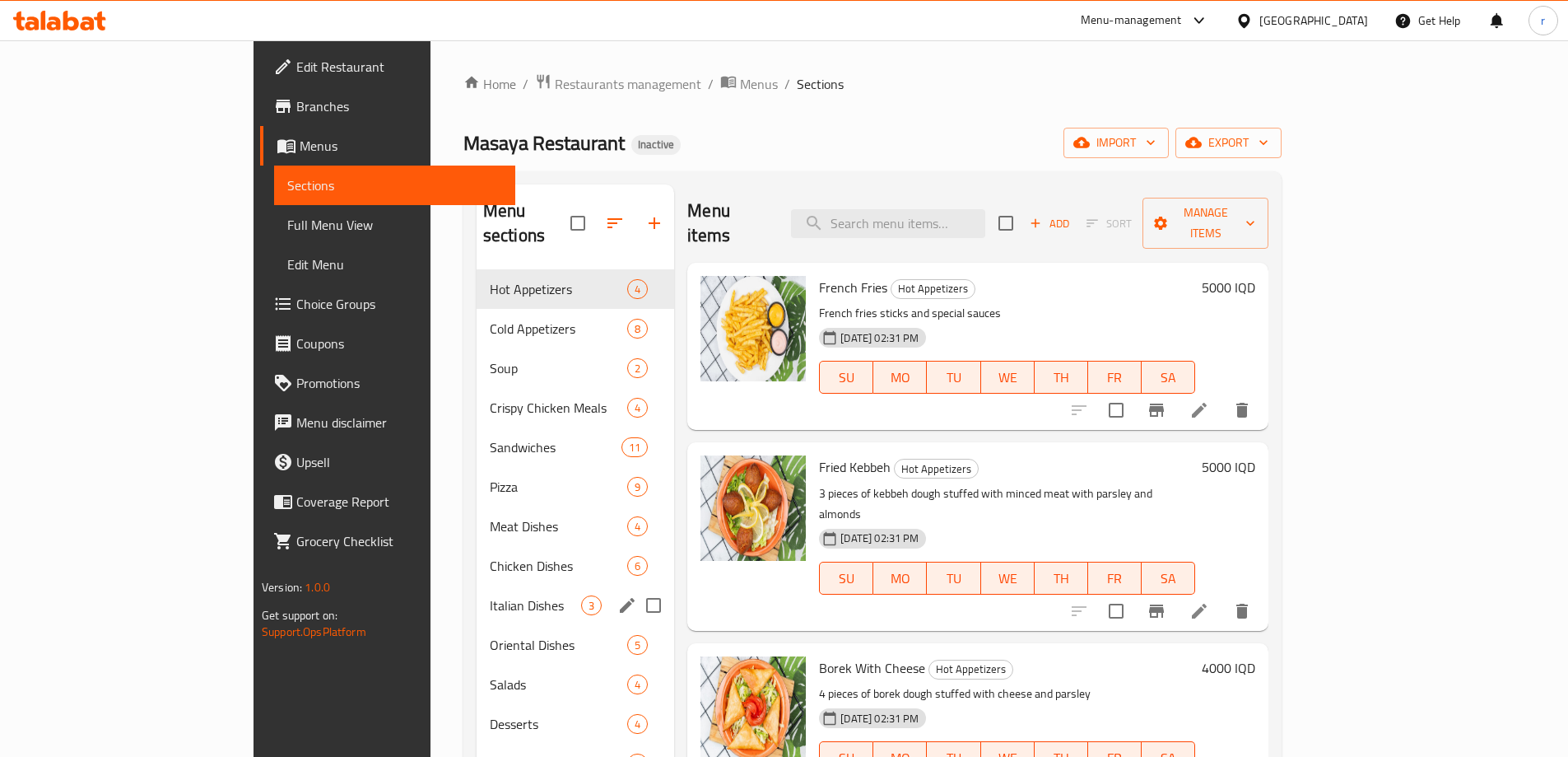
scroll to position [231, 0]
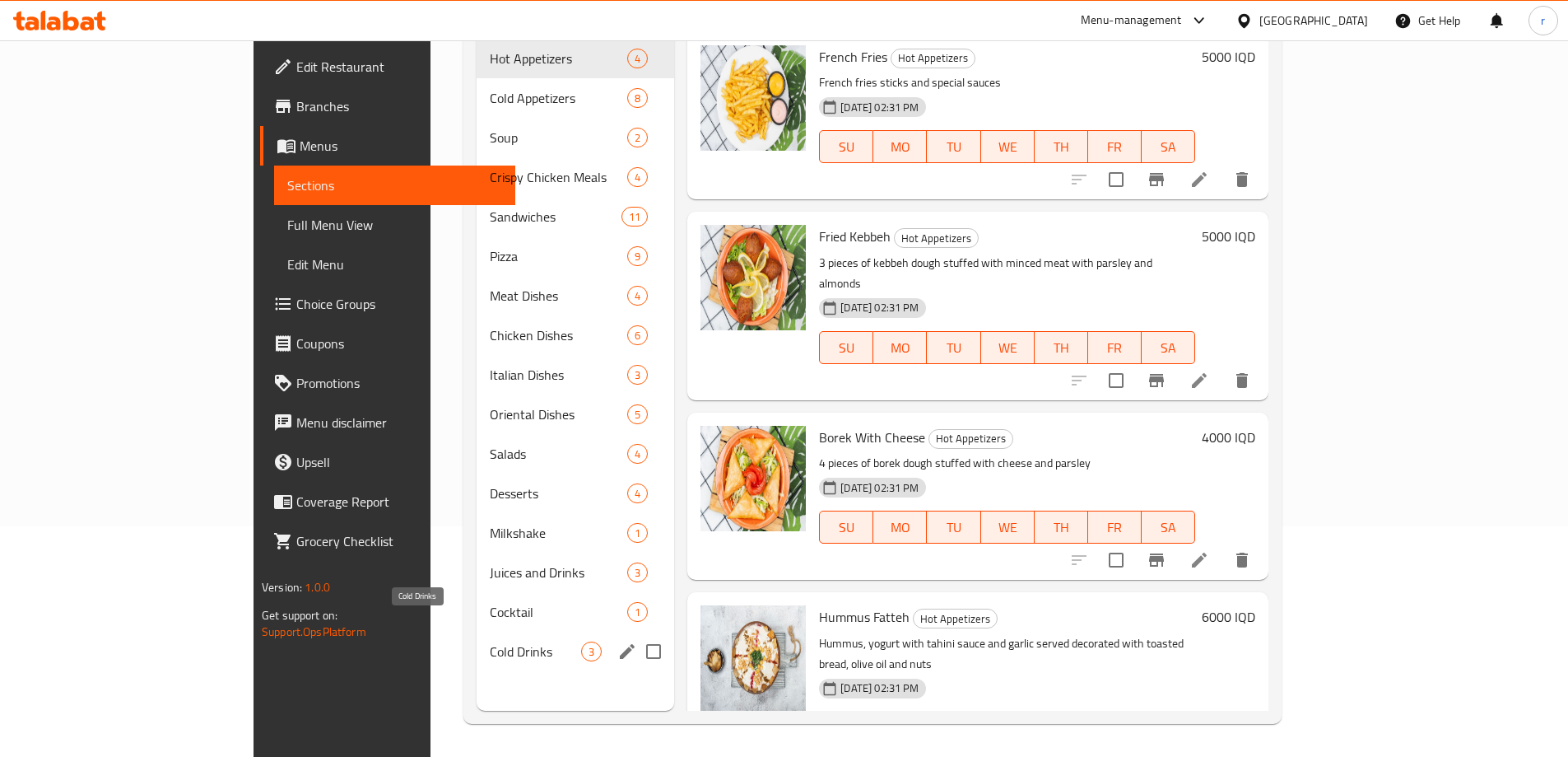
click at [490, 641] on span "Cold Drinks" at bounding box center [536, 651] width 92 height 20
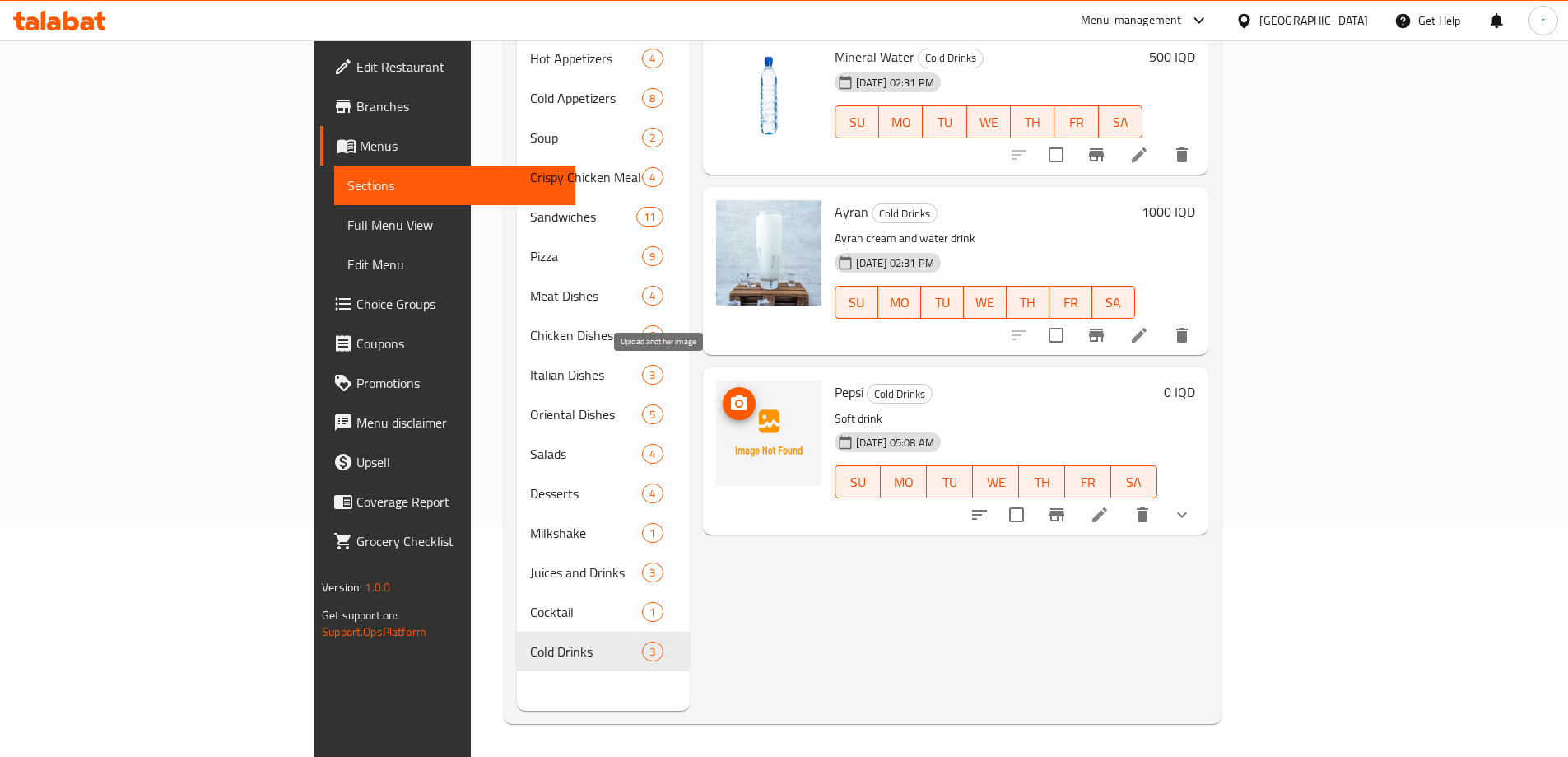
click at [730, 393] on icon "upload picture" at bounding box center [740, 403] width 20 height 20
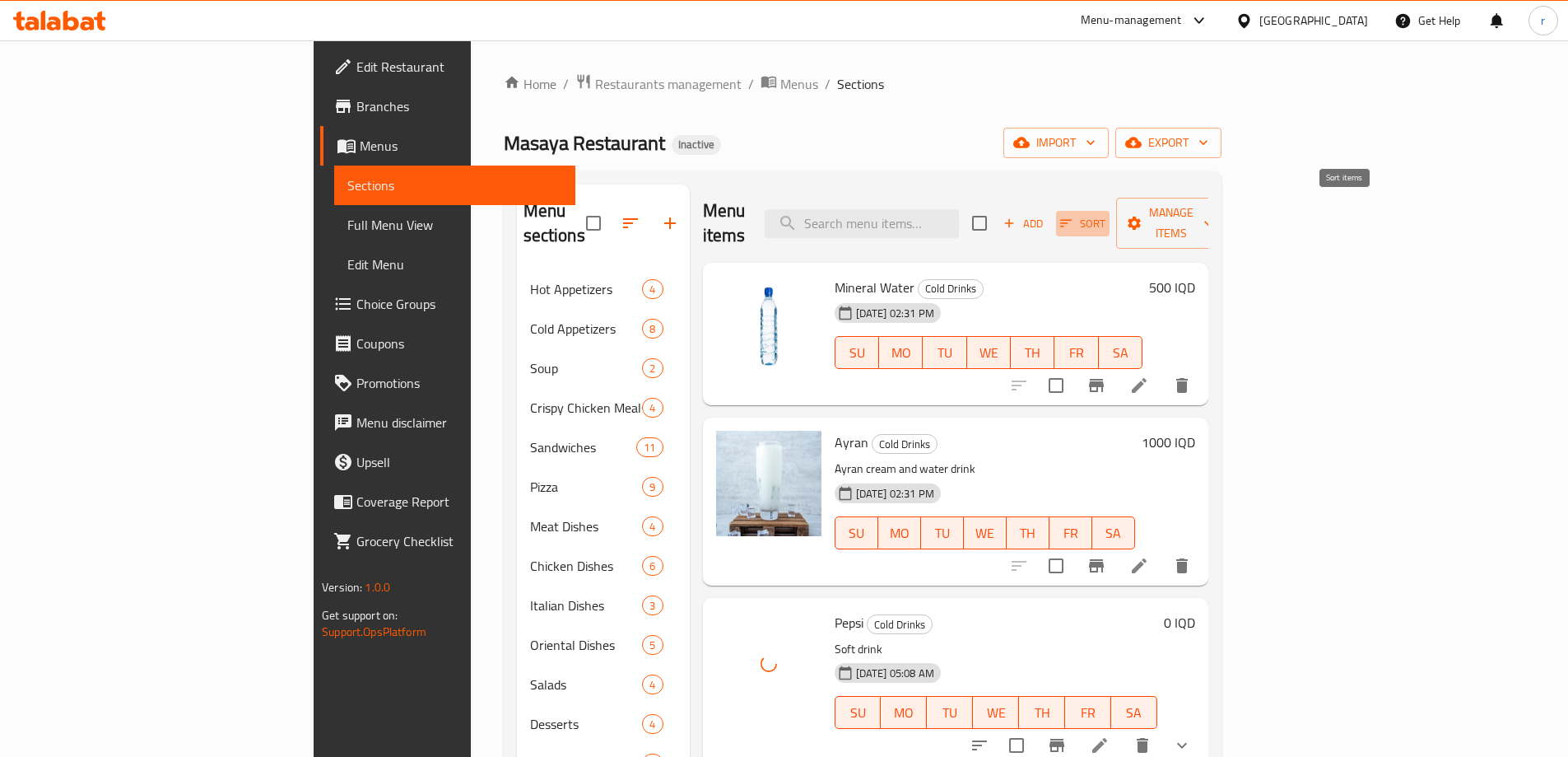
click at [1073, 216] on icon "button" at bounding box center [1065, 223] width 15 height 15
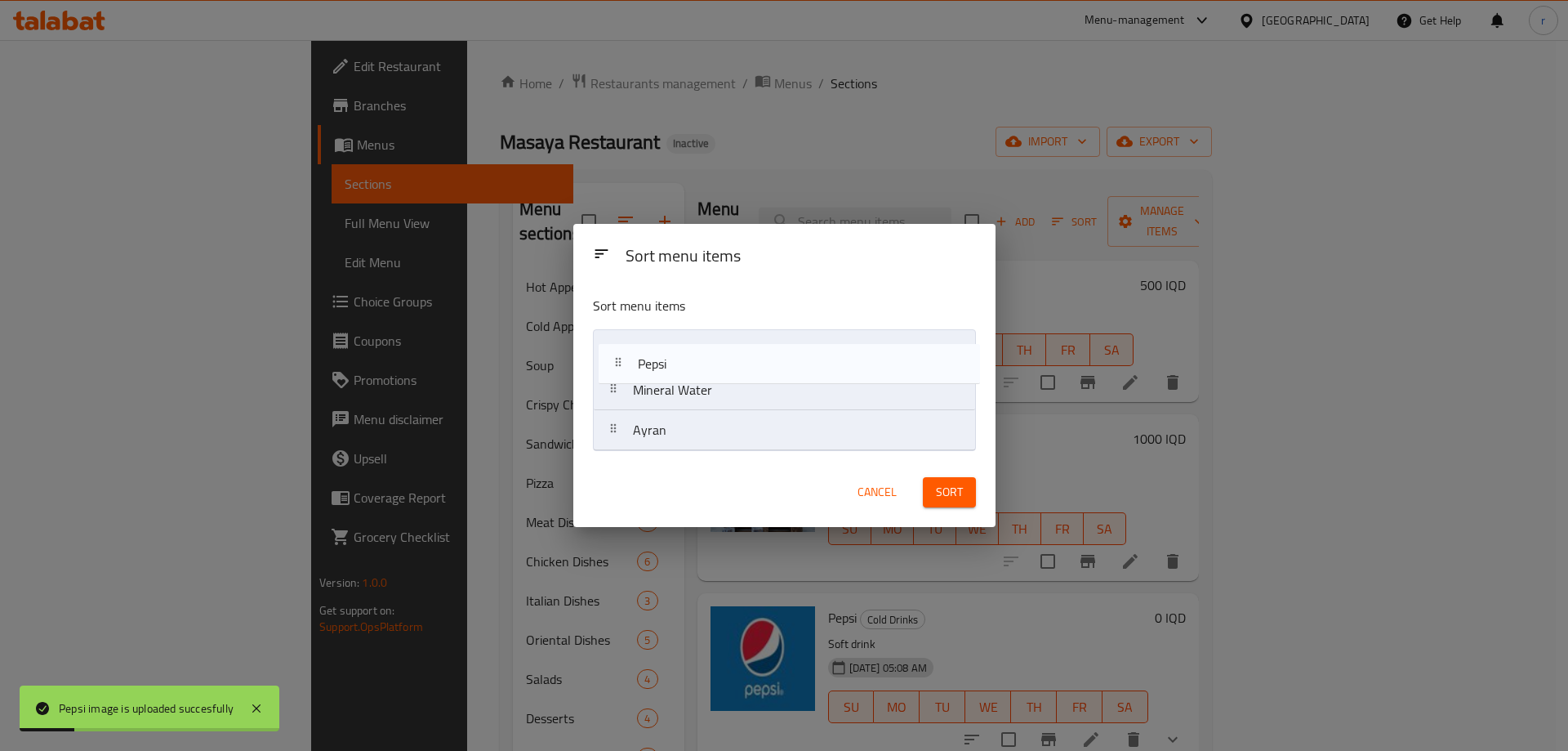
drag, startPoint x: 708, startPoint y: 423, endPoint x: 713, endPoint y: 342, distance: 81.2
click at [713, 342] on nav "Mineral Water Ayran Pepsi" at bounding box center [784, 389] width 383 height 122
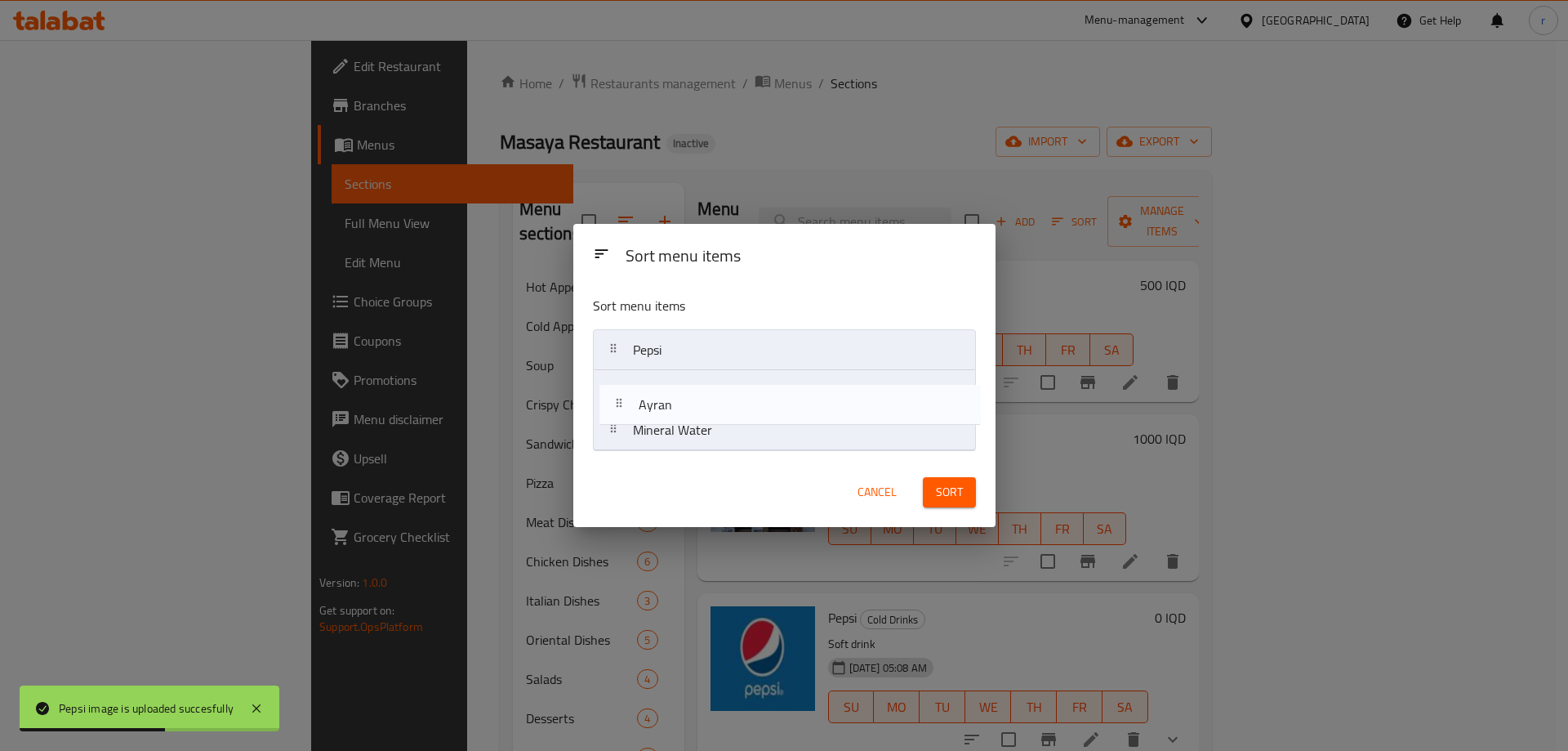
drag, startPoint x: 683, startPoint y: 423, endPoint x: 690, endPoint y: 378, distance: 45.5
click at [690, 378] on nav "Pepsi Mineral Water Ayran" at bounding box center [784, 389] width 383 height 122
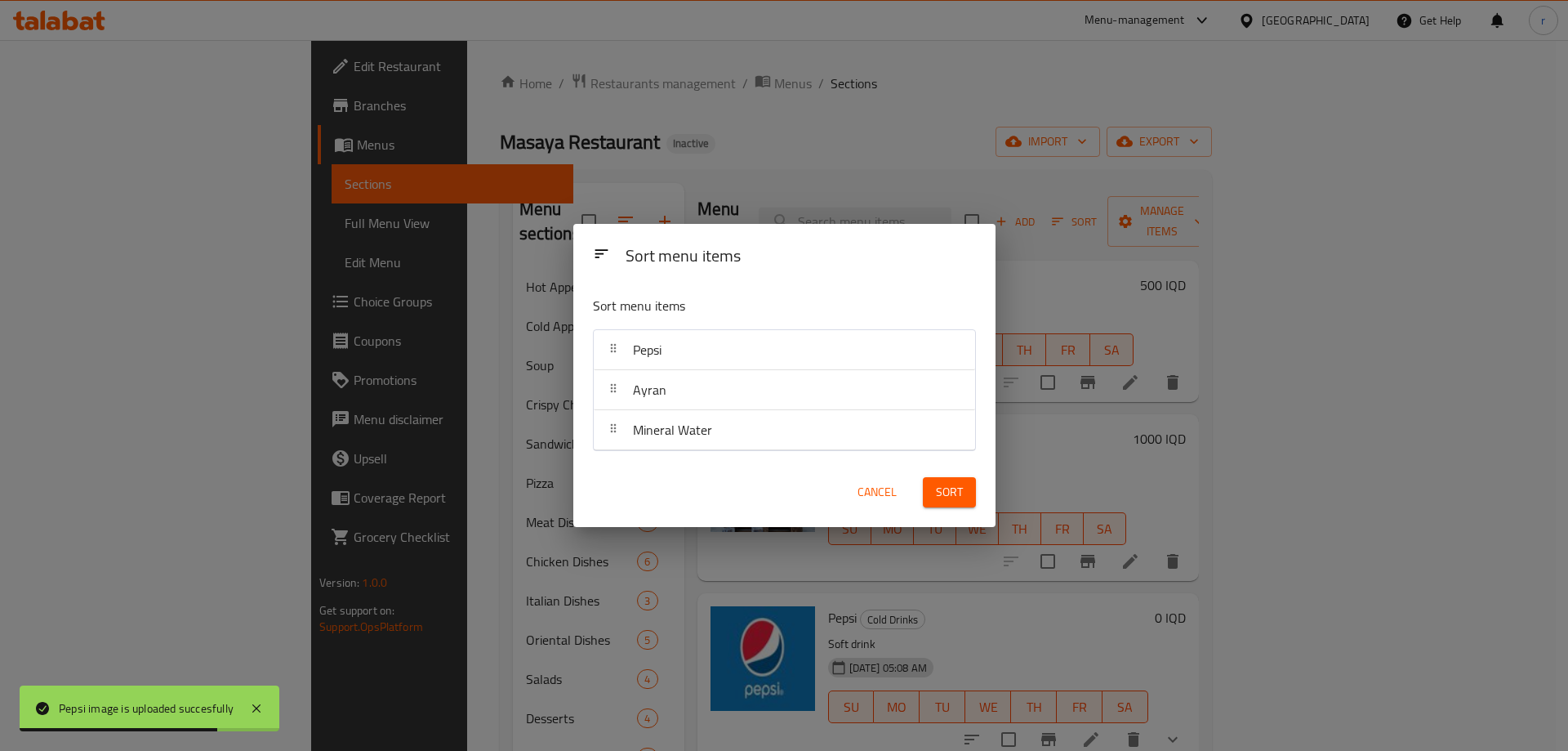
click at [936, 509] on div "Sort" at bounding box center [949, 492] width 72 height 50
click at [936, 507] on div "Sort" at bounding box center [949, 492] width 72 height 50
click at [936, 497] on span "Sort" at bounding box center [949, 491] width 27 height 21
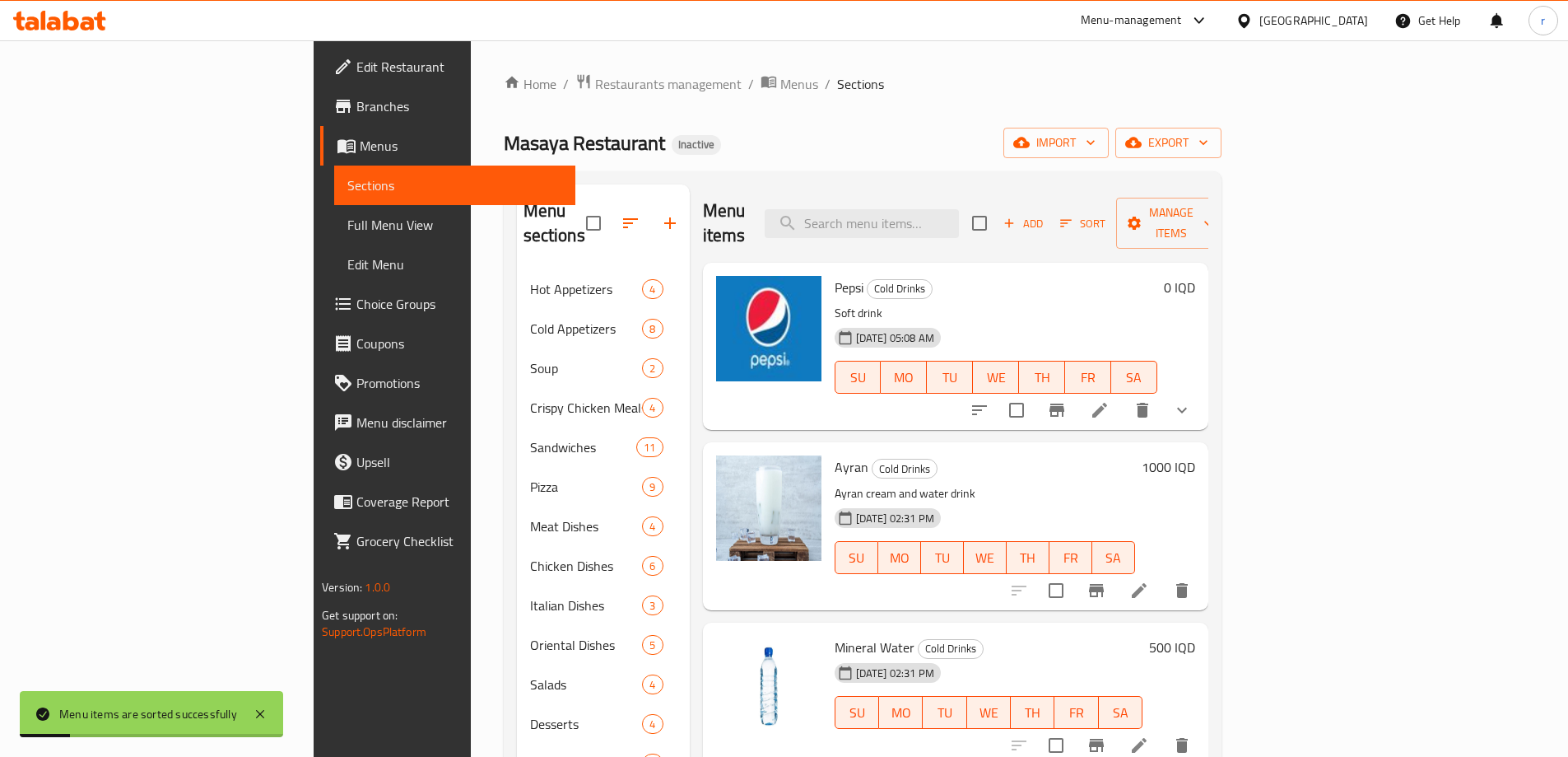
click at [827, 231] on div "Menu items Add Sort Manage items" at bounding box center [955, 224] width 505 height 78
click at [347, 220] on span "Full Menu View" at bounding box center [454, 225] width 215 height 20
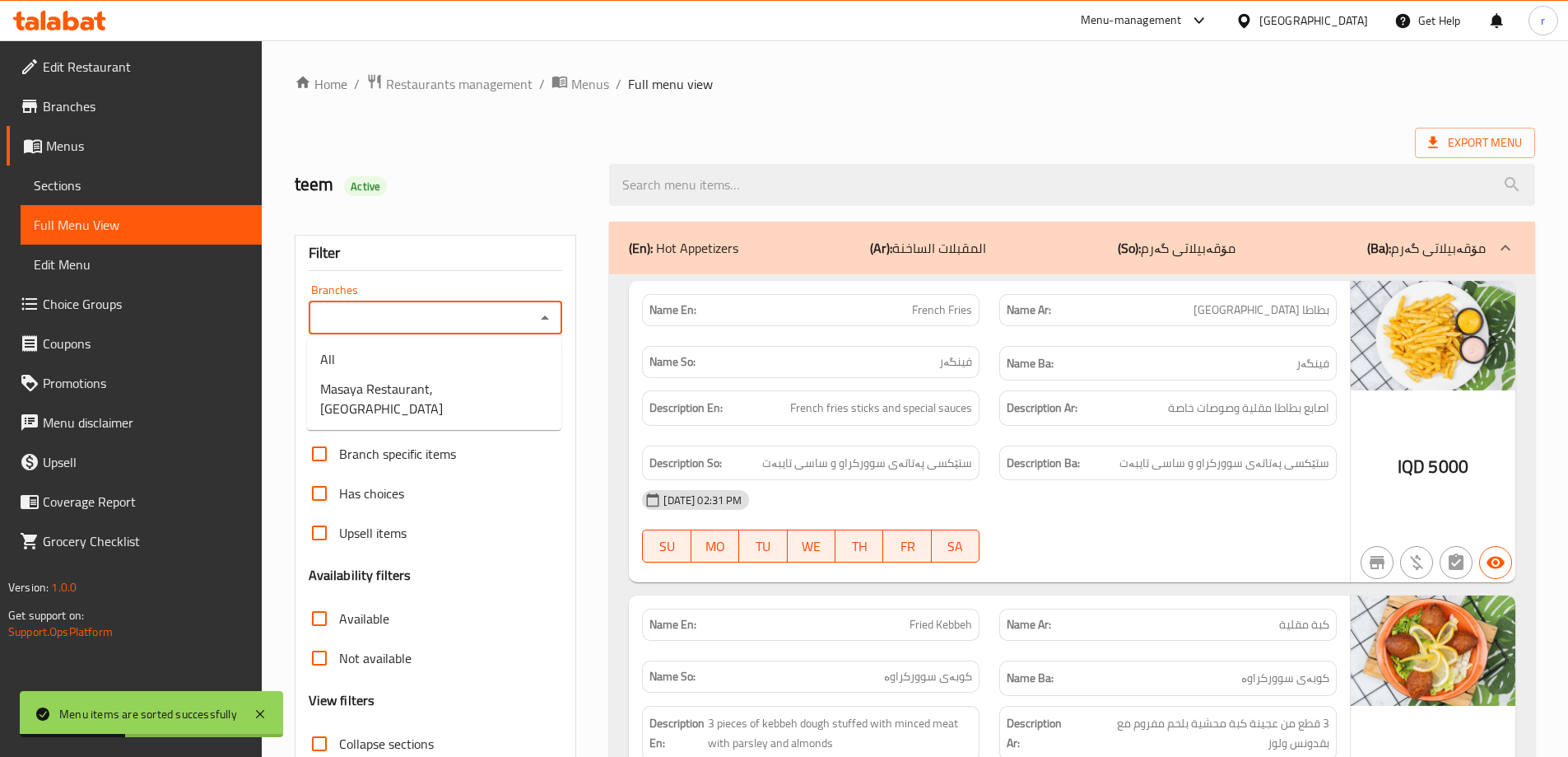
click at [426, 318] on input "Branches" at bounding box center [422, 318] width 218 height 23
click at [411, 388] on span "Masaya Restaurant, [GEOGRAPHIC_DATA]" at bounding box center [434, 398] width 228 height 40
type input "Masaya Restaurant, [GEOGRAPHIC_DATA]"
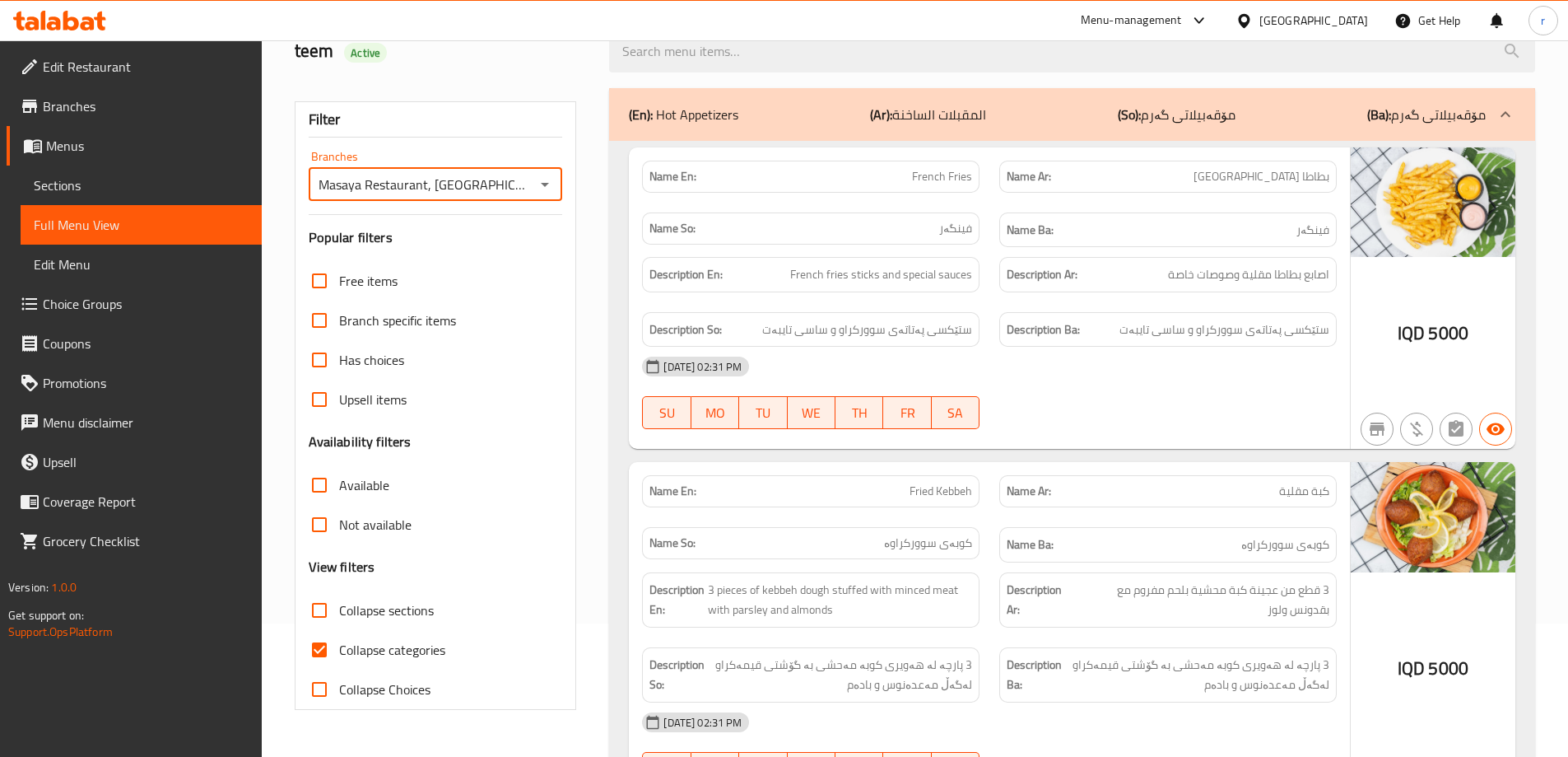
scroll to position [411, 0]
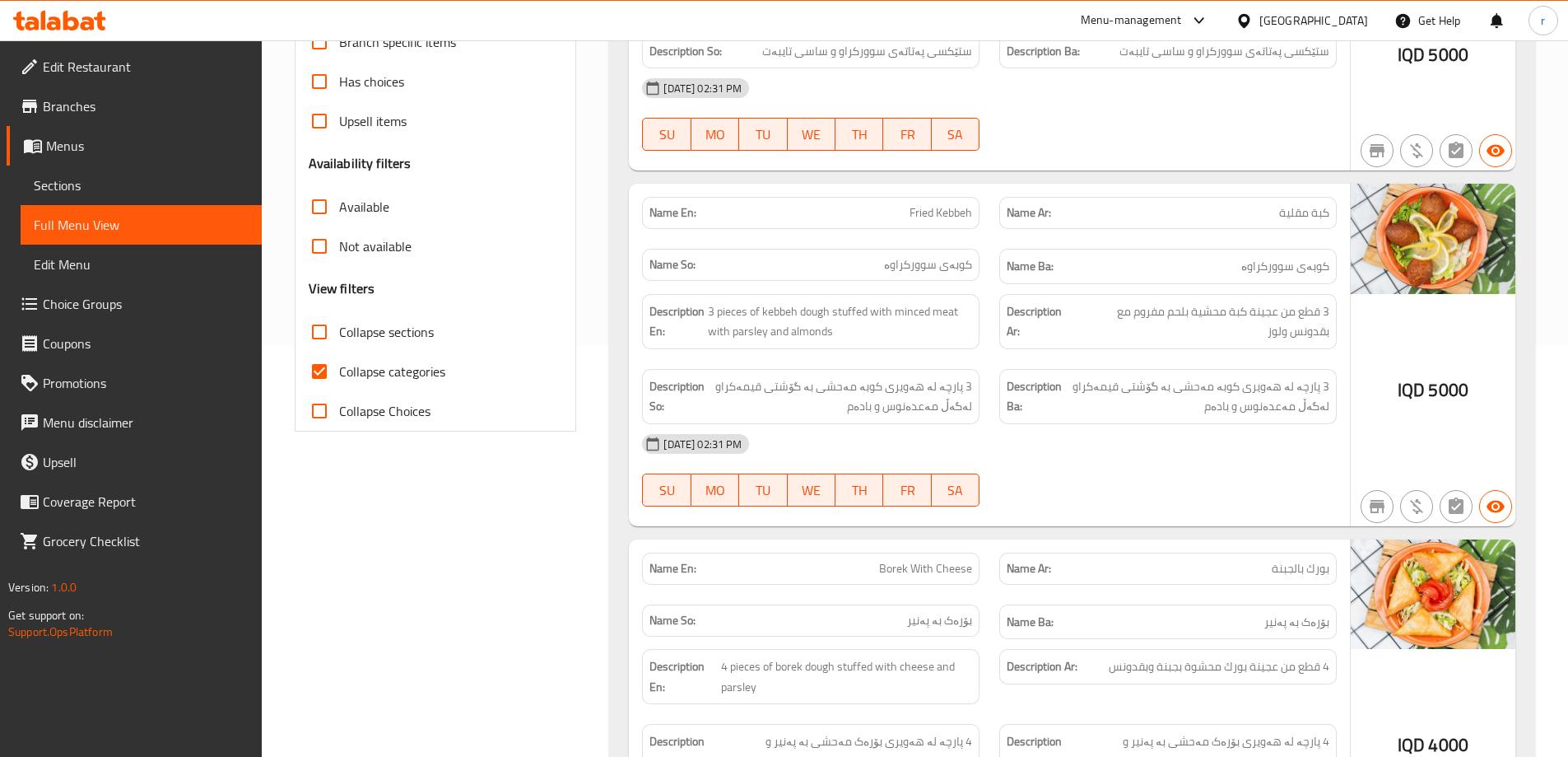
click at [428, 373] on span "Collapse categories" at bounding box center [392, 372] width 106 height 20
click at [339, 373] on input "Collapse categories" at bounding box center [319, 372] width 40 height 40
checkbox input "false"
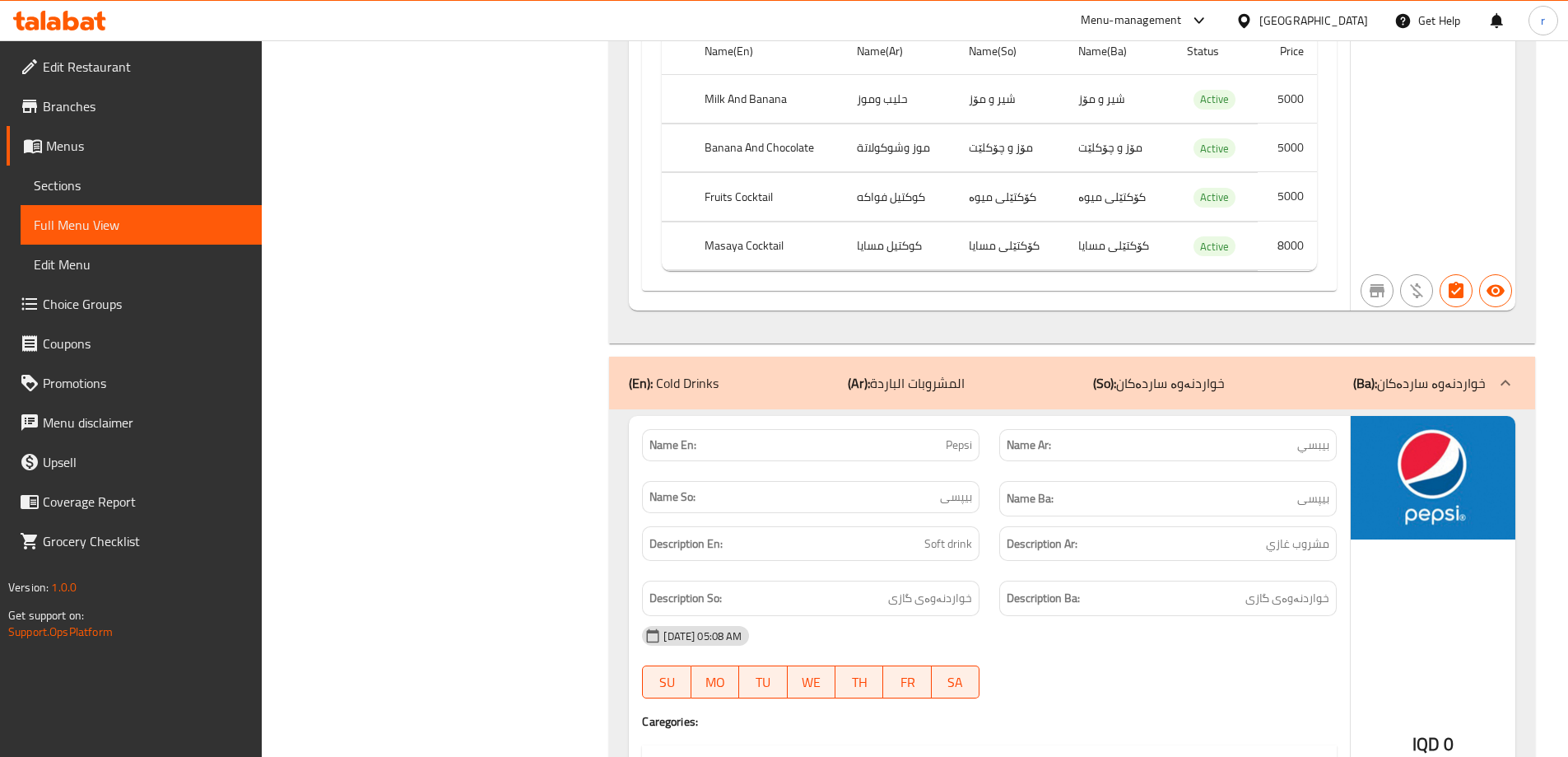
scroll to position [27056, 0]
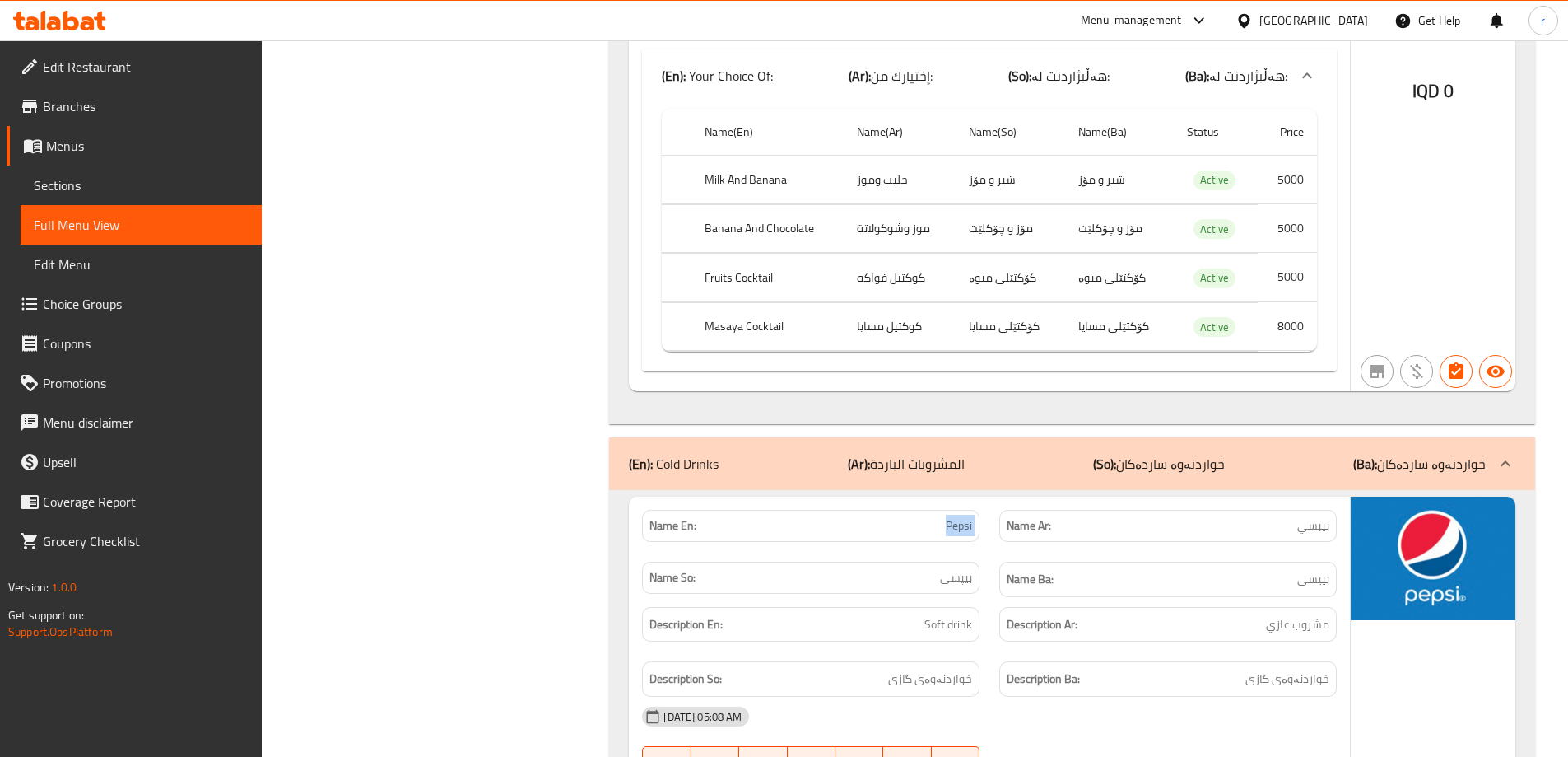
drag, startPoint x: 924, startPoint y: 200, endPoint x: 990, endPoint y: 201, distance: 66.0
click at [990, 499] on div "Name En: Pepsi Name Ar: بيبسي Name So: بیپسی Name Ba: بیپسی" at bounding box center [989, 552] width 715 height 107
copy span "Pepsi"
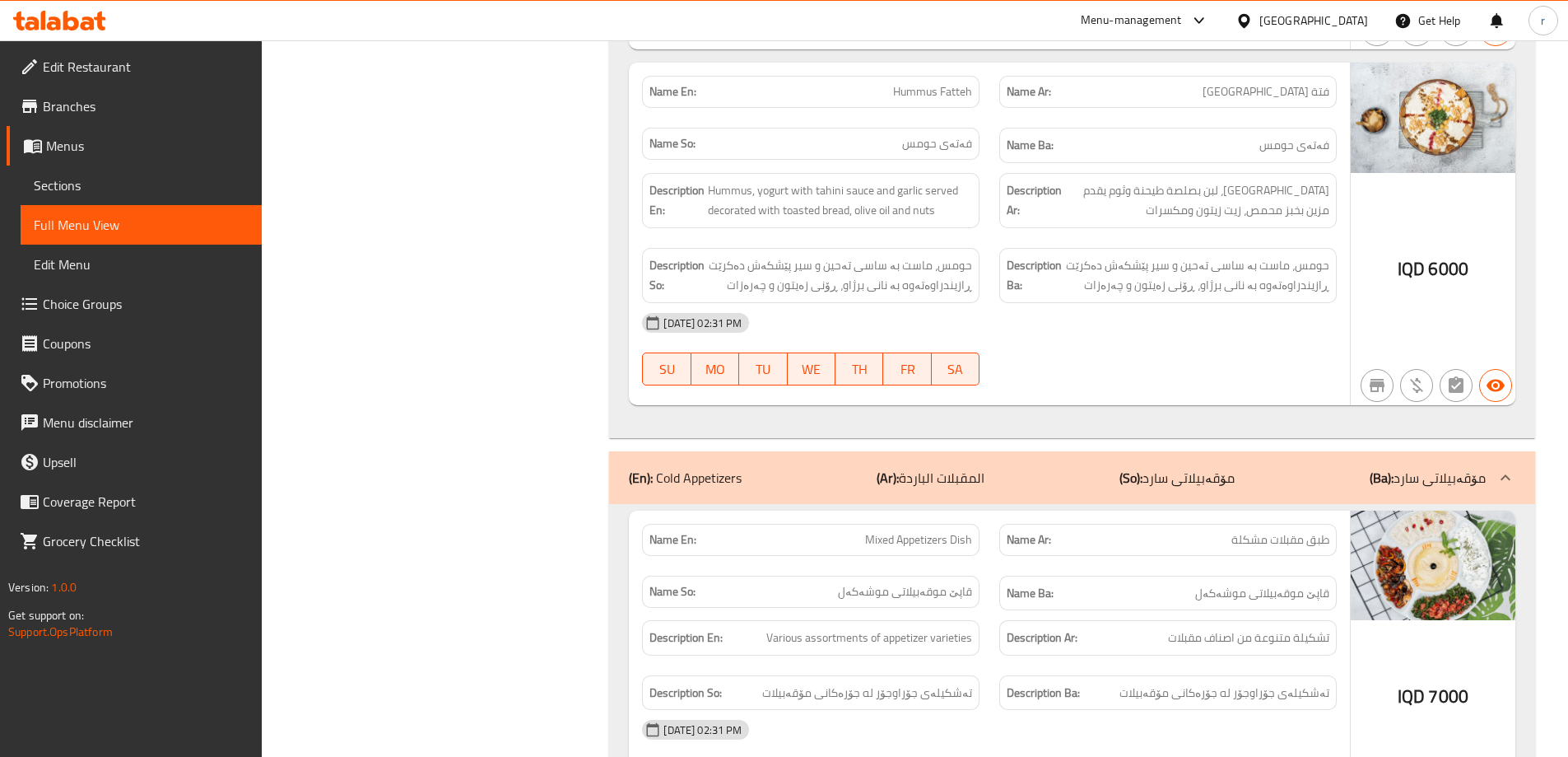
scroll to position [0, 0]
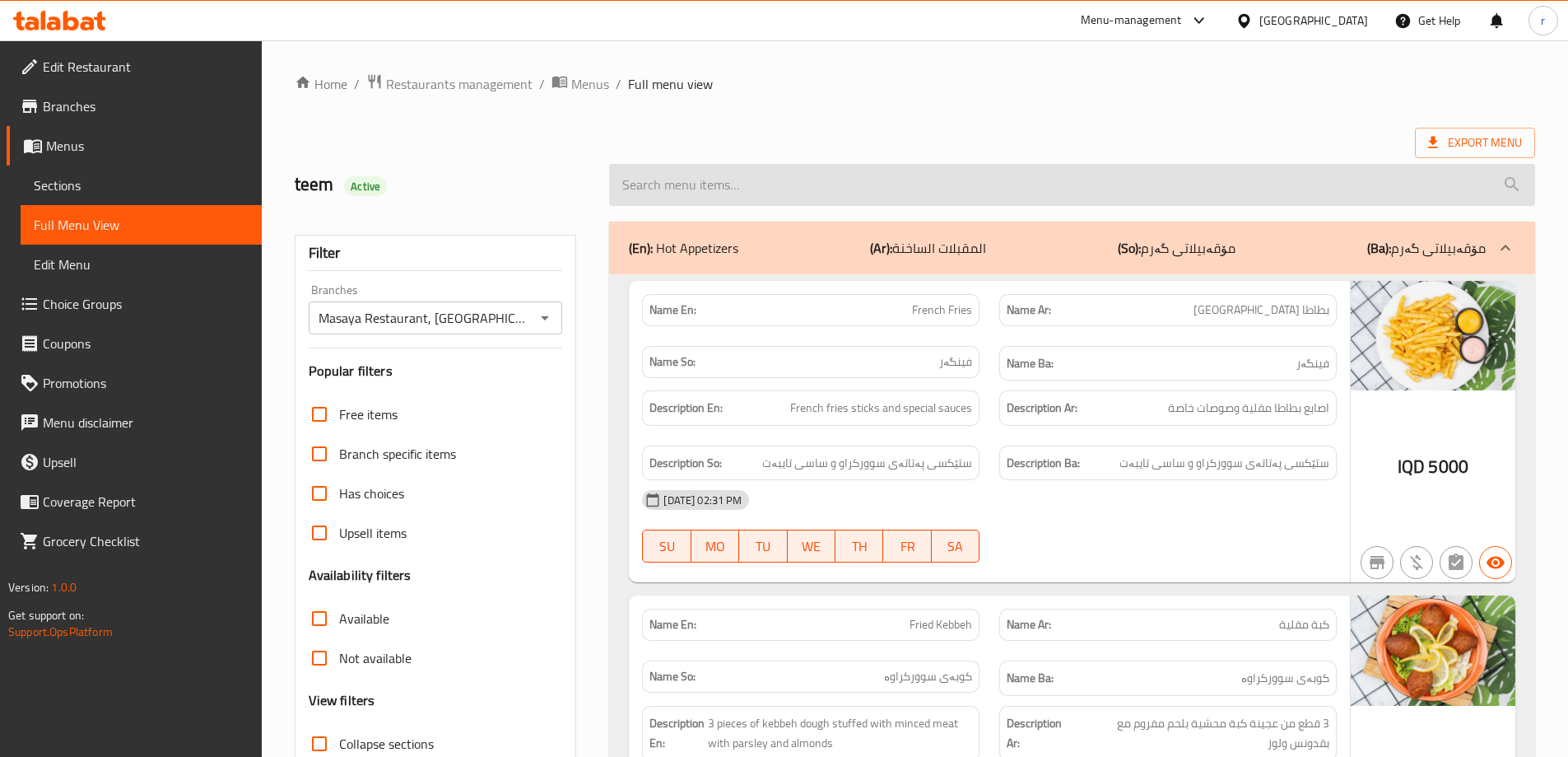
click at [703, 179] on input "search" at bounding box center [1072, 185] width 926 height 42
paste input "Pepsi"
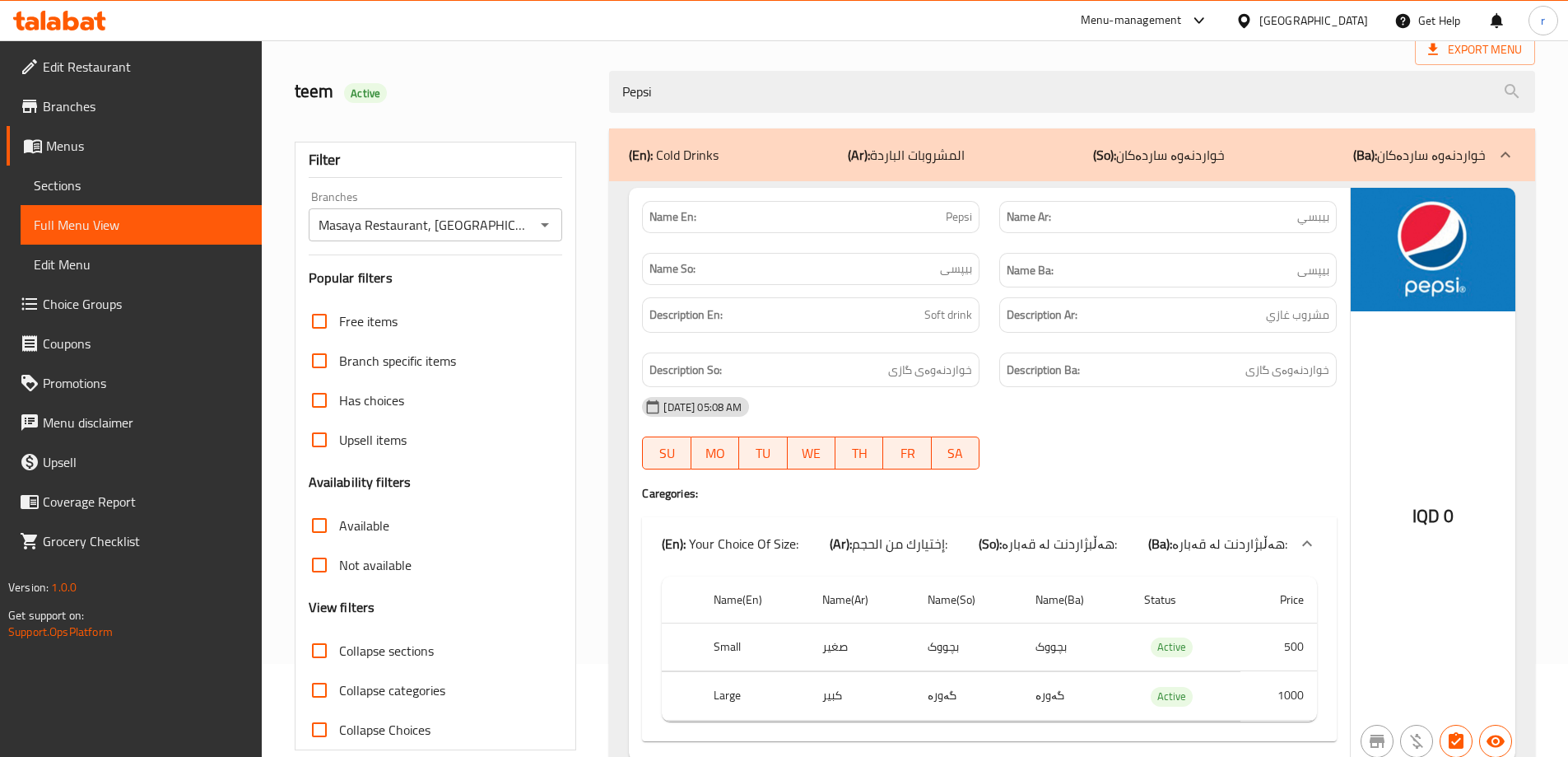
scroll to position [163, 0]
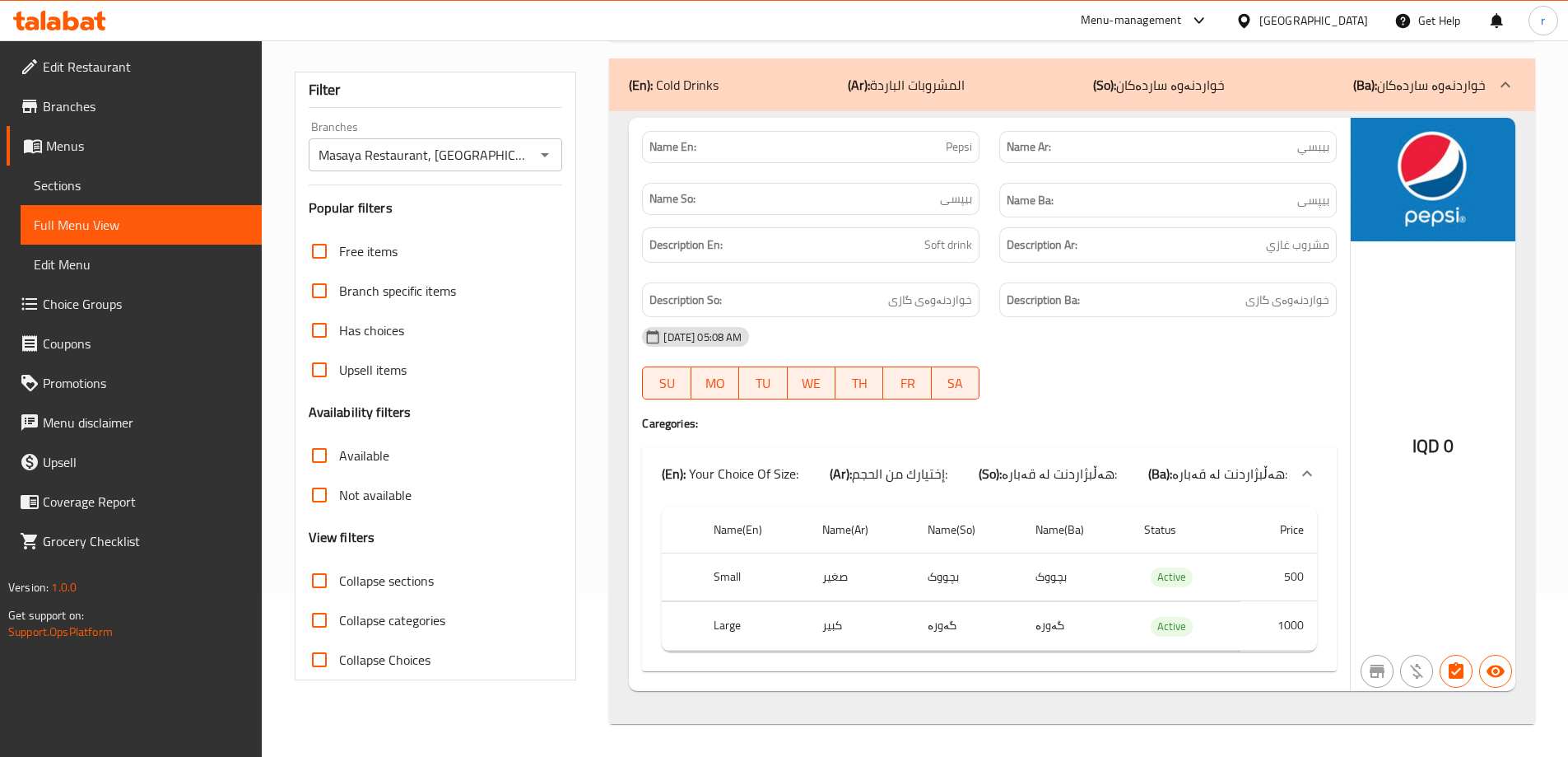
type input "Pepsi"
drag, startPoint x: 917, startPoint y: 246, endPoint x: 1005, endPoint y: 246, distance: 88.0
click at [1005, 246] on div "Description En: Soft drink Description Ar: مشروب [PERSON_NAME] So: خواردنەوەی گ…" at bounding box center [989, 273] width 715 height 110
copy span "Soft drink"
click at [888, 271] on div "Description En: Soft drink" at bounding box center [810, 245] width 357 height 55
